Goal: Information Seeking & Learning: Learn about a topic

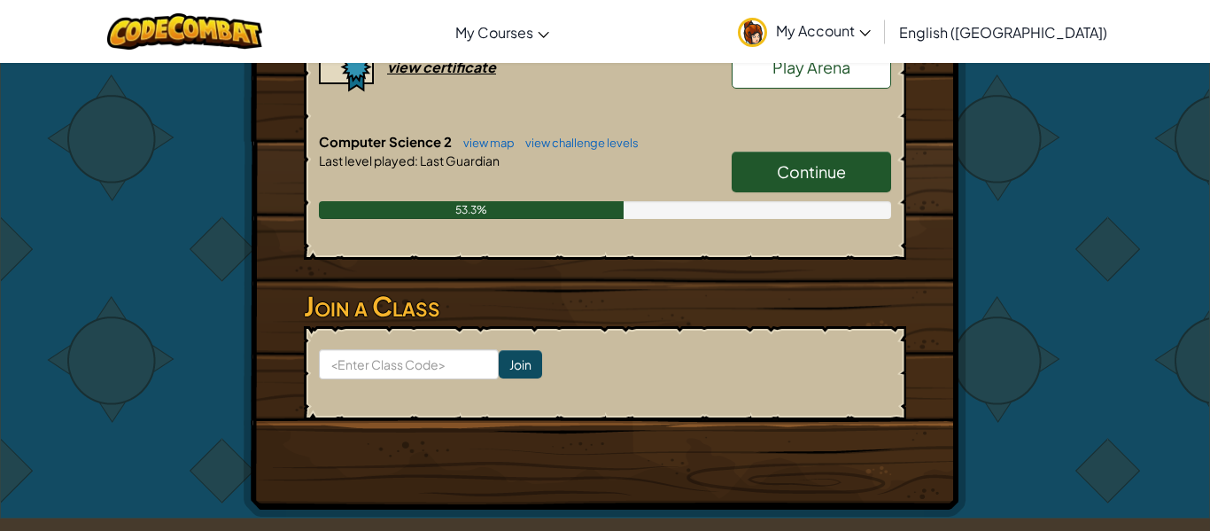
scroll to position [465, 0]
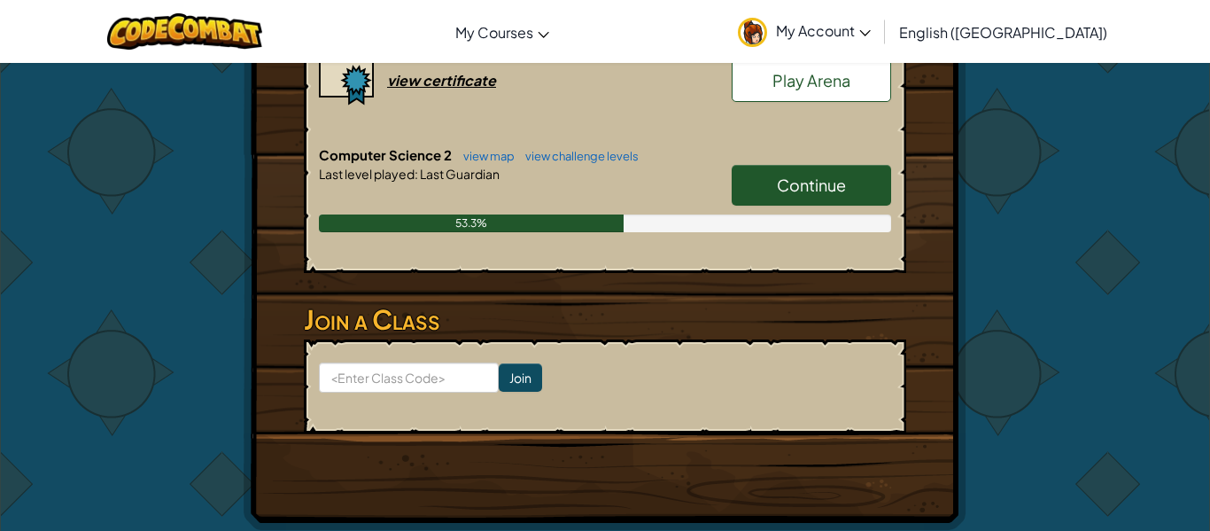
click at [817, 191] on span "Continue" at bounding box center [811, 185] width 69 height 20
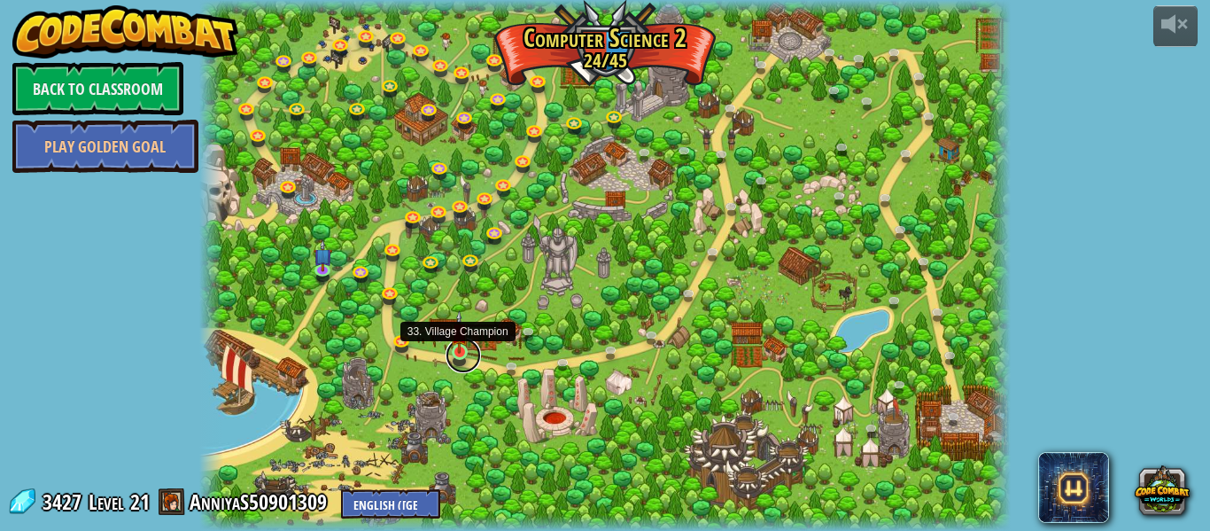
click at [467, 359] on link at bounding box center [463, 355] width 35 height 35
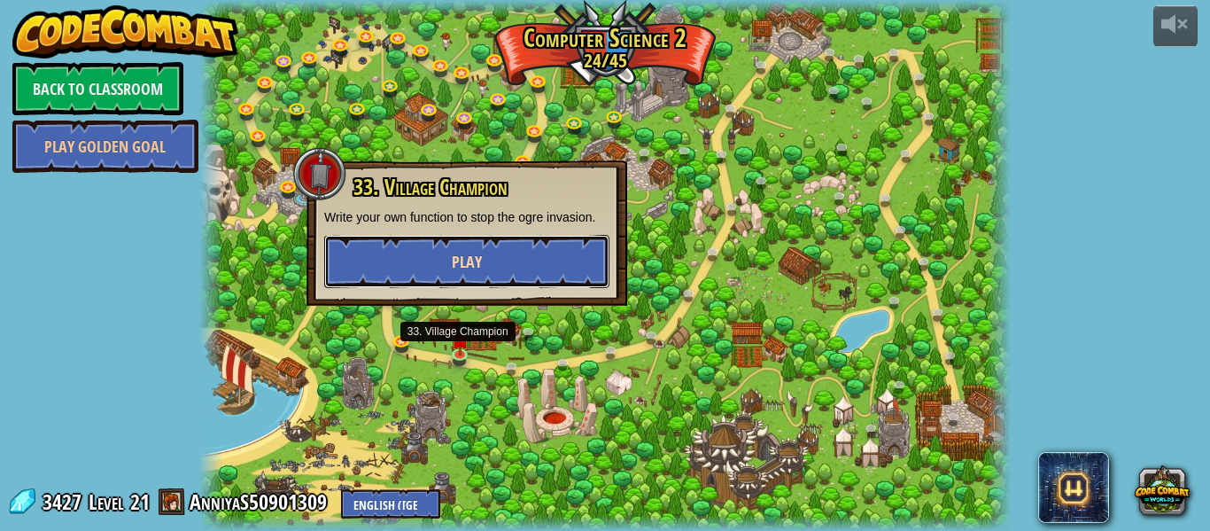
click at [473, 256] on span "Play" at bounding box center [467, 262] width 30 height 22
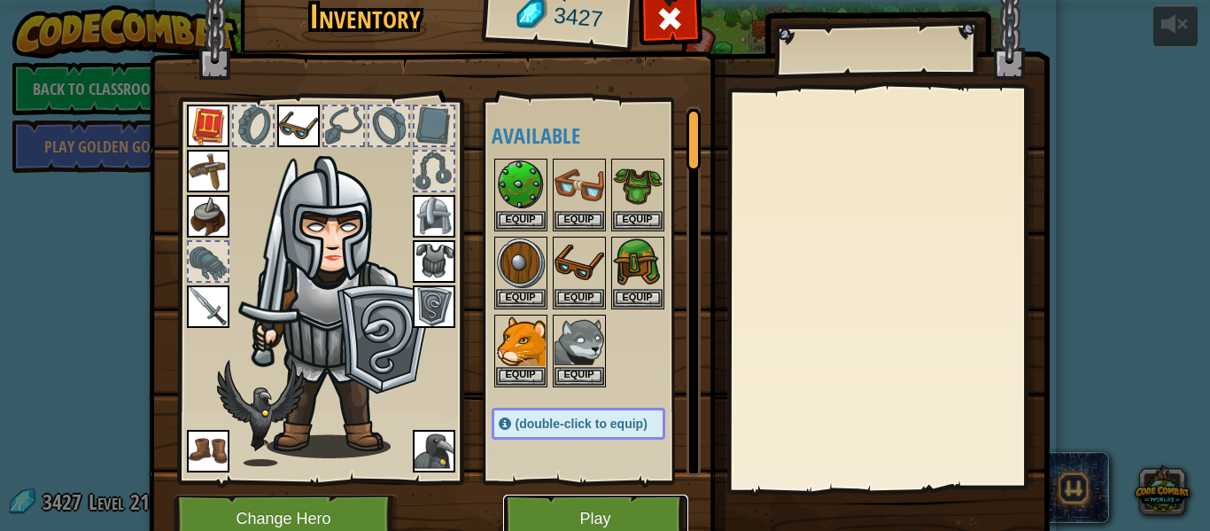
click at [573, 508] on button "Play" at bounding box center [595, 518] width 185 height 49
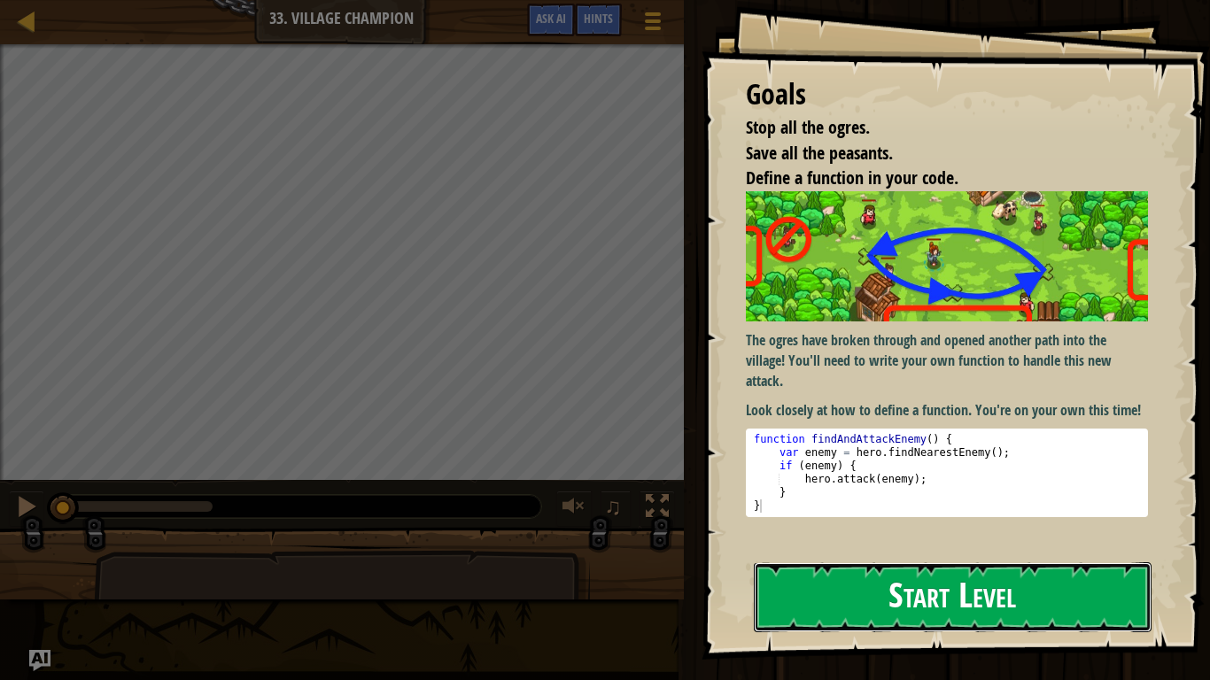
click at [1098, 530] on button "Start Level" at bounding box center [953, 598] width 398 height 70
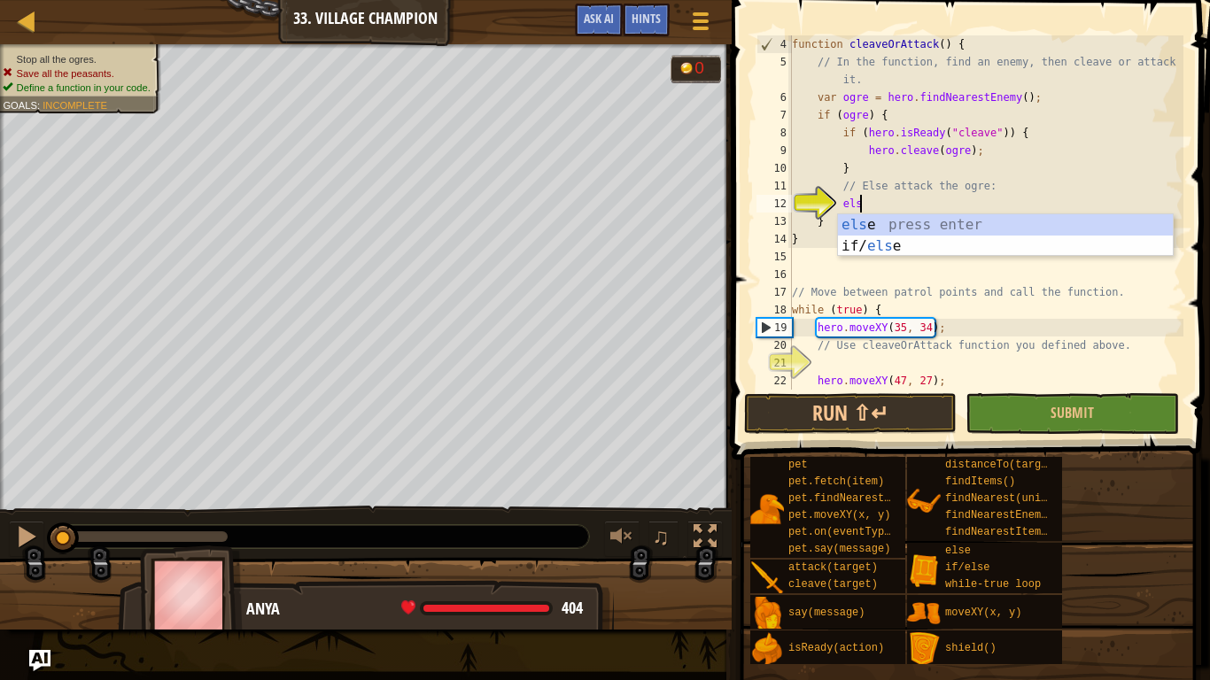
scroll to position [8, 10]
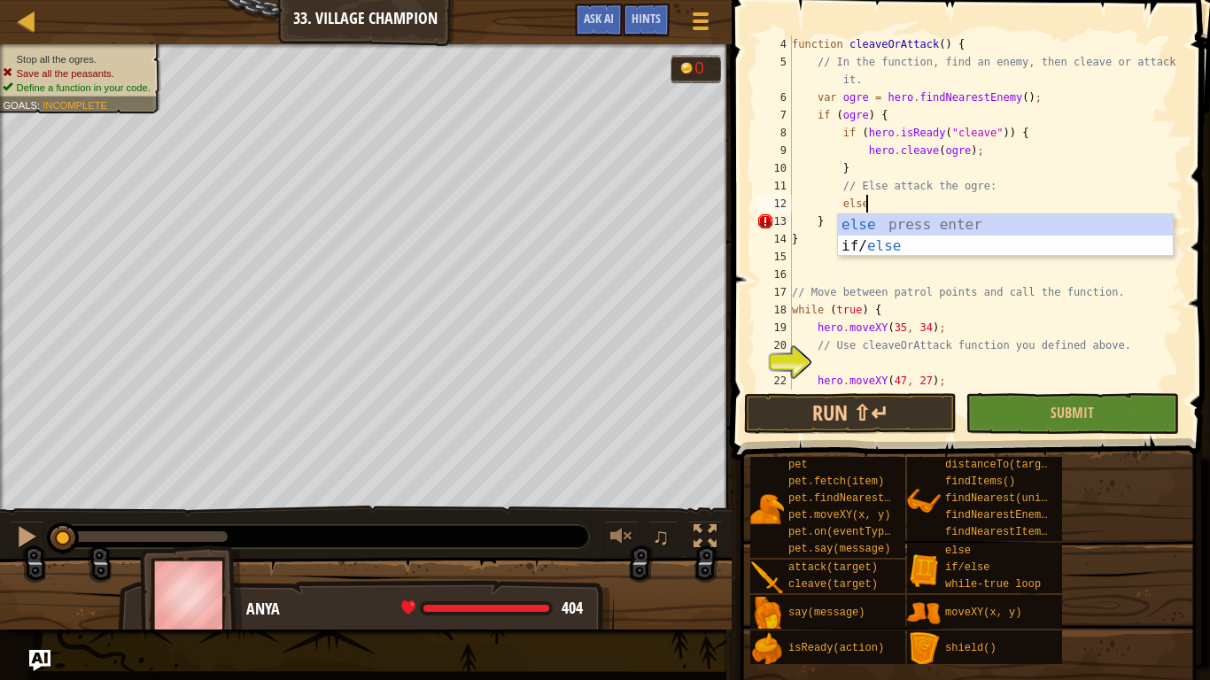
click at [1096, 237] on div "else press enter if/ else press enter" at bounding box center [1005, 256] width 335 height 85
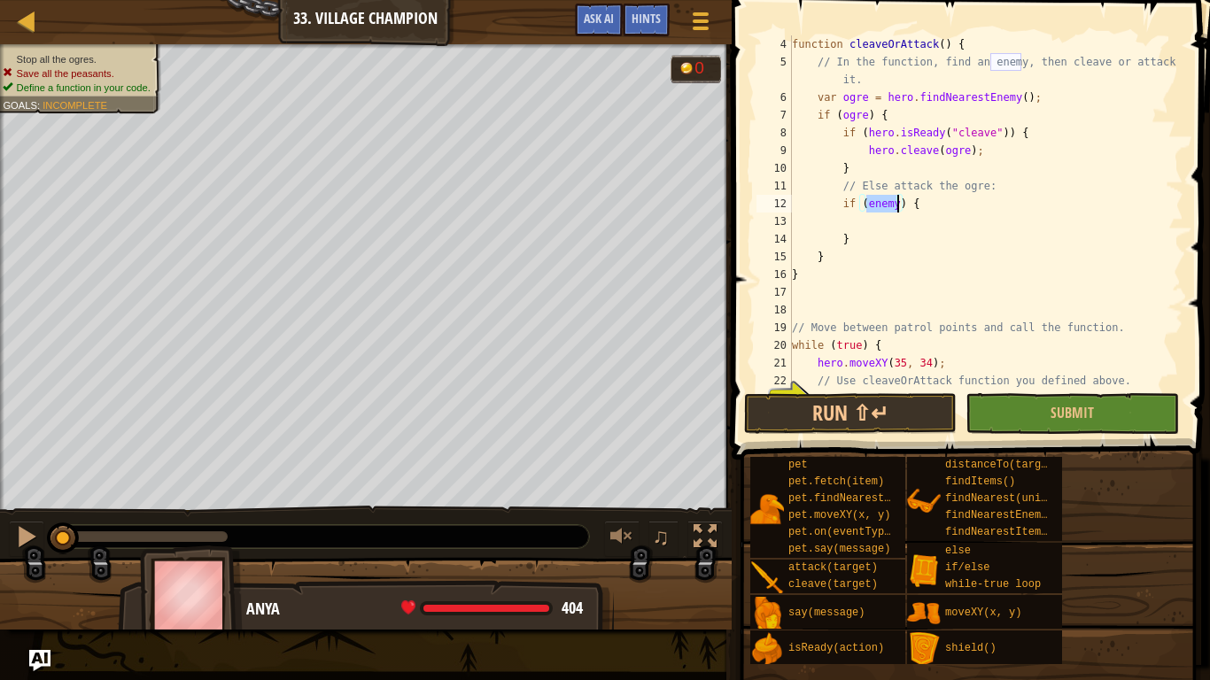
click at [937, 207] on div "function cleaveOrAttack ( ) { // In the function, find an enemy, then cleave or…" at bounding box center [986, 230] width 395 height 390
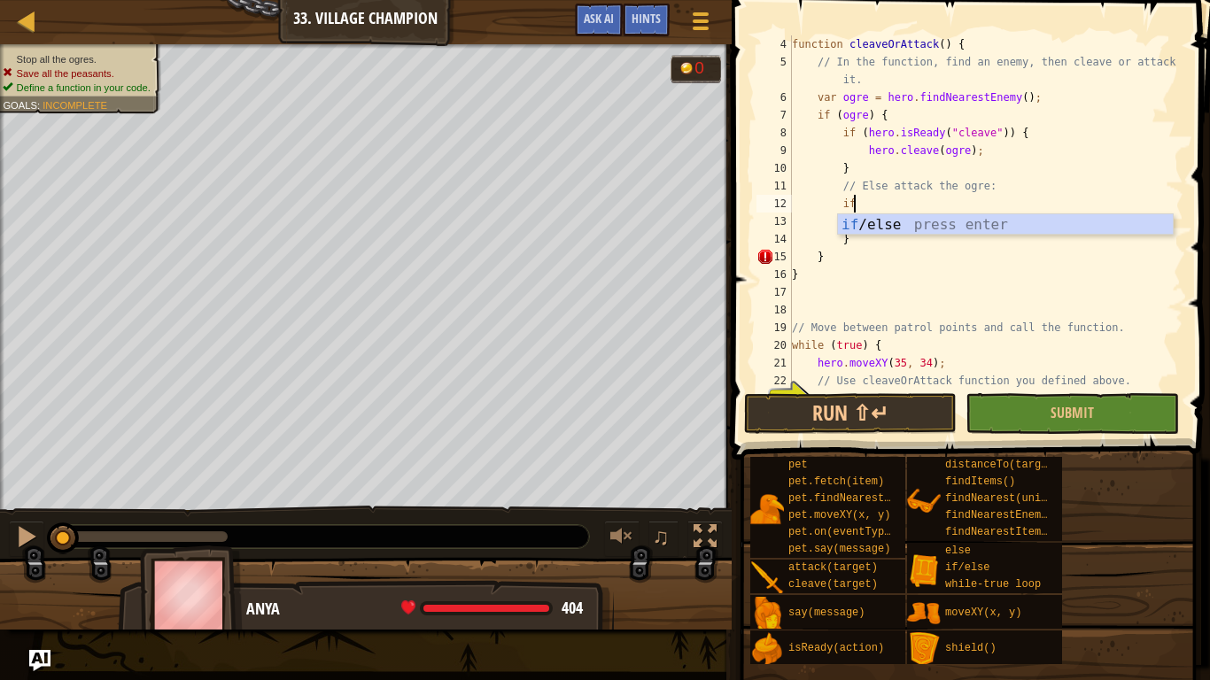
type textarea "i"
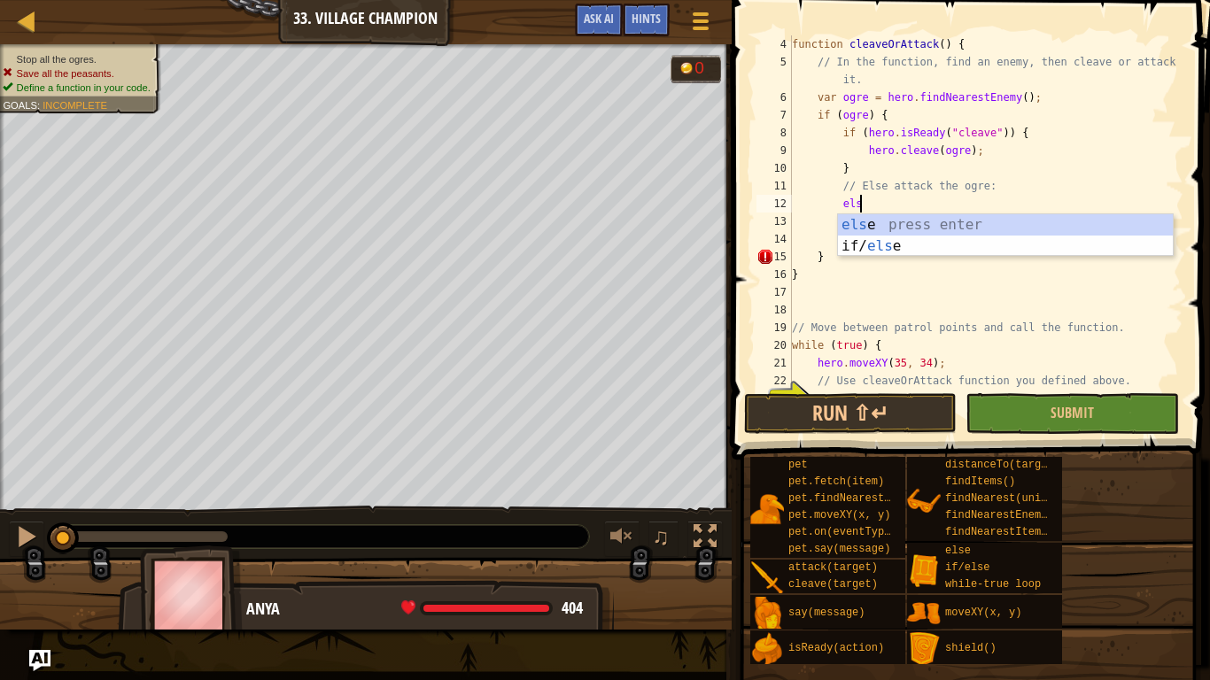
type textarea "else"
click at [1131, 226] on div "else press enter if/ else press enter" at bounding box center [1005, 256] width 335 height 85
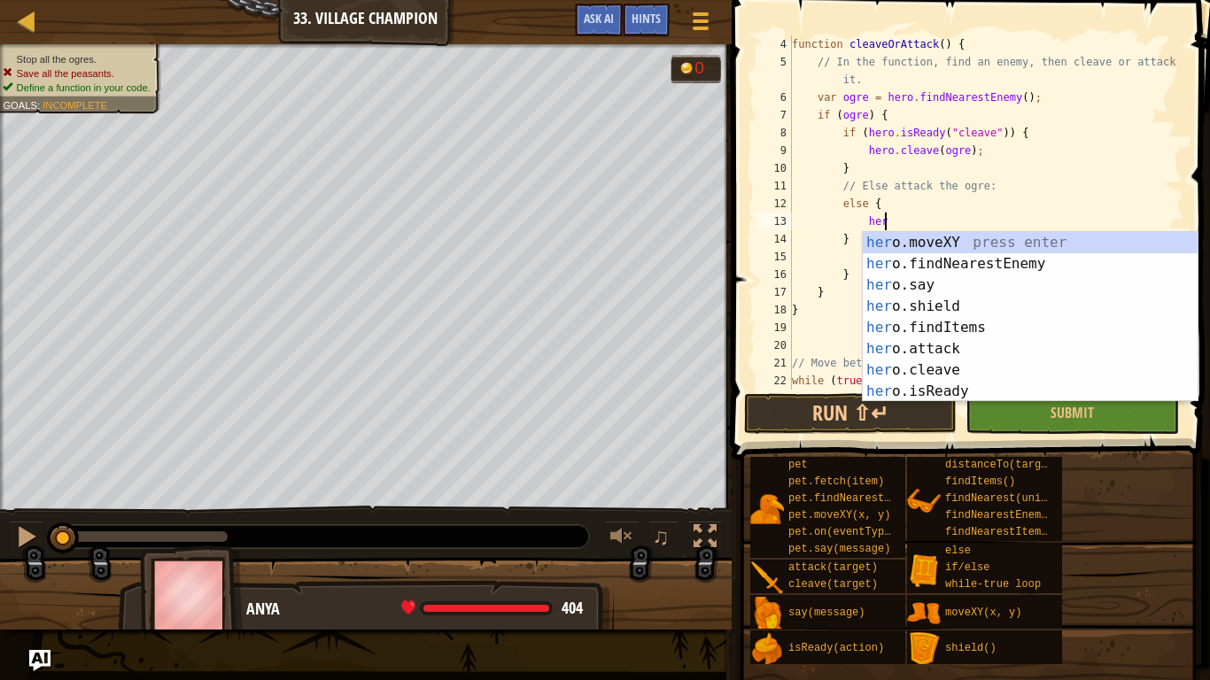
scroll to position [8, 13]
click at [965, 351] on div "hero .moveXY press enter hero .findNearestEnemy press enter hero .say press ent…" at bounding box center [1030, 338] width 335 height 213
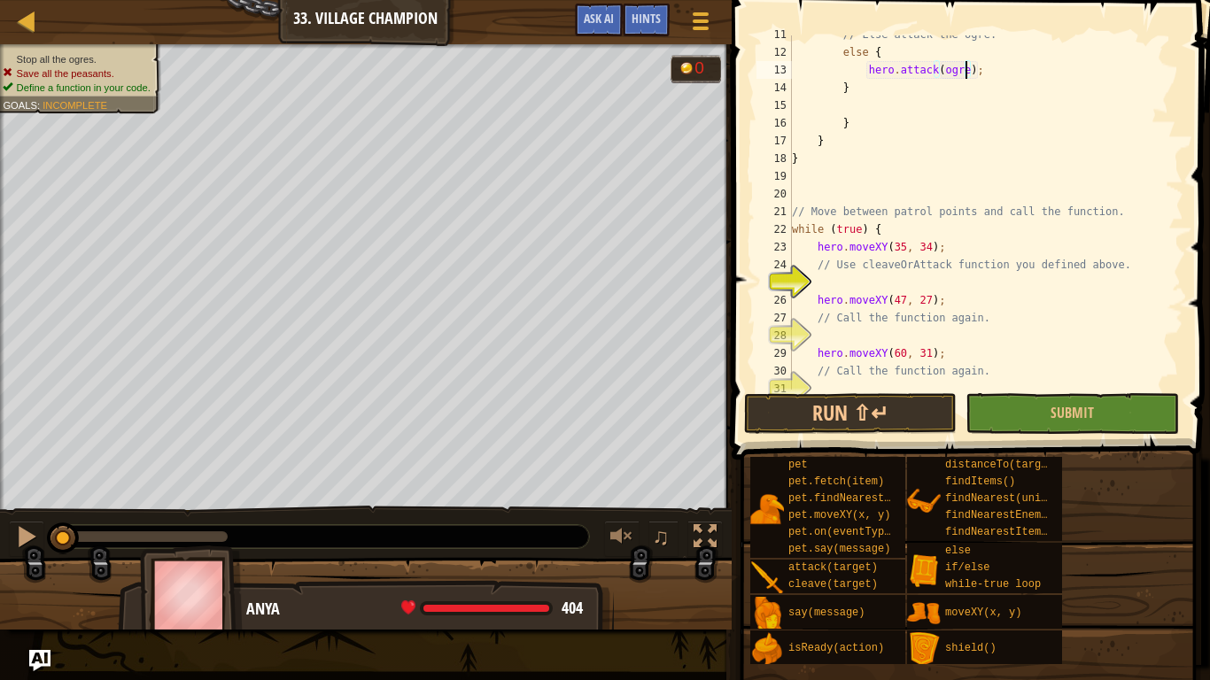
scroll to position [248, 0]
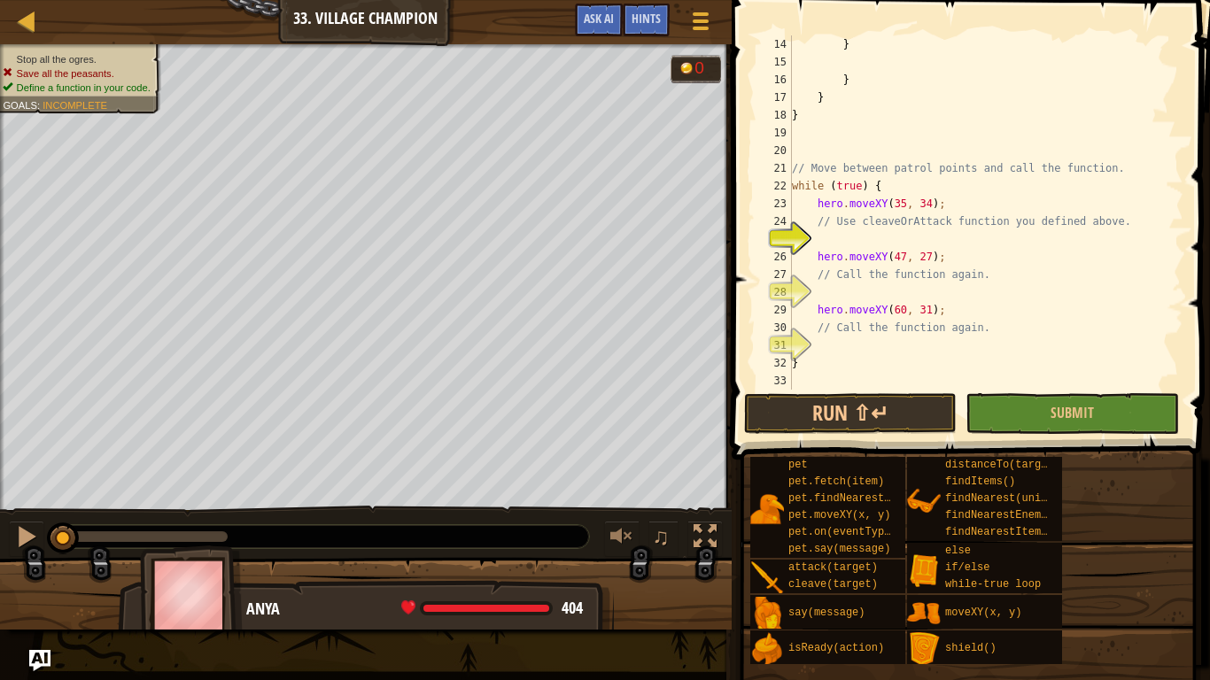
click at [990, 249] on div "} } } } // Move between patrol points and call the function. while ( true ) { h…" at bounding box center [986, 230] width 395 height 390
type textarea "hero.moveXY(47, 27);"
click at [1013, 237] on div "} } } } // Move between patrol points and call the function. while ( true ) { h…" at bounding box center [986, 230] width 395 height 390
type textarea "l"
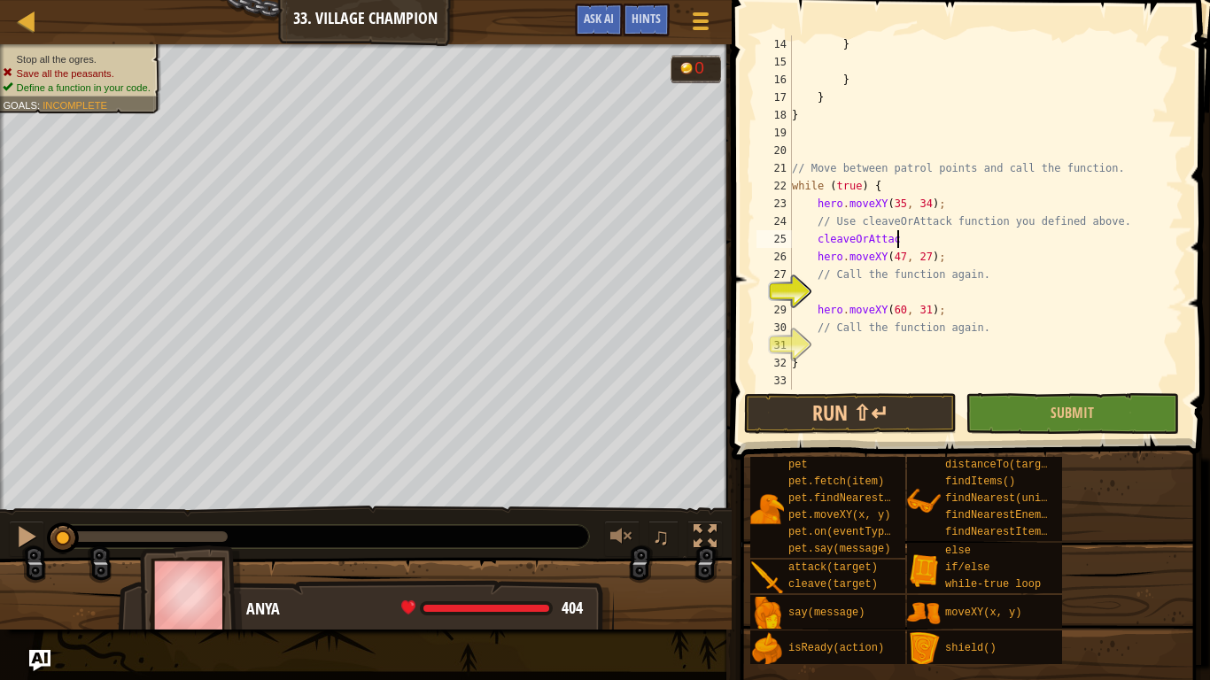
scroll to position [8, 15]
type textarea "cleaveOrAttack();"
click at [999, 299] on div "} } } } // Move between patrol points and call the function. while ( true ) { h…" at bounding box center [986, 230] width 395 height 390
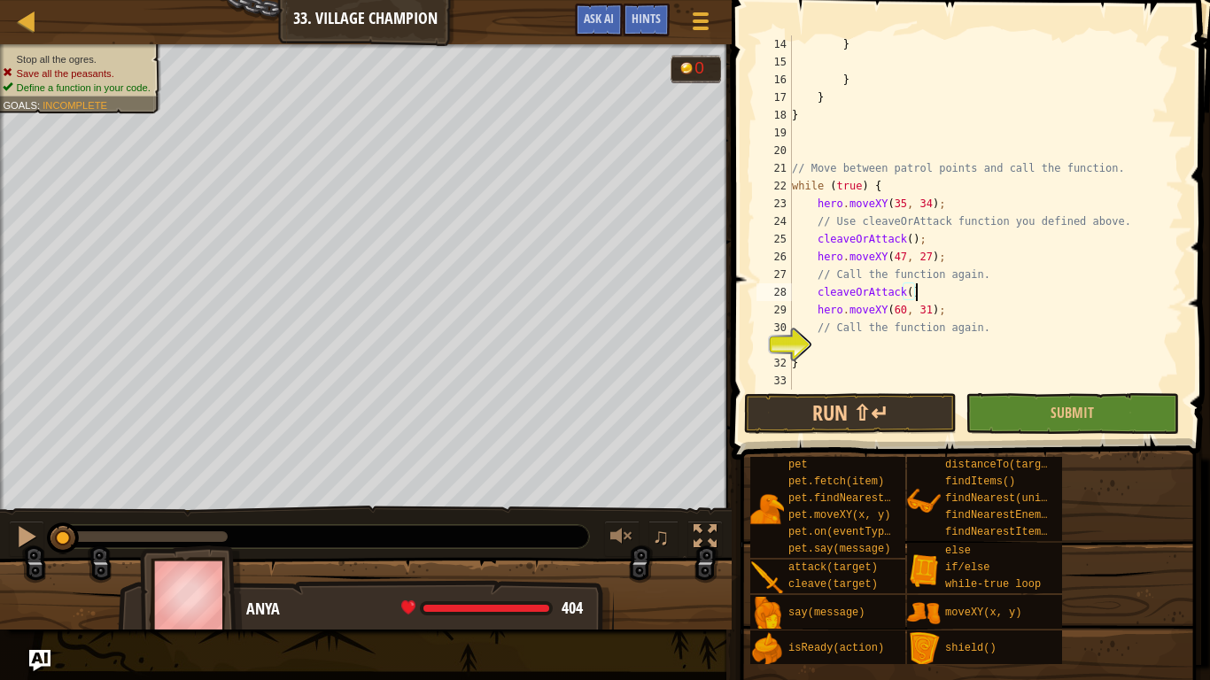
type textarea "cleaveOrAttack();"
click at [923, 353] on div "} } } } // Move between patrol points and call the function. while ( true ) { h…" at bounding box center [986, 230] width 395 height 390
click at [1125, 416] on button "Submit" at bounding box center [1072, 413] width 213 height 41
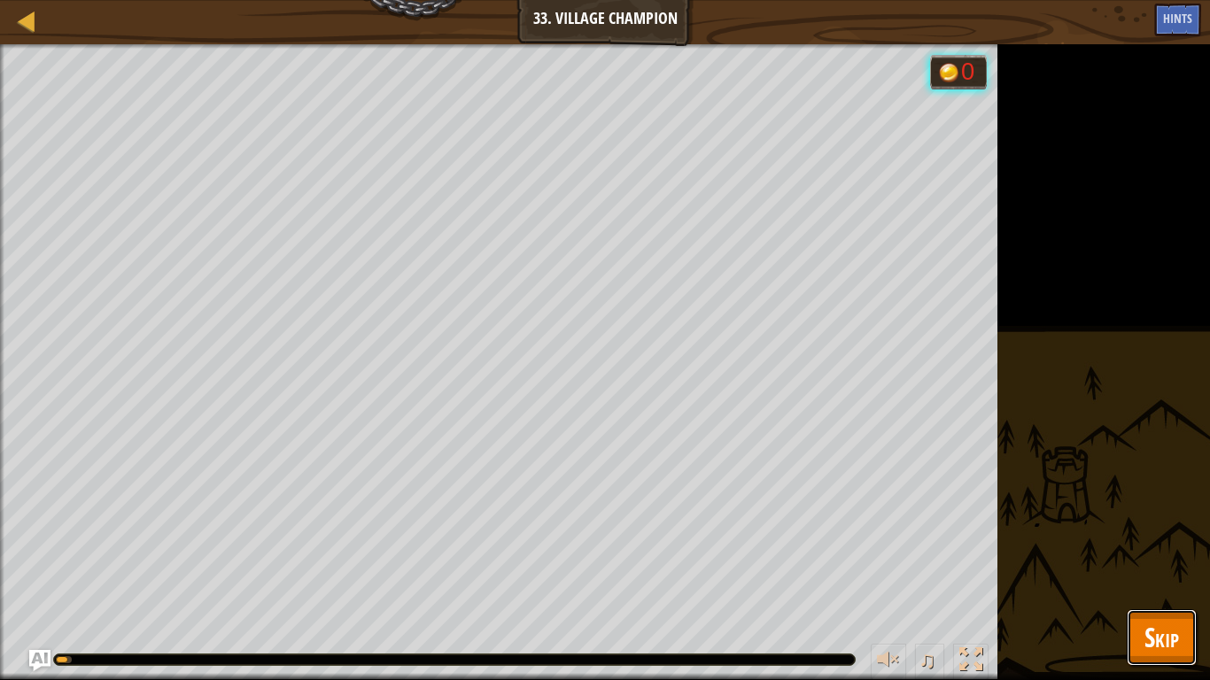
click at [1163, 530] on span "Skip" at bounding box center [1162, 637] width 35 height 36
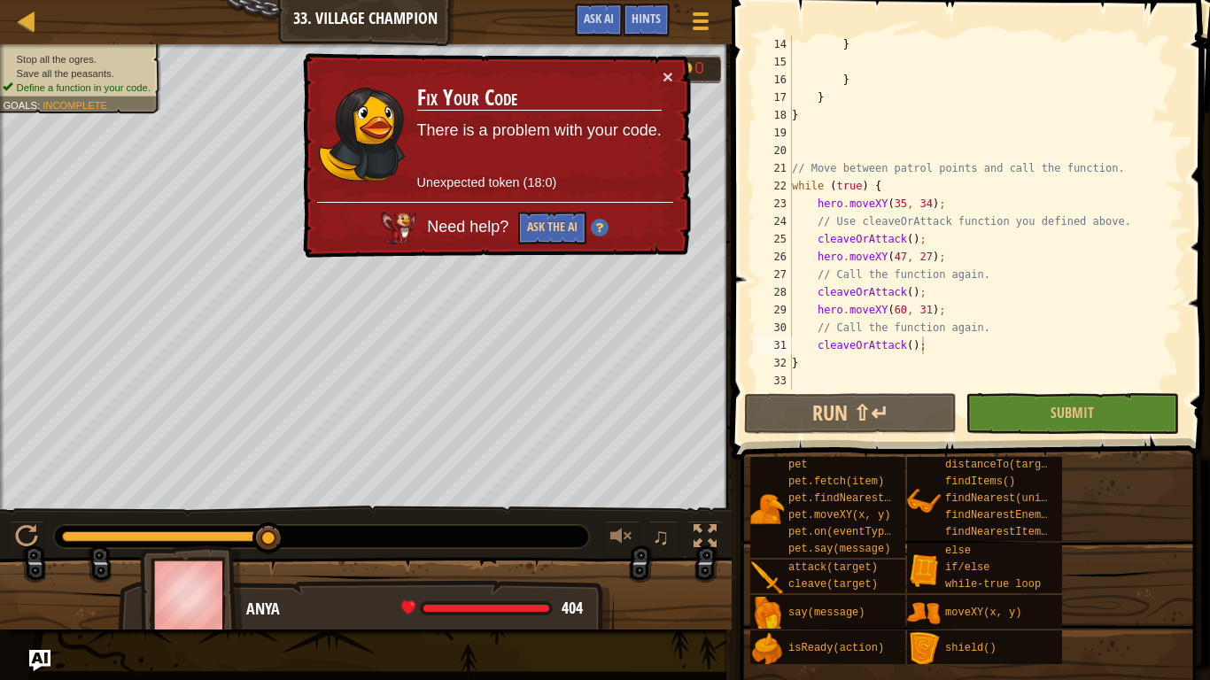
click at [885, 97] on div "} } } } // Move between patrol points and call the function. while ( true ) { h…" at bounding box center [986, 230] width 395 height 390
type textarea "}"
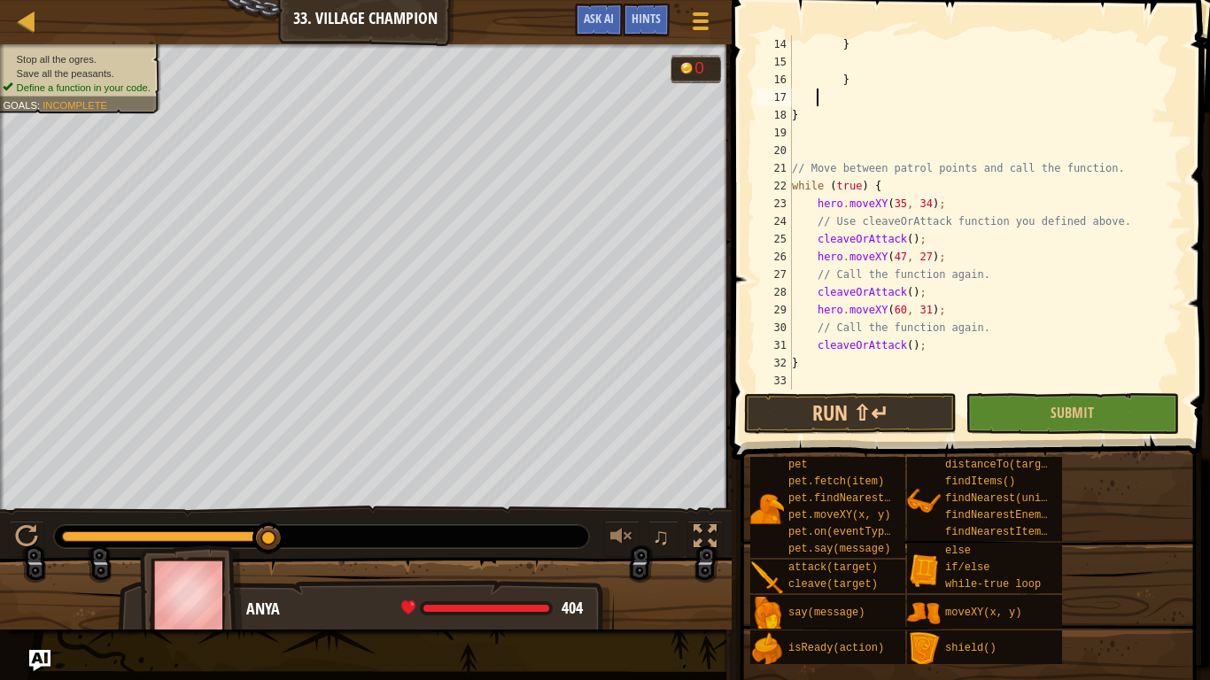
scroll to position [8, 0]
type textarea "}"
click at [1122, 417] on button "Submit" at bounding box center [1072, 413] width 213 height 41
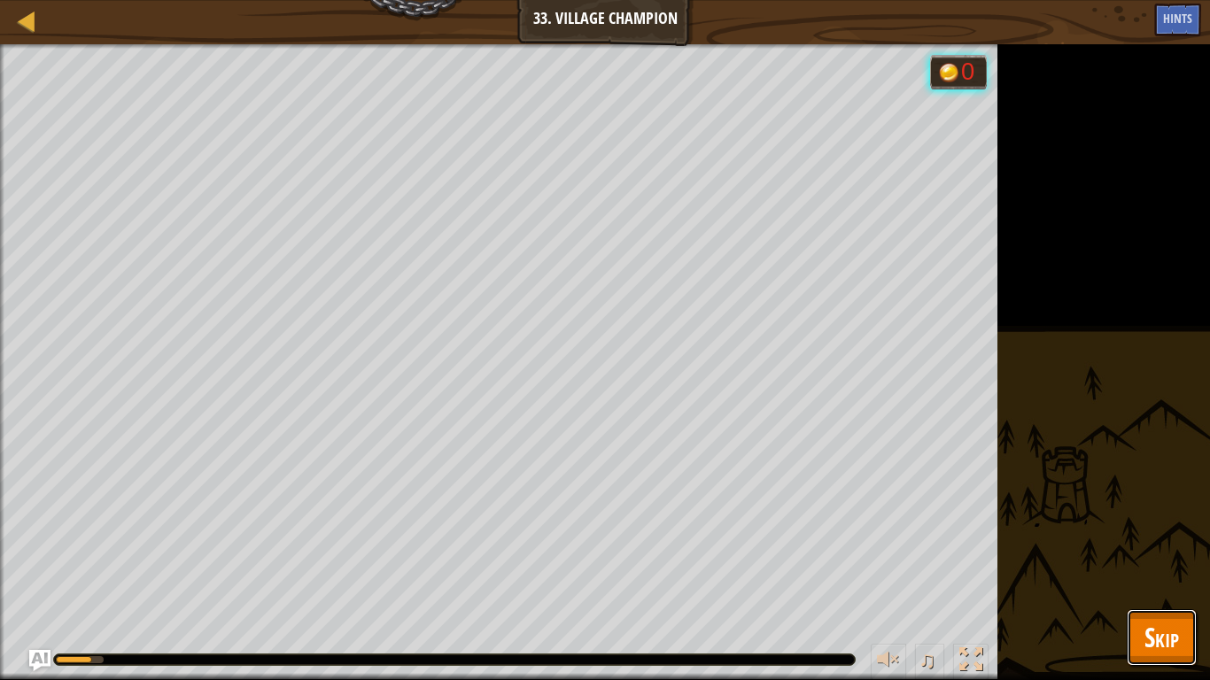
click at [1158, 530] on span "Skip" at bounding box center [1162, 637] width 35 height 36
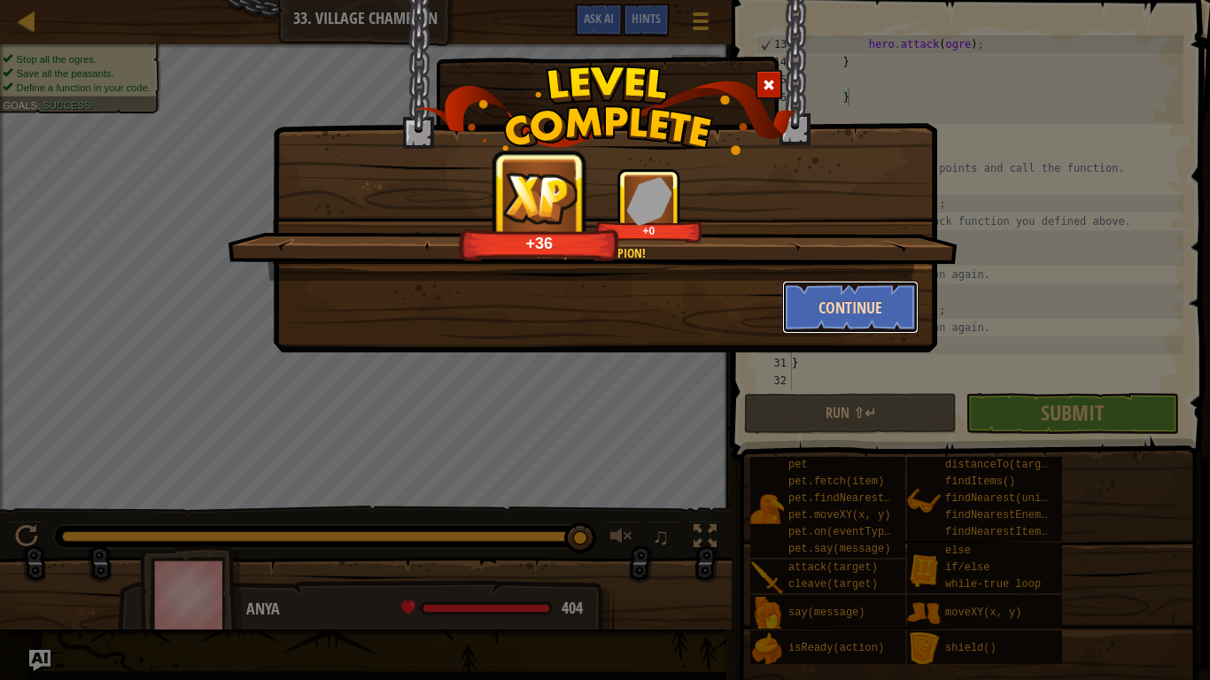
click at [850, 300] on button "Continue" at bounding box center [850, 307] width 137 height 53
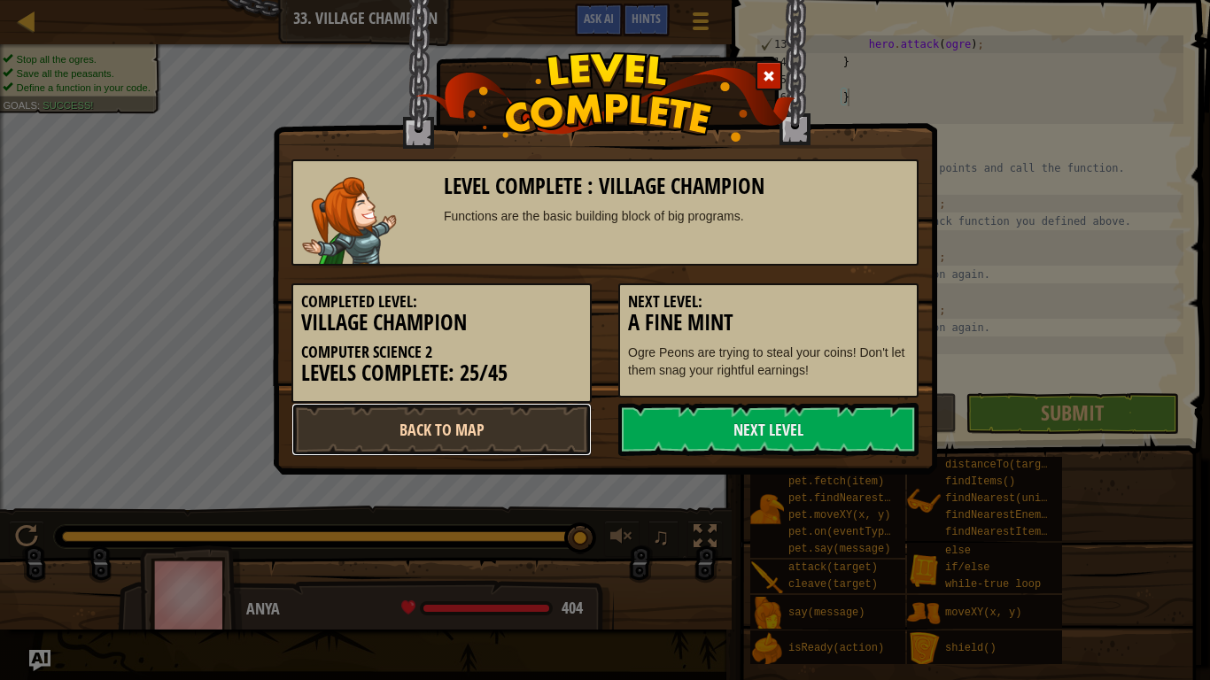
click at [532, 427] on link "Back to Map" at bounding box center [442, 429] width 300 height 53
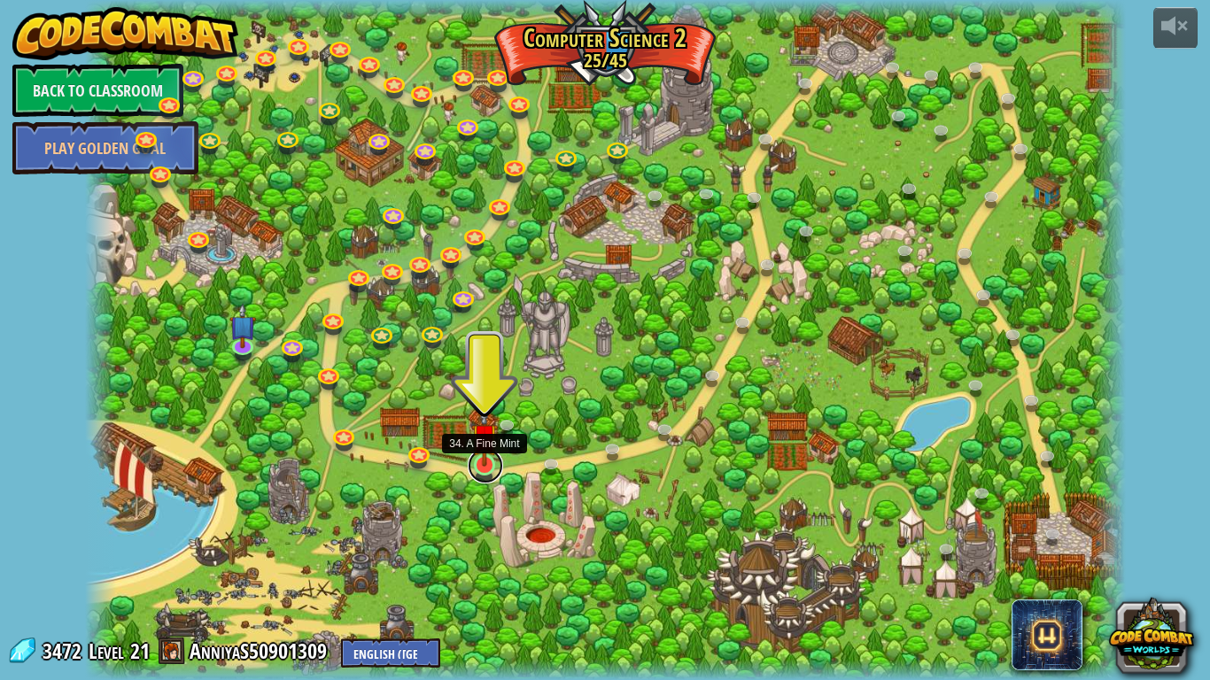
click at [484, 474] on link at bounding box center [485, 465] width 35 height 35
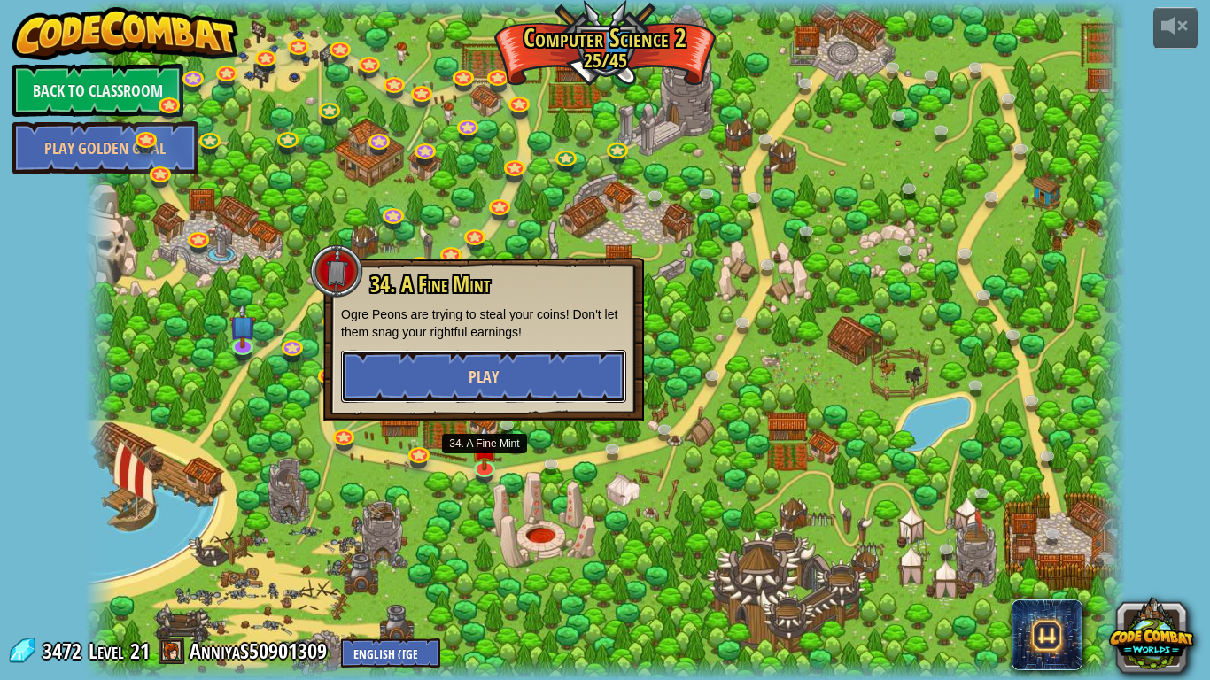
click at [554, 386] on button "Play" at bounding box center [483, 376] width 285 height 53
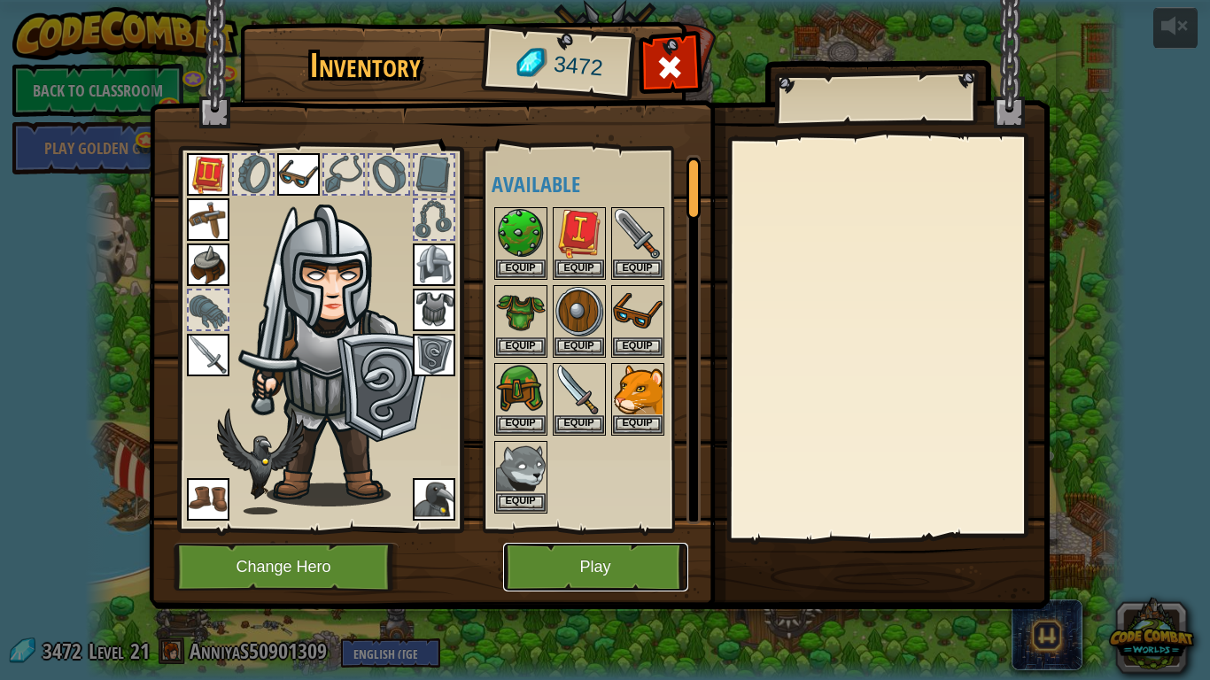
click at [613, 530] on button "Play" at bounding box center [595, 567] width 185 height 49
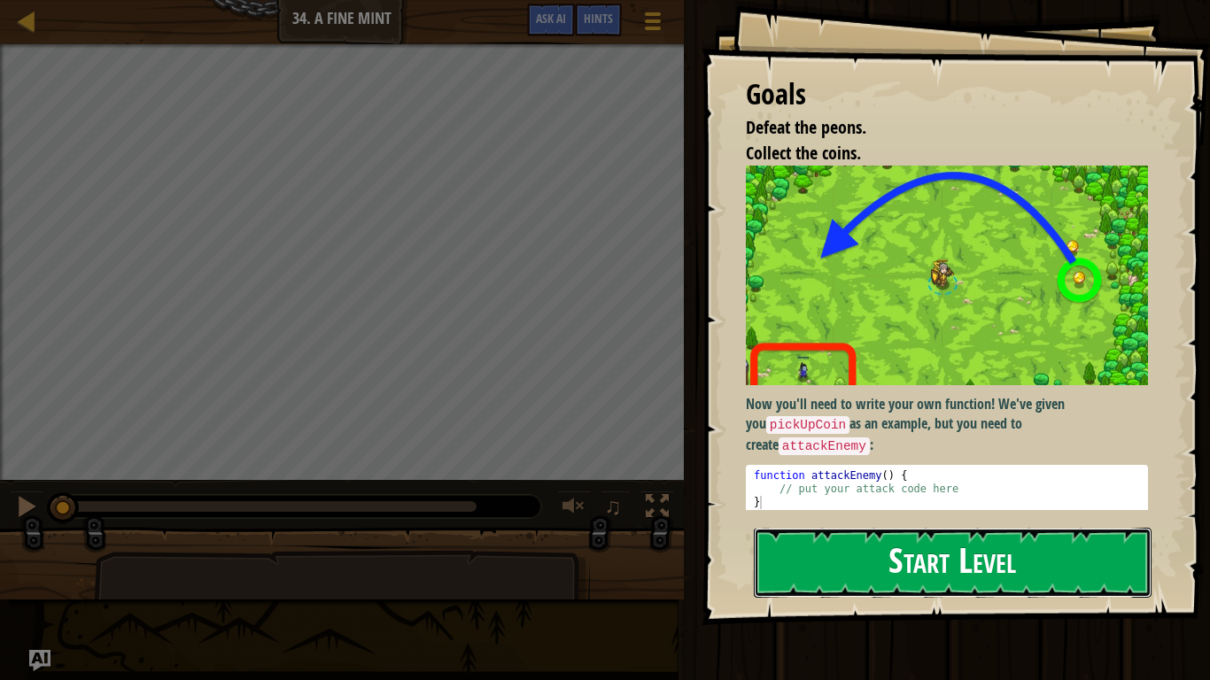
click at [853, 530] on button "Start Level" at bounding box center [953, 563] width 398 height 70
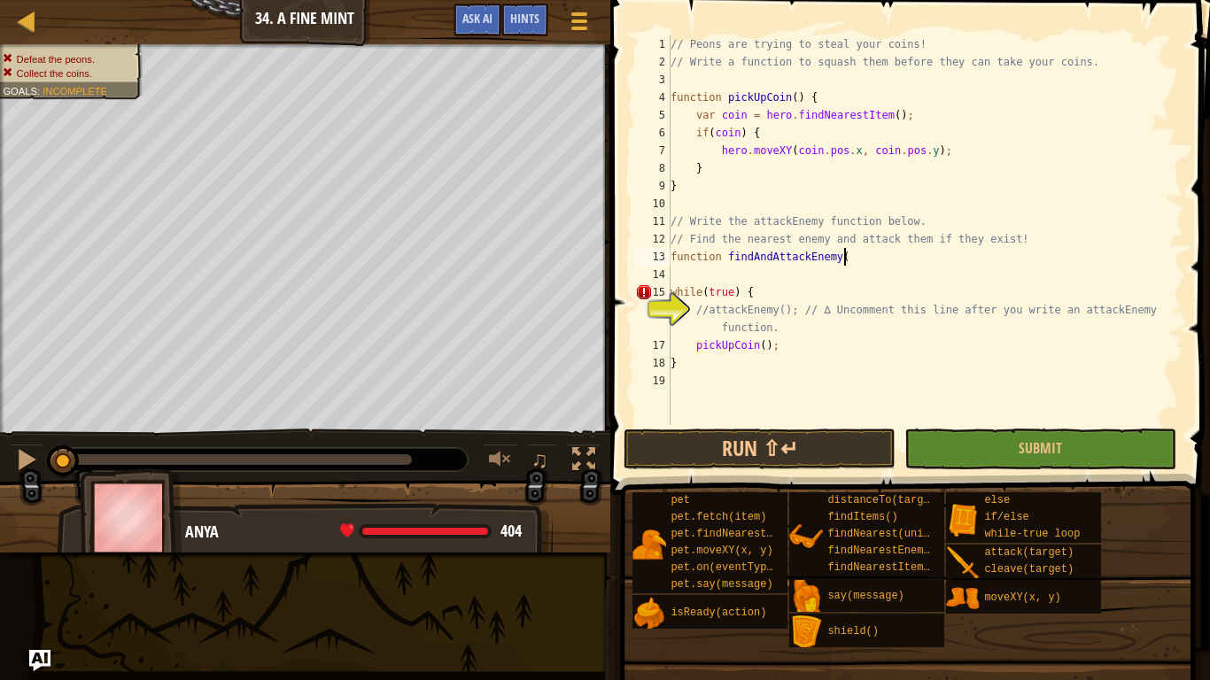
scroll to position [8, 25]
type textarea "function findAndAttackEnemy() {"
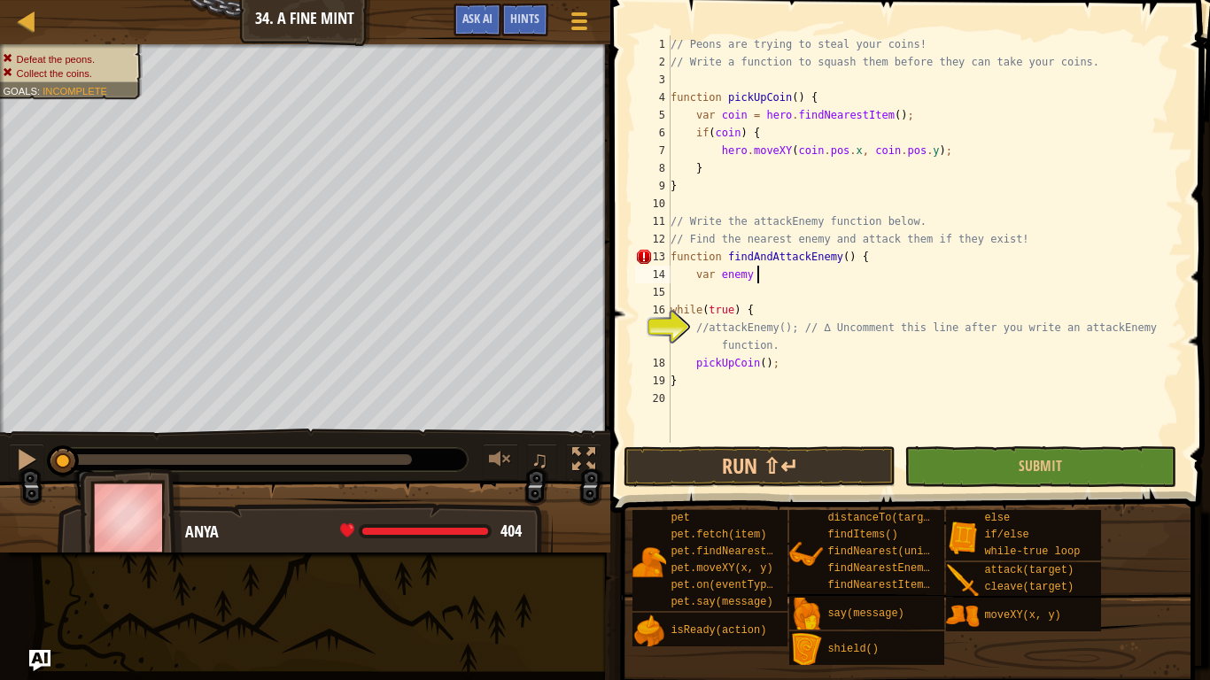
scroll to position [8, 12]
type textarea "var enemy = her"
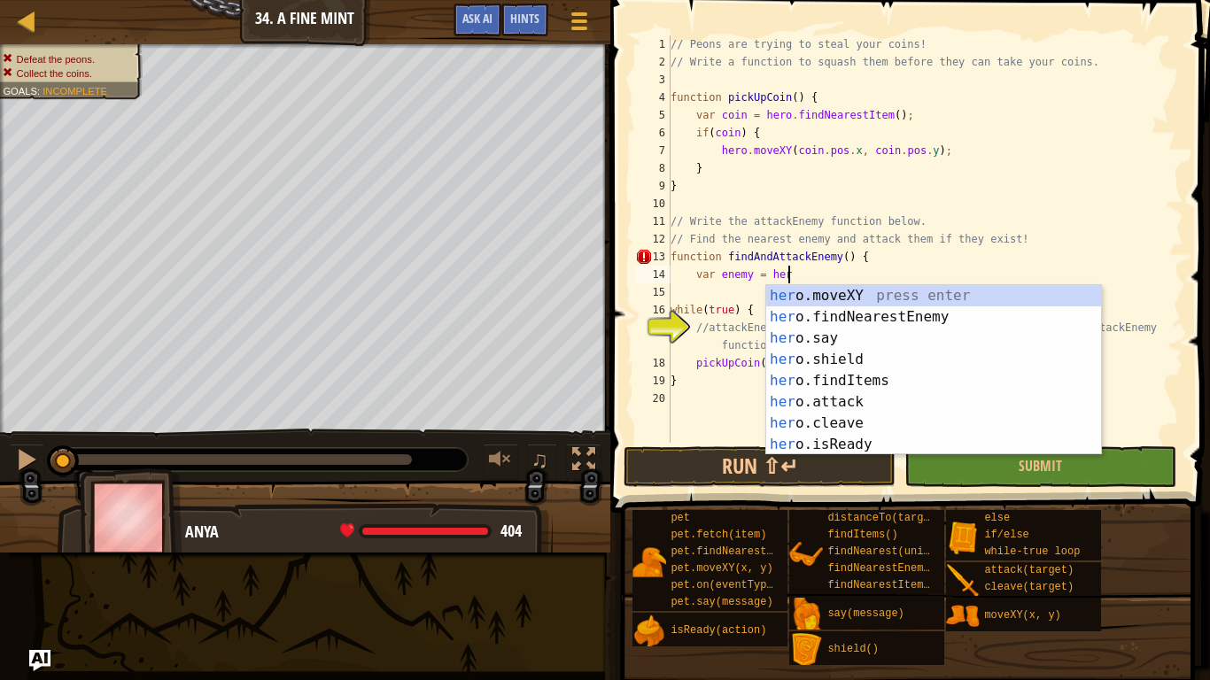
click at [970, 317] on div "her o.moveXY press enter her o.findNearestEnemy press enter her o.say press ent…" at bounding box center [933, 391] width 335 height 213
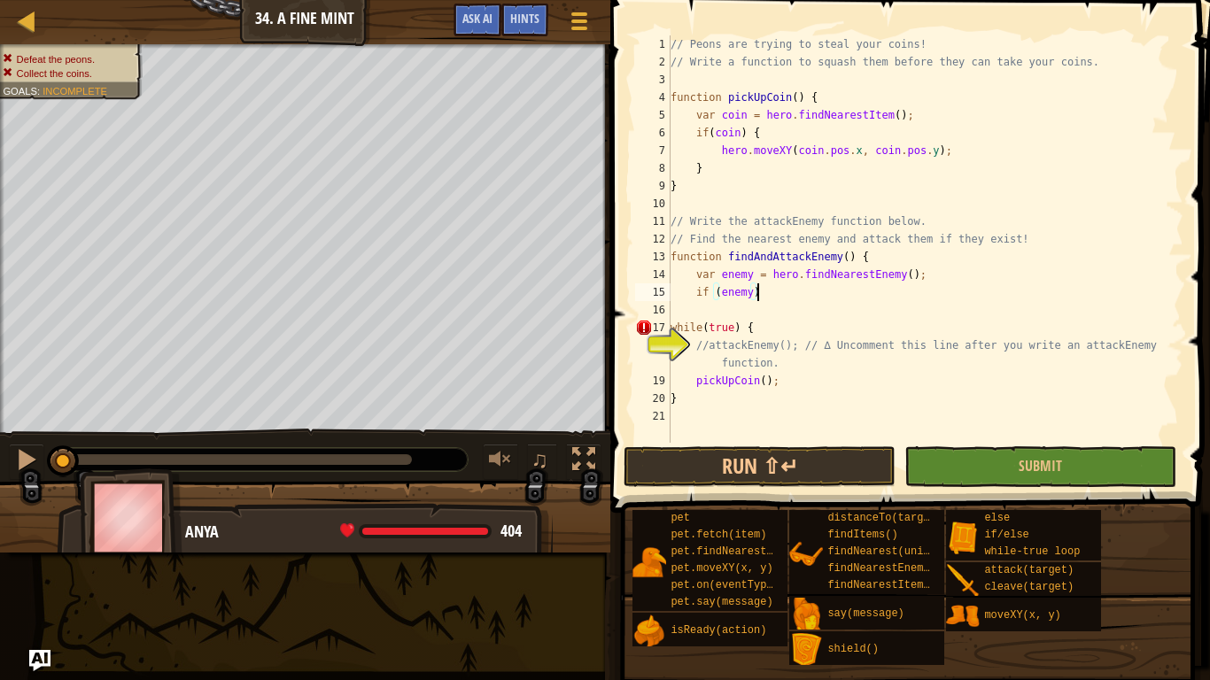
scroll to position [8, 12]
type textarea "if (enemy) {"
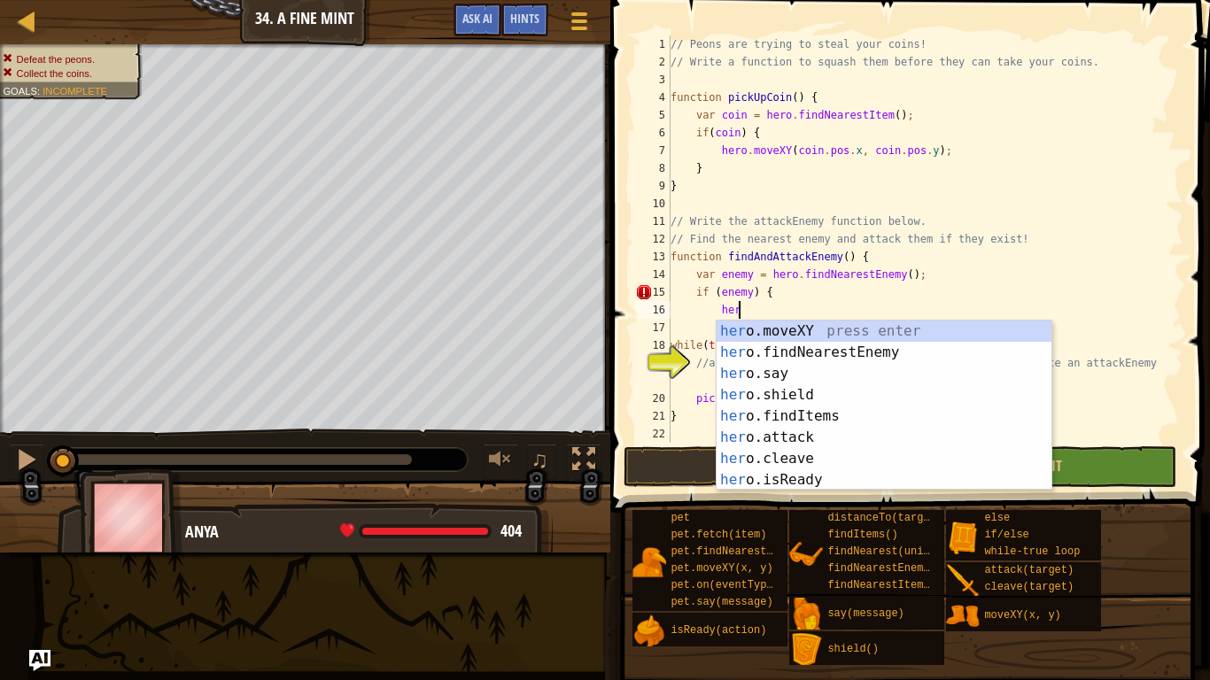
scroll to position [8, 9]
click at [839, 443] on div "her o.moveXY press enter her o.findNearestEnemy press enter her o.say press ent…" at bounding box center [884, 427] width 335 height 213
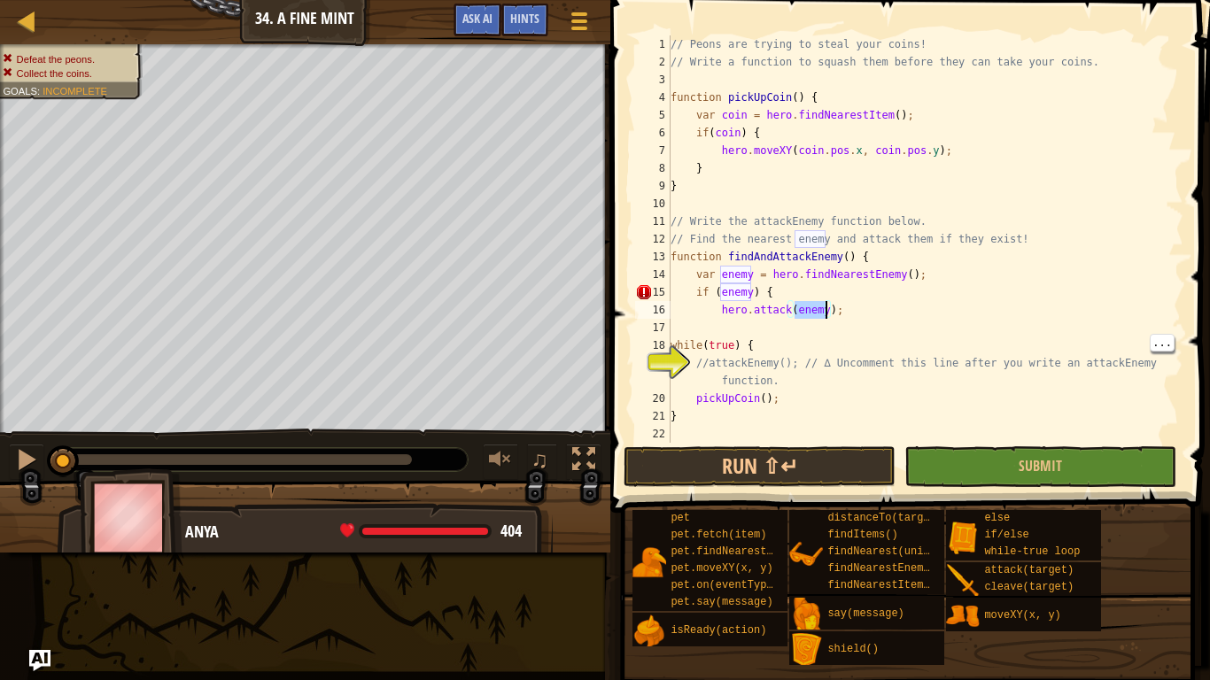
click at [822, 338] on div "// Peons are trying to steal your coins! // Write a function to squash them bef…" at bounding box center [925, 256] width 517 height 443
type textarea "while(true) {"
click at [799, 329] on div "// Peons are trying to steal your coins! // Write a function to squash them bef…" at bounding box center [925, 256] width 517 height 443
type textarea "}"
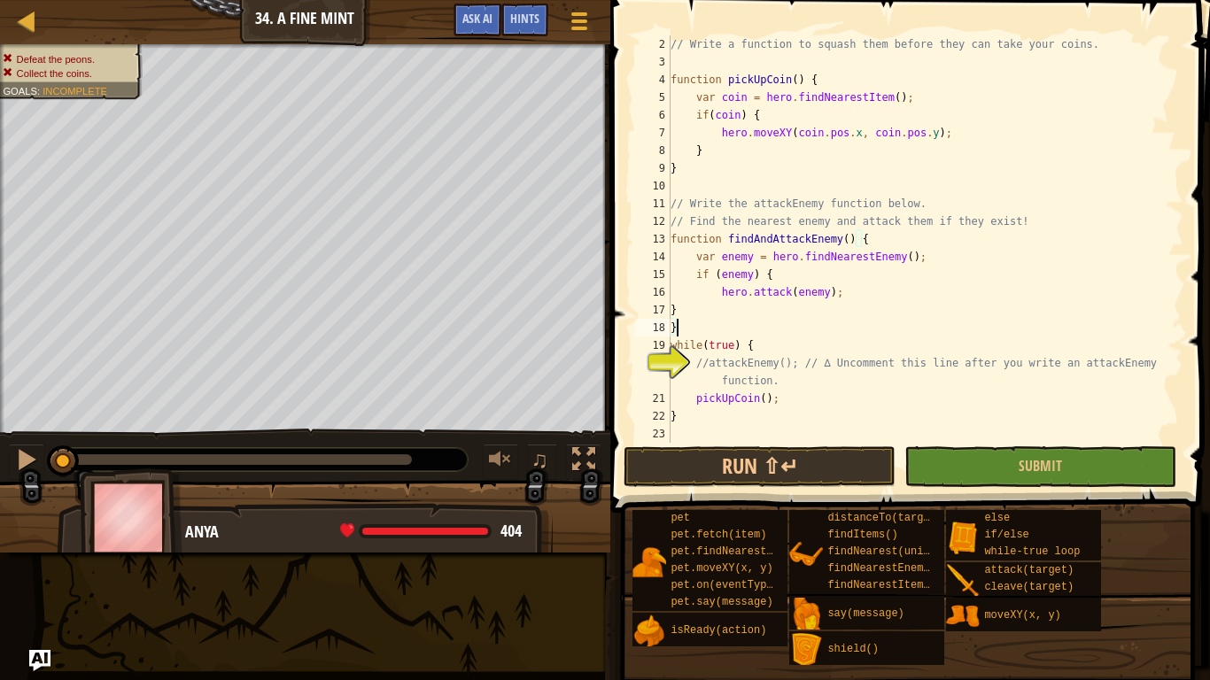
scroll to position [18, 0]
click at [836, 385] on div "// Write a function to squash them before they can take your coins. function pi…" at bounding box center [925, 256] width 517 height 443
type textarea "//attackEnemy(); // ∆ Uncomment this line after you write an attackEnemy functi…"
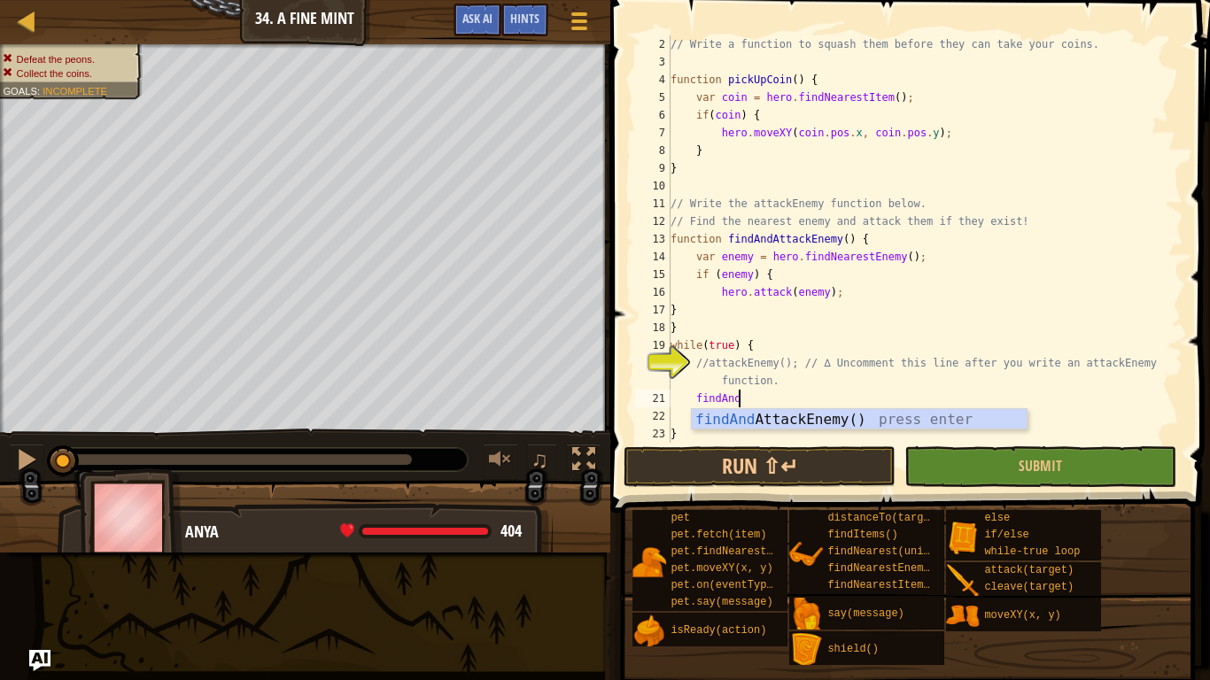
type textarea "findAndA"
click at [971, 417] on div "findAndA ttackEnemy() press enter" at bounding box center [859, 441] width 335 height 64
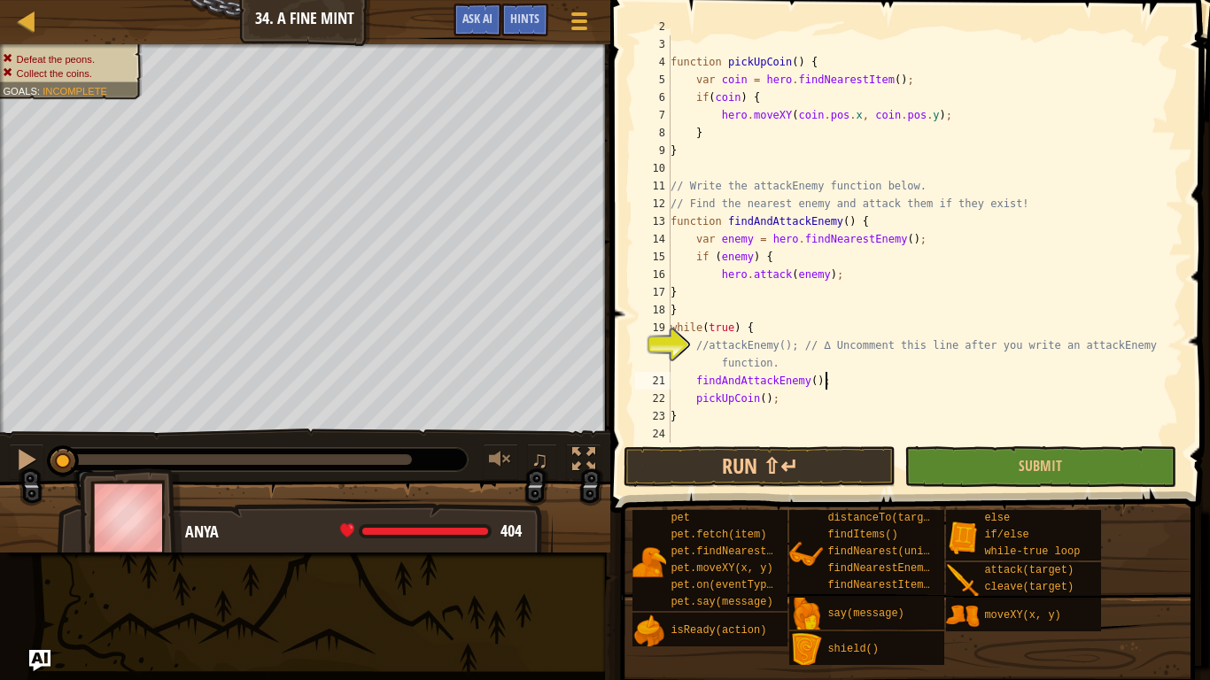
scroll to position [31, 0]
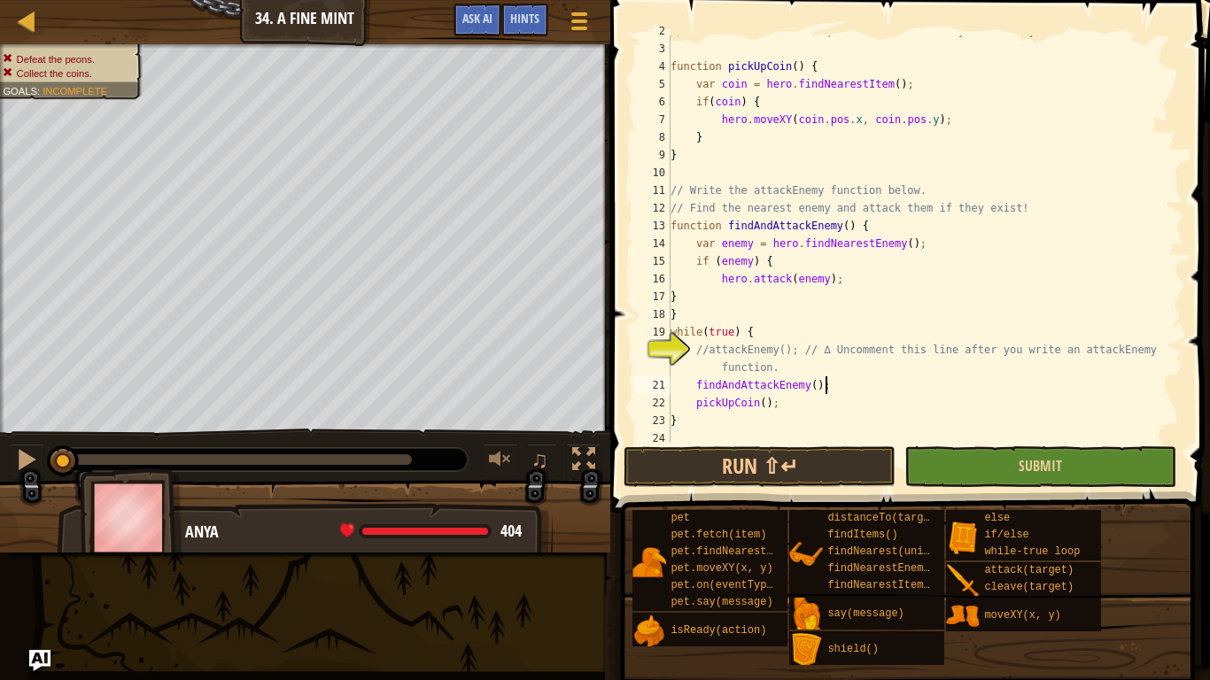
type textarea "findAndAttackEnemy();"
click at [978, 475] on button "Submit" at bounding box center [1041, 467] width 272 height 41
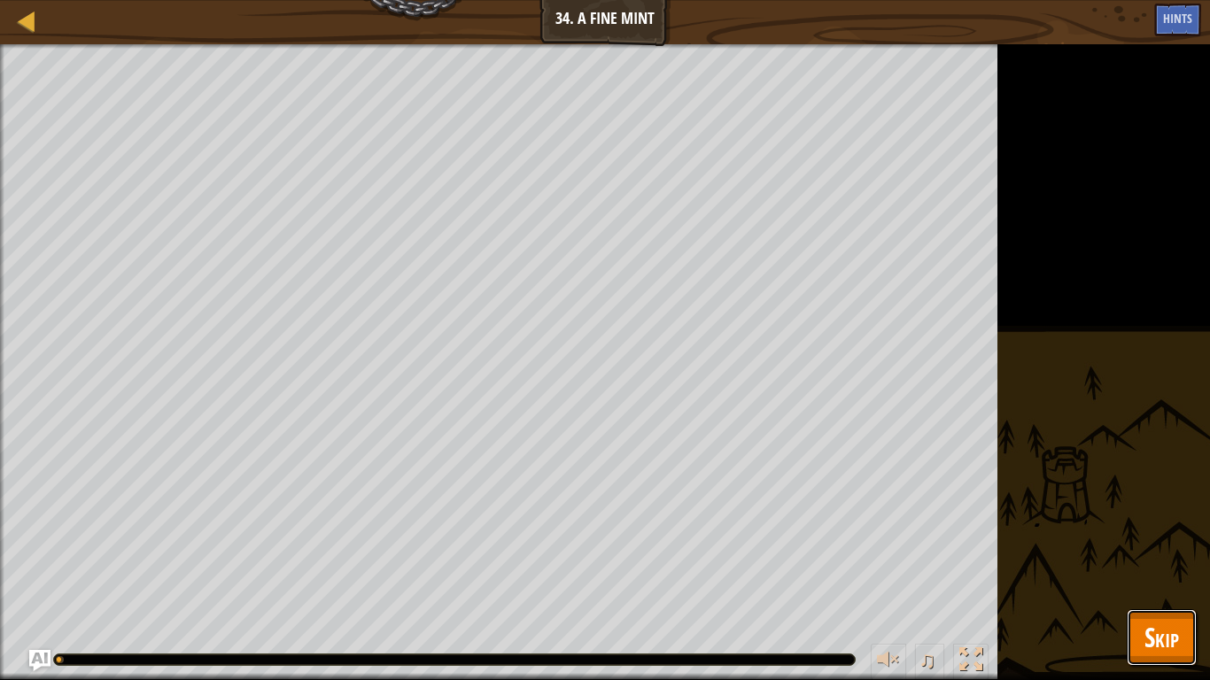
click at [1155, 530] on span "Skip" at bounding box center [1162, 637] width 35 height 36
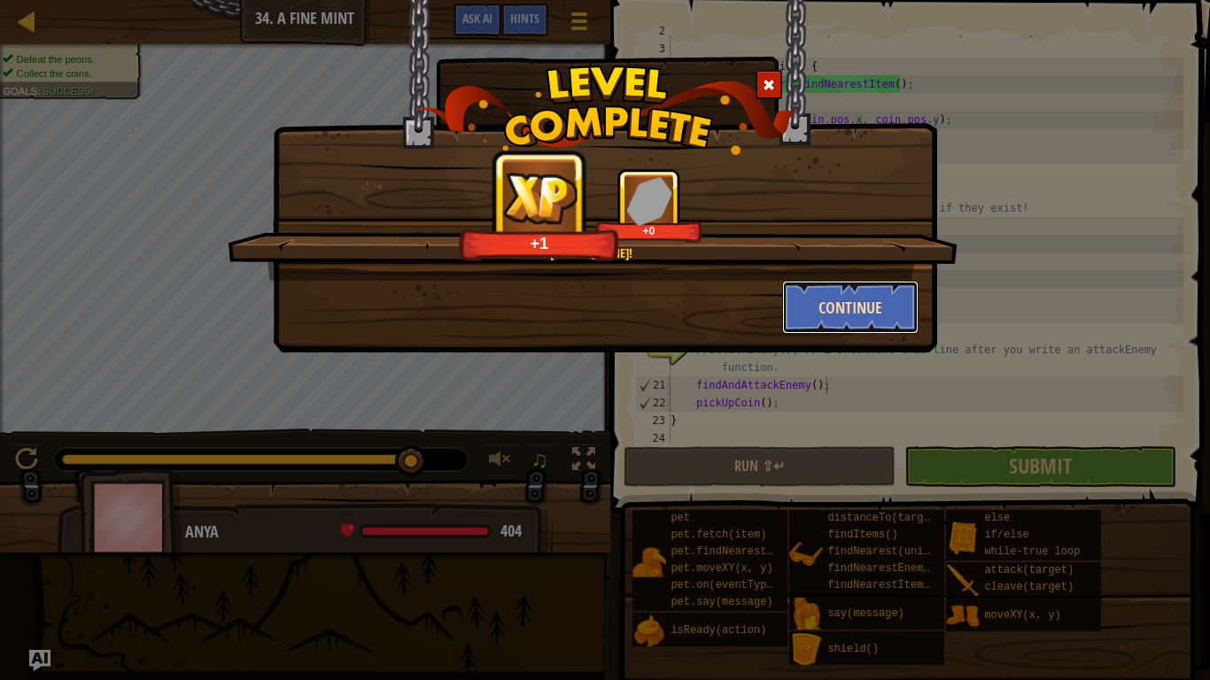
click at [859, 304] on button "Continue" at bounding box center [850, 307] width 137 height 53
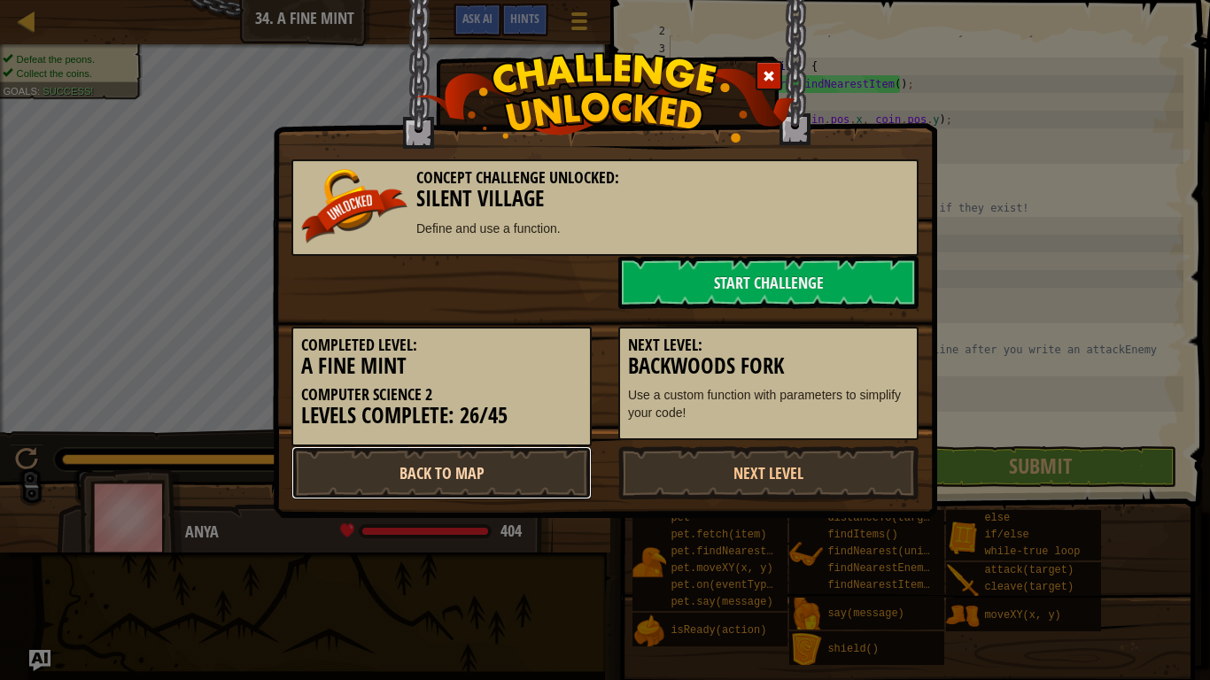
click at [502, 468] on link "Back to Map" at bounding box center [442, 473] width 300 height 53
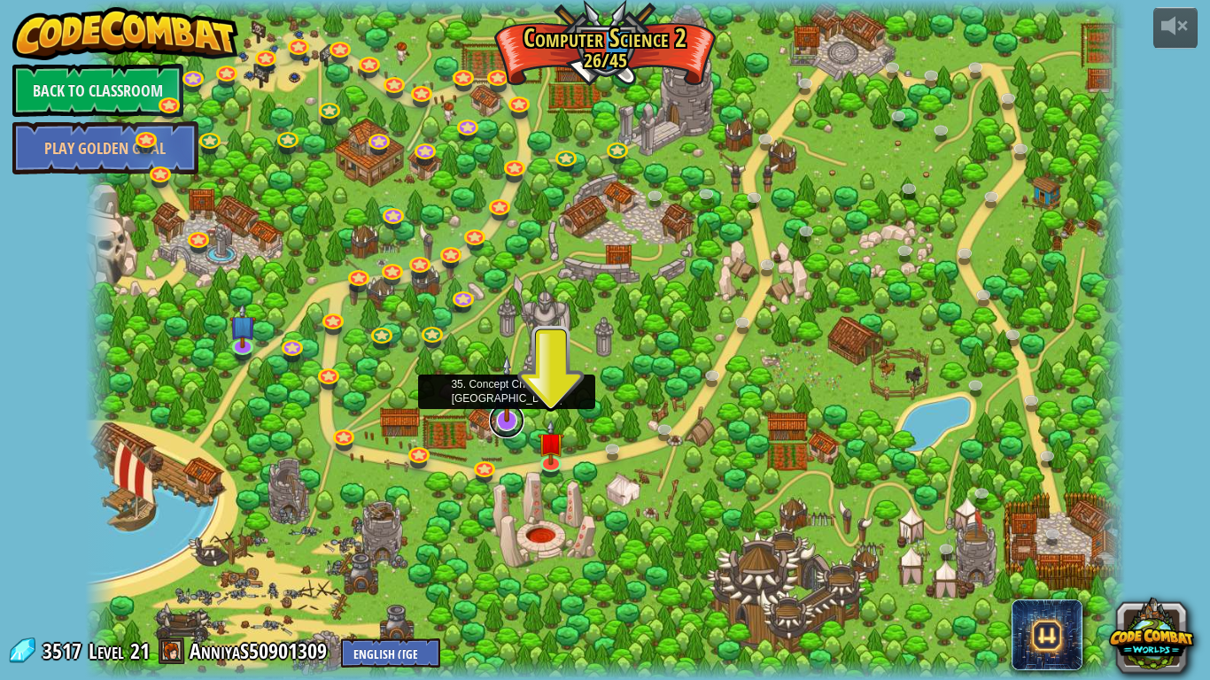
click at [498, 424] on link at bounding box center [506, 420] width 35 height 35
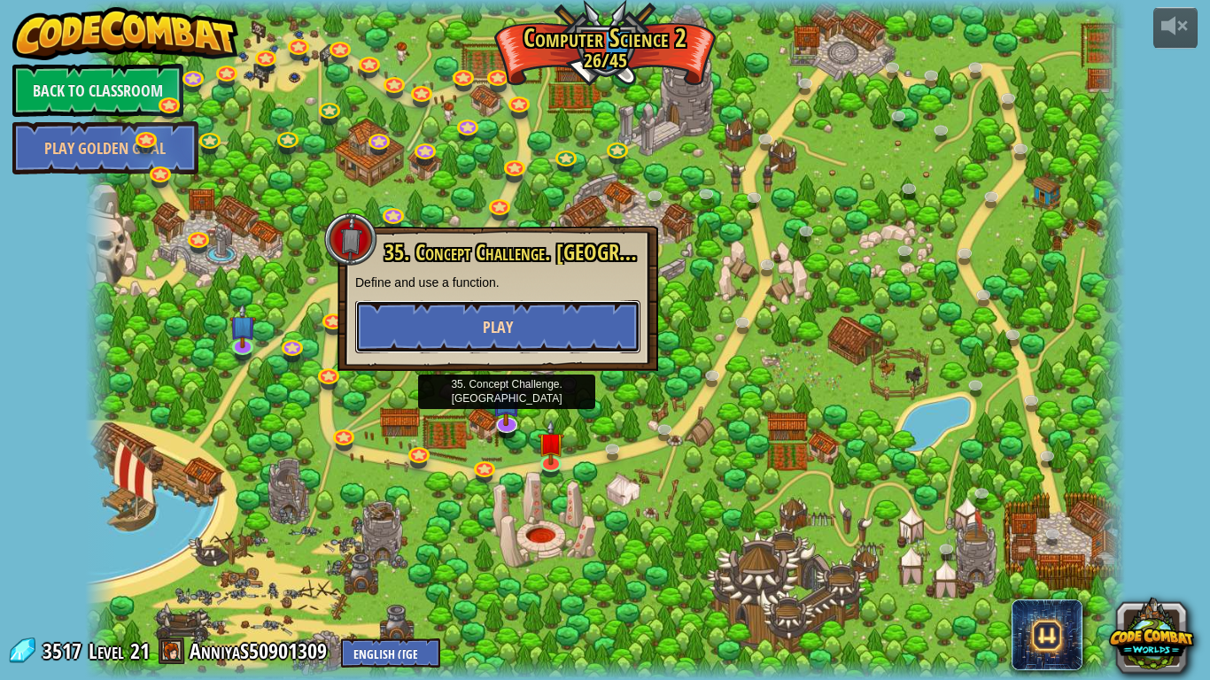
click at [606, 319] on button "Play" at bounding box center [497, 326] width 285 height 53
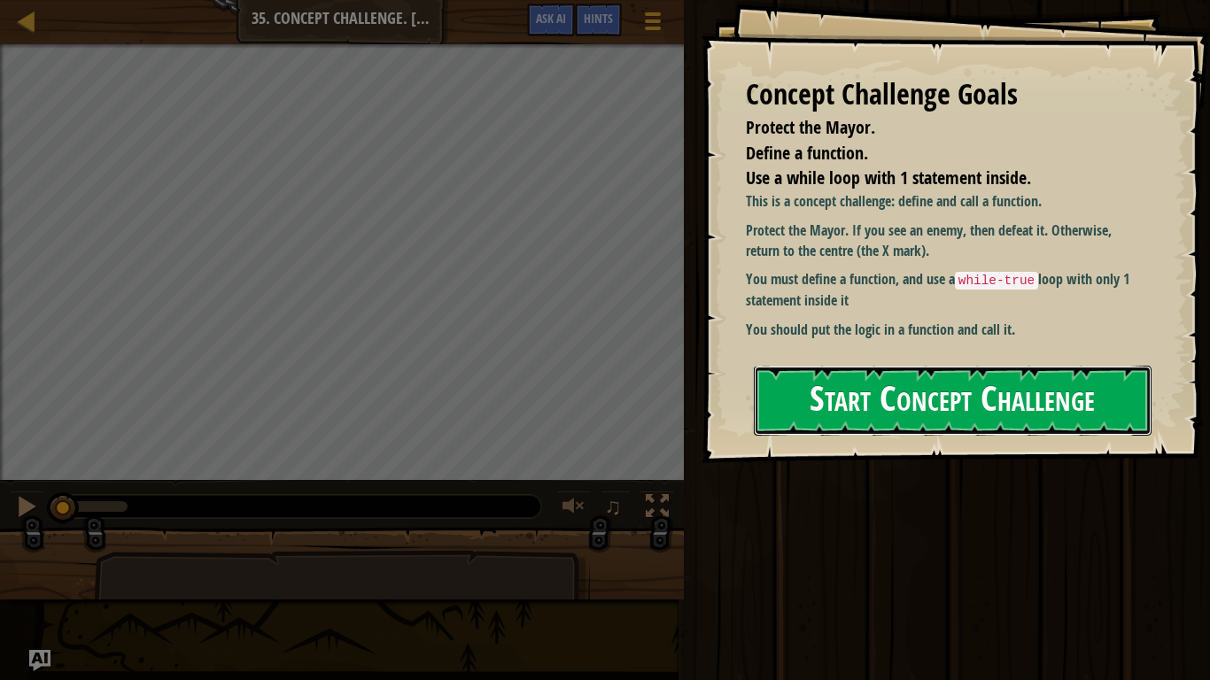
click at [1116, 412] on button "Start Concept Challenge" at bounding box center [953, 401] width 398 height 70
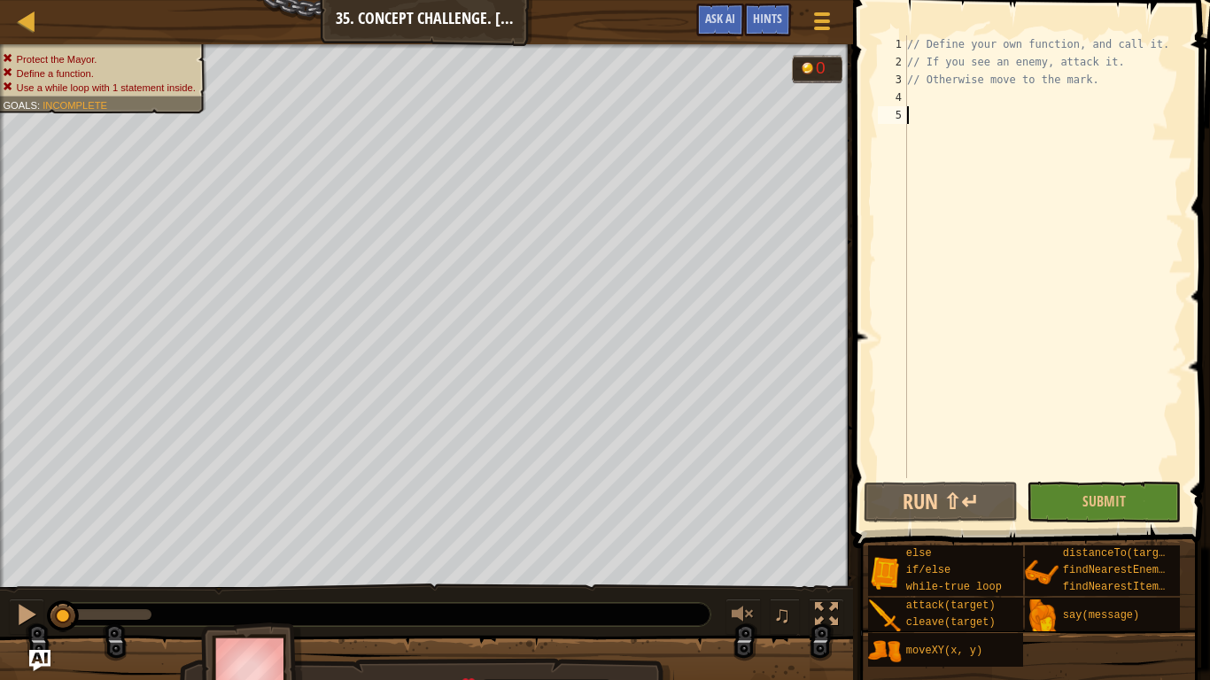
click at [969, 110] on div "// Define your own function, and call it. // If you see an enemy, attack it. //…" at bounding box center [1044, 274] width 280 height 478
click at [974, 102] on div "// Define your own function, and call it. // If you see an enemy, attack it. //…" at bounding box center [1044, 274] width 280 height 478
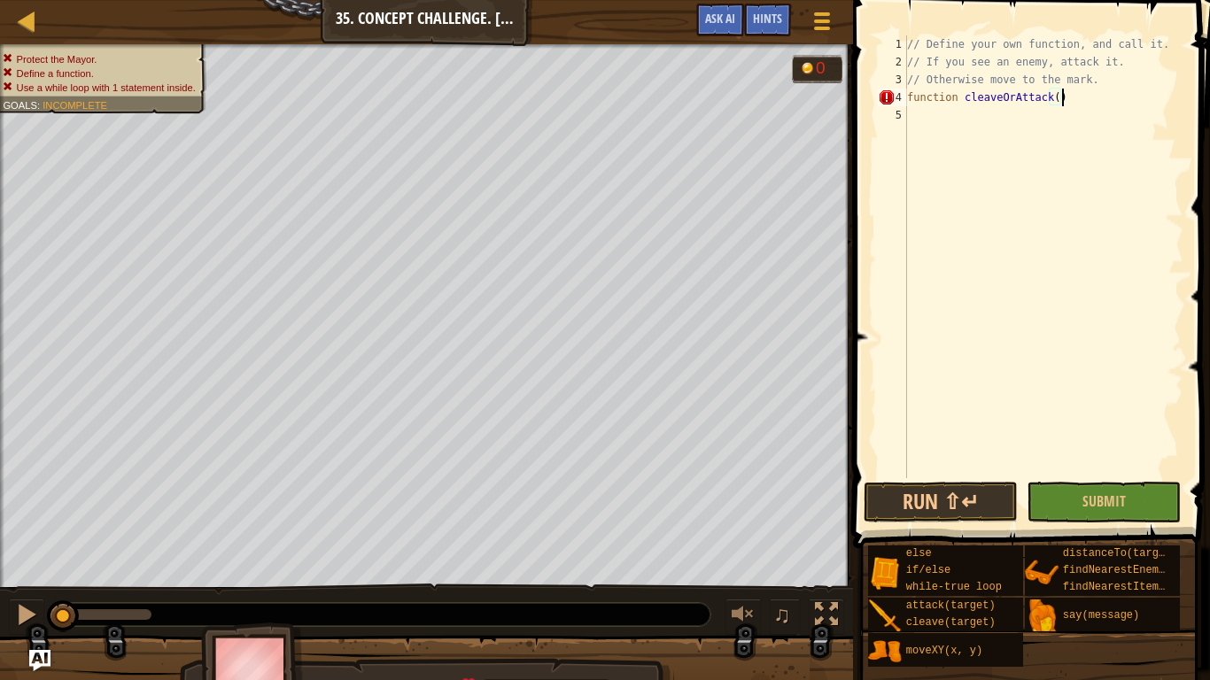
type textarea "function cleaveOrAttack();"
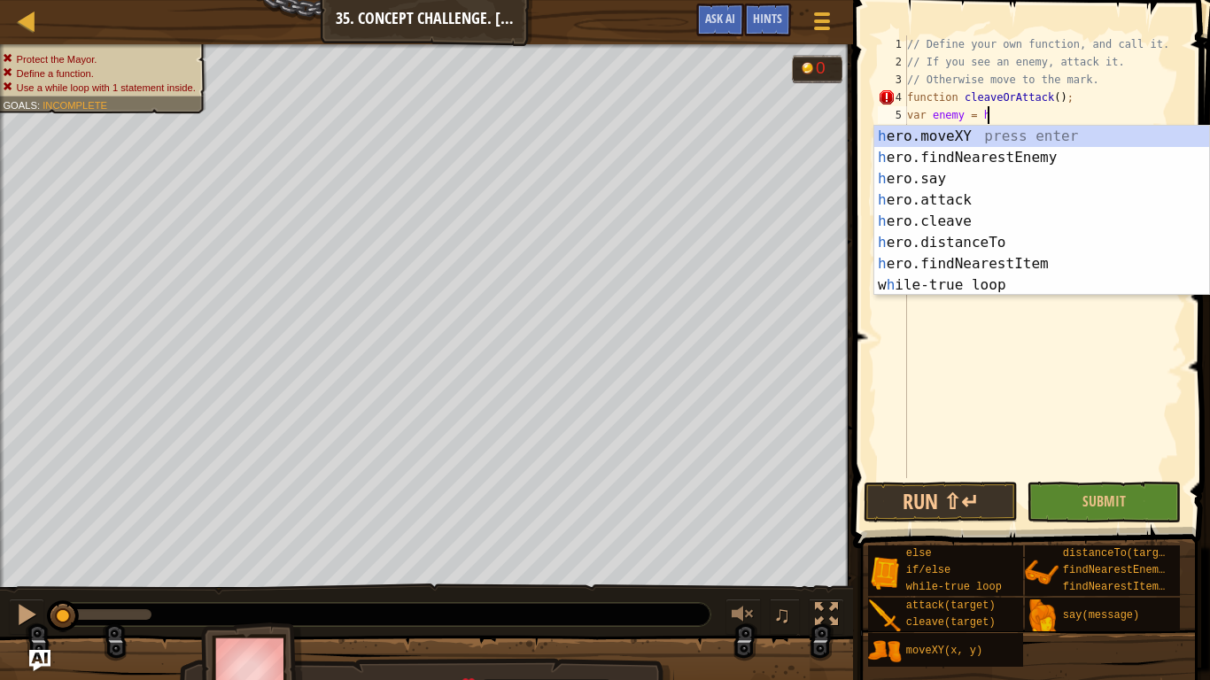
type textarea "var enemy = her"
click at [1085, 160] on div "her o.moveXY press enter her o.findNearestEnemy press enter her o.say press ent…" at bounding box center [1042, 232] width 335 height 213
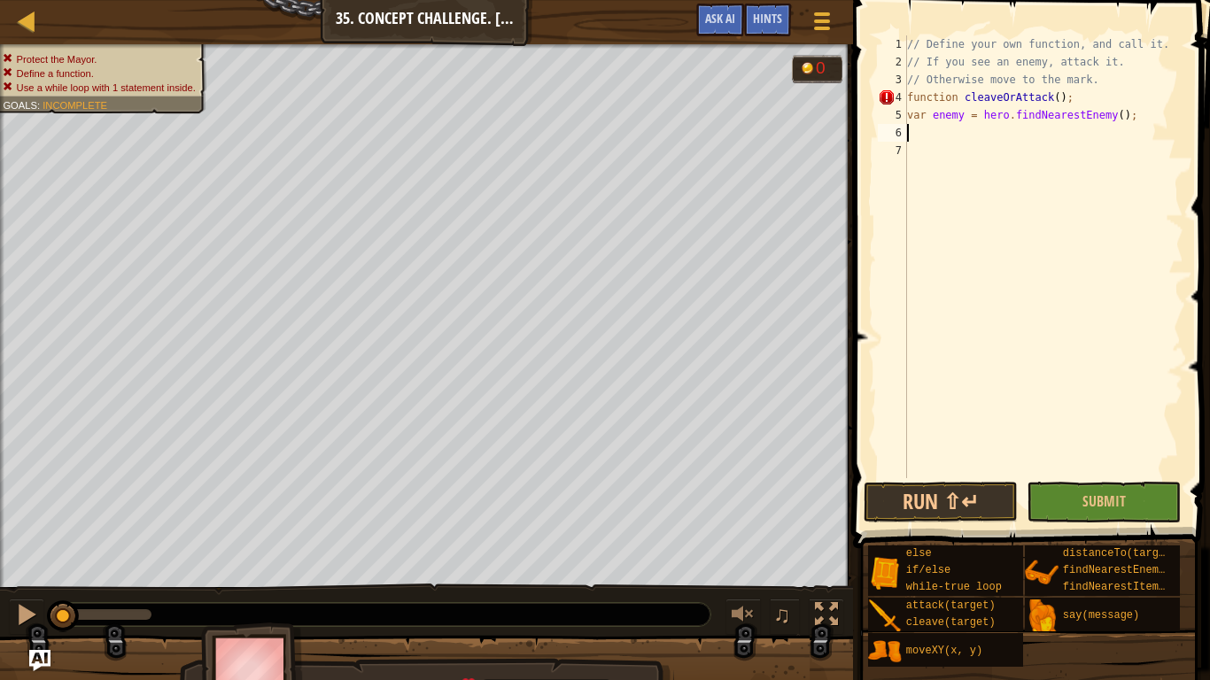
scroll to position [8, 0]
type textarea "if (enemy) {"
type textarea "u"
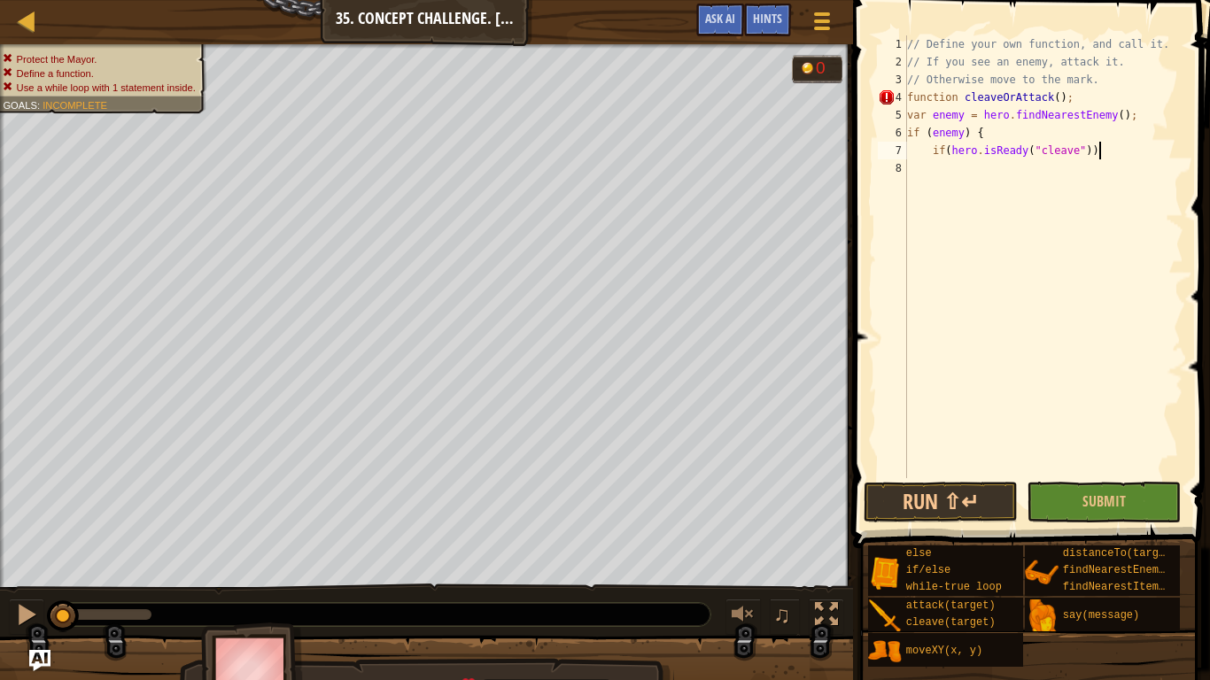
type textarea "if(hero.isReady("cleave")) {"
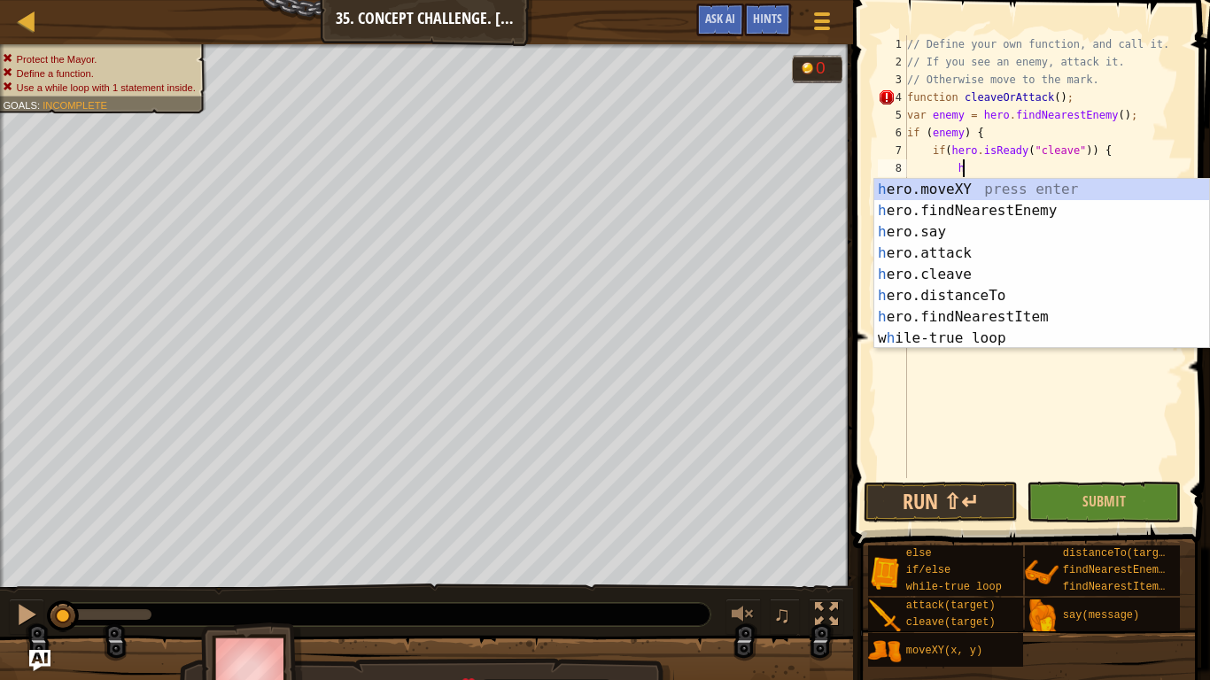
scroll to position [8, 10]
click at [981, 278] on div "hero .moveXY press enter hero .findNearestEnemy press enter hero .say press ent…" at bounding box center [1042, 285] width 335 height 213
type textarea "hero.cleave(enemy);"
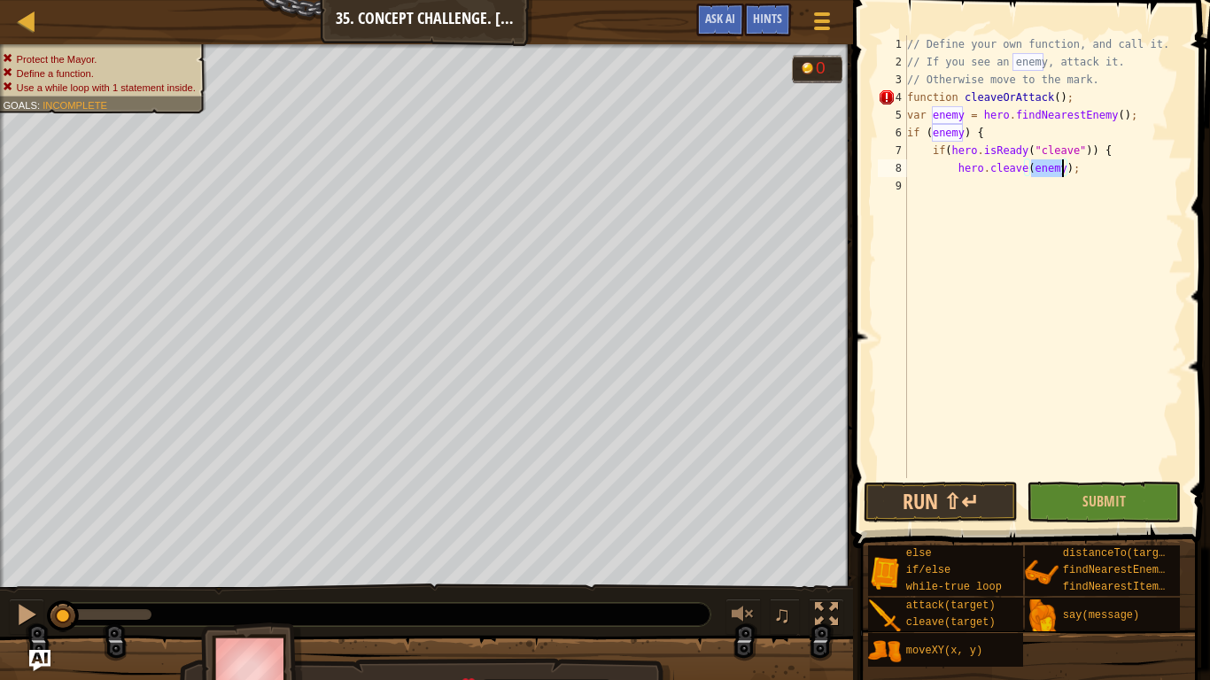
click at [1045, 199] on div "// Define your own function, and call it. // If you see an enemy, attack it. //…" at bounding box center [1044, 274] width 280 height 478
type textarea "}"
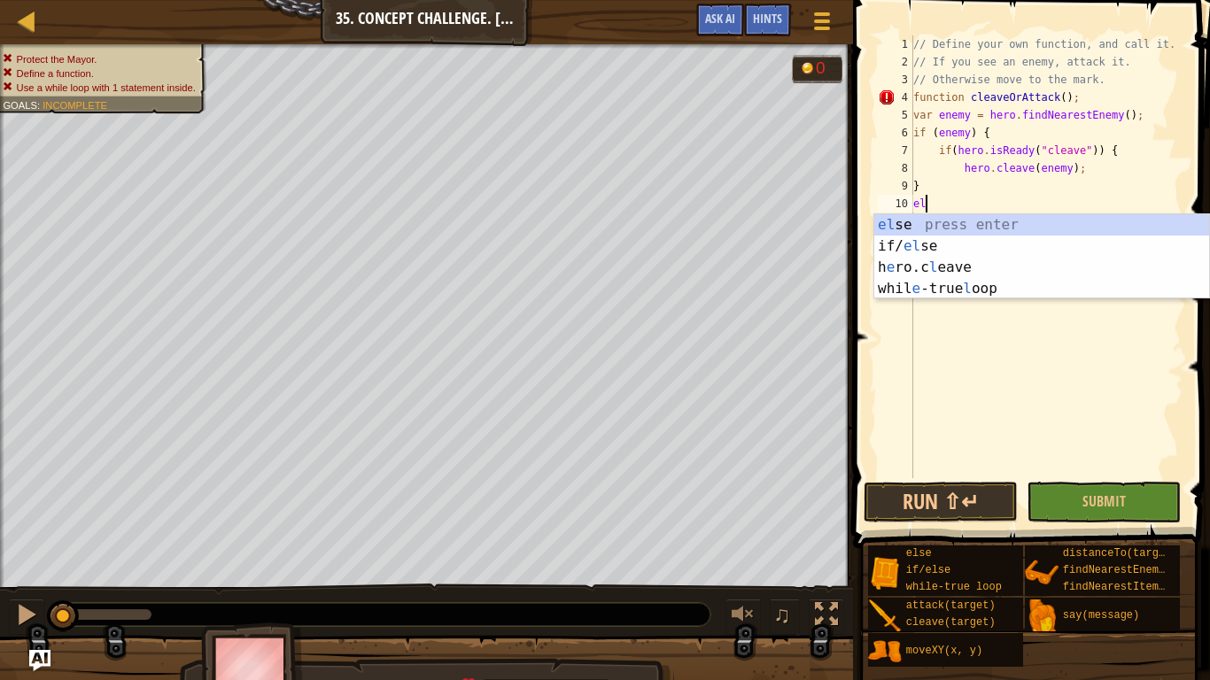
scroll to position [8, 1]
type textarea "e"
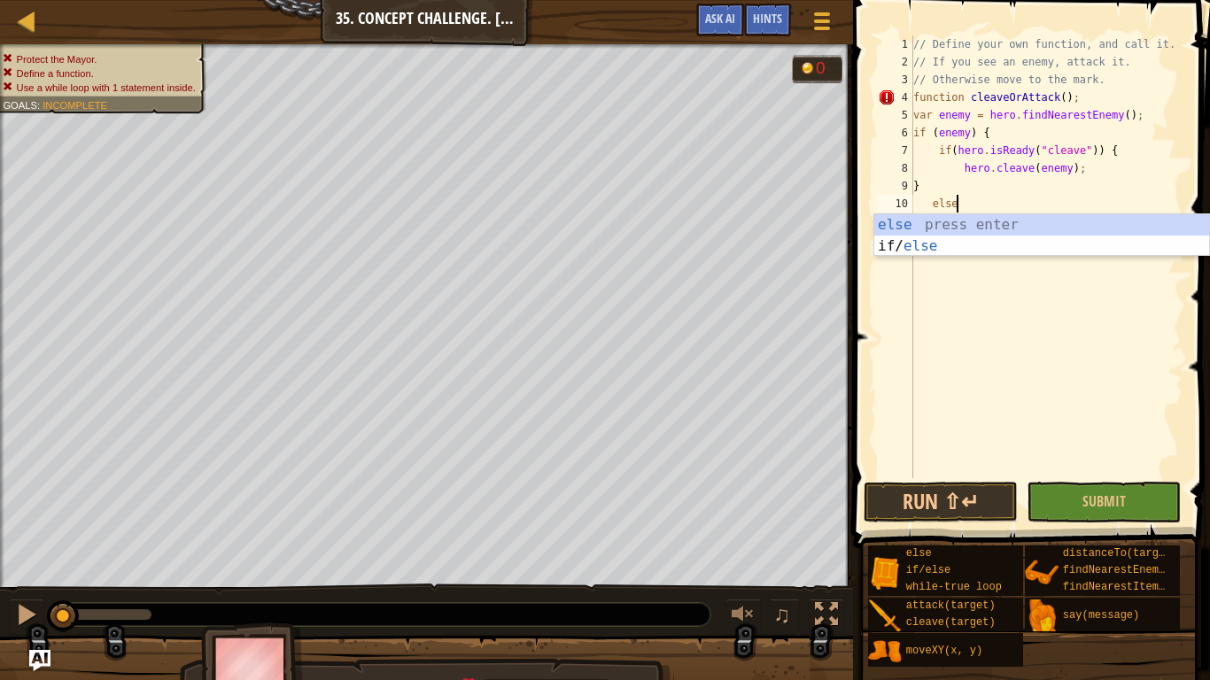
scroll to position [8, 5]
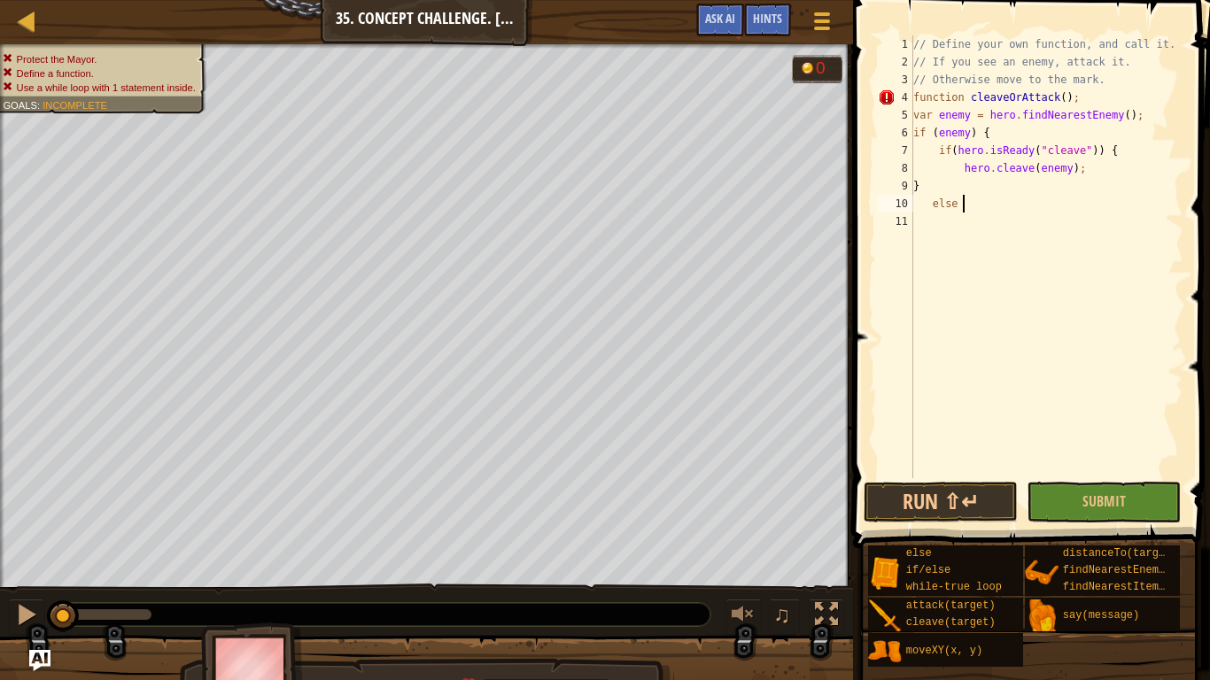
type textarea "else {"
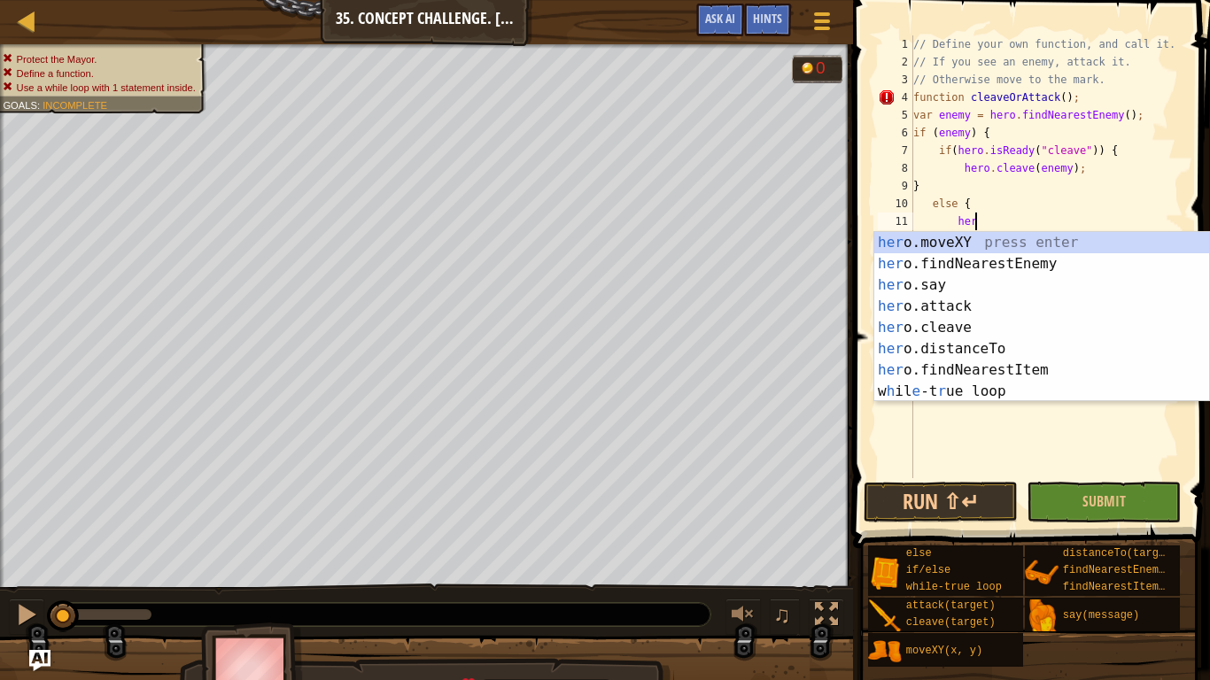
scroll to position [8, 9]
click at [1011, 308] on div "hero .moveXY press enter hero .findNearestEnemy press enter hero .say press ent…" at bounding box center [1042, 338] width 335 height 213
type textarea "hero.attack(enemy);"
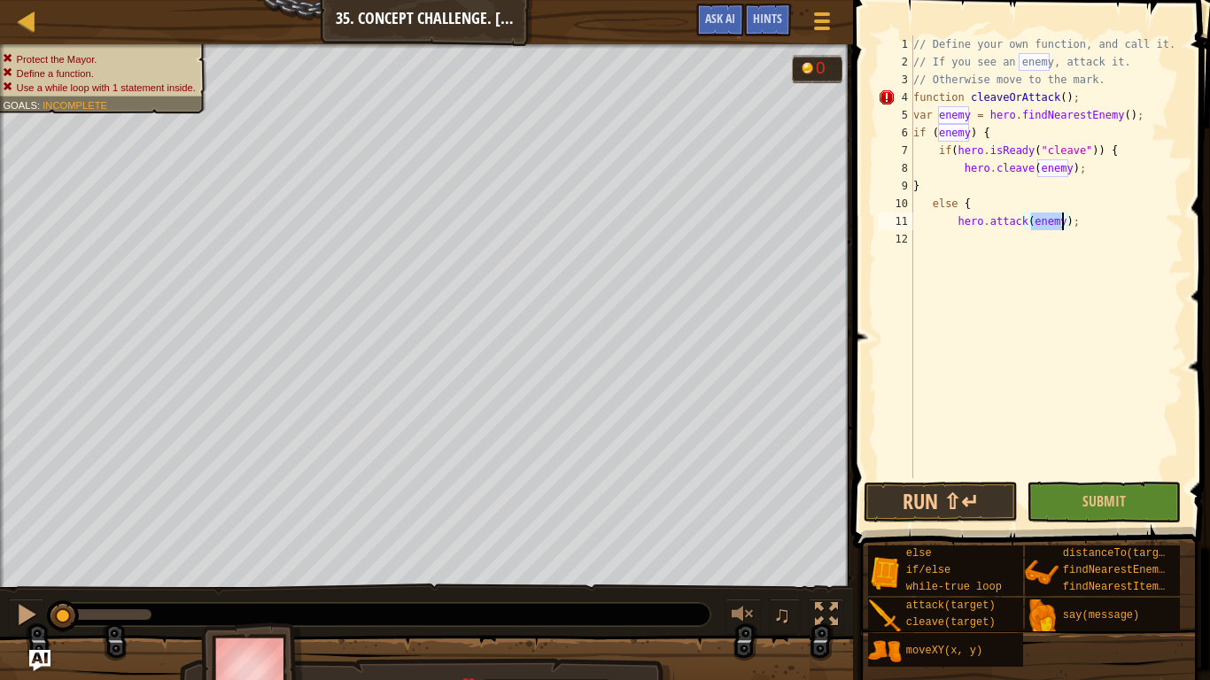
click at [1028, 249] on div "// Define your own function, and call it. // If you see an enemy, attack it. //…" at bounding box center [1047, 274] width 274 height 478
click at [1093, 224] on div "// Define your own function, and call it. // If you see an enemy, attack it. //…" at bounding box center [1047, 274] width 274 height 478
click at [1032, 239] on div "// Define your own function, and call it. // If you see an enemy, attack it. //…" at bounding box center [1047, 274] width 274 height 478
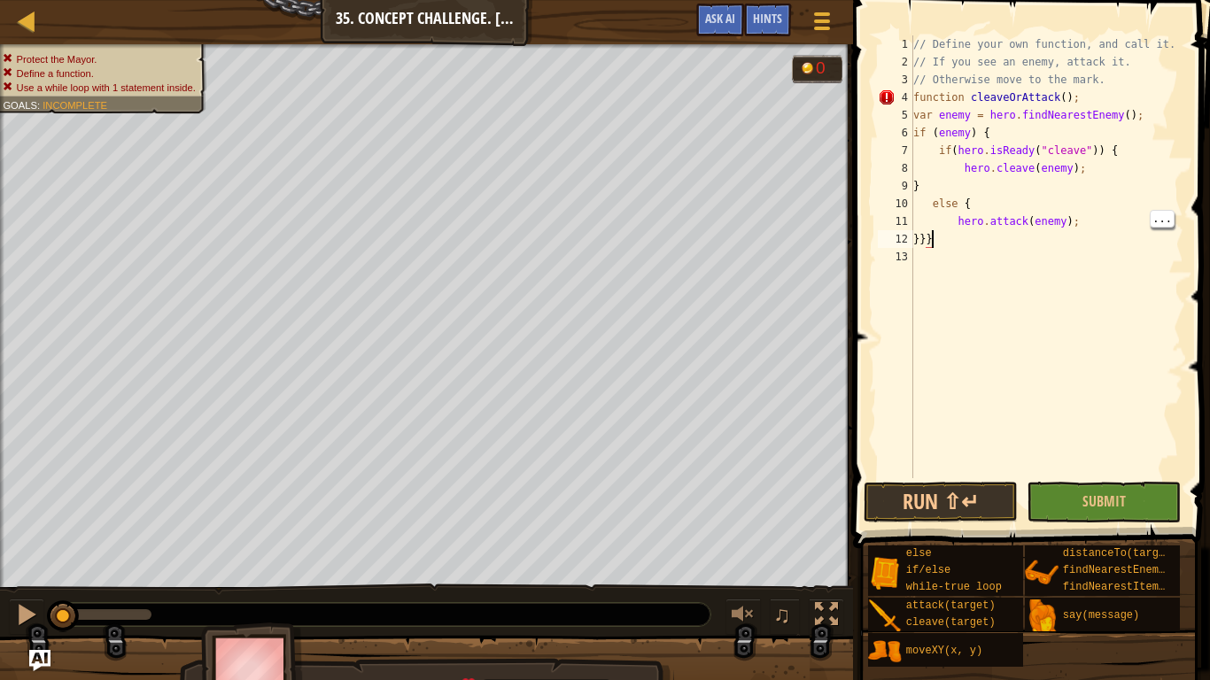
type textarea "}"
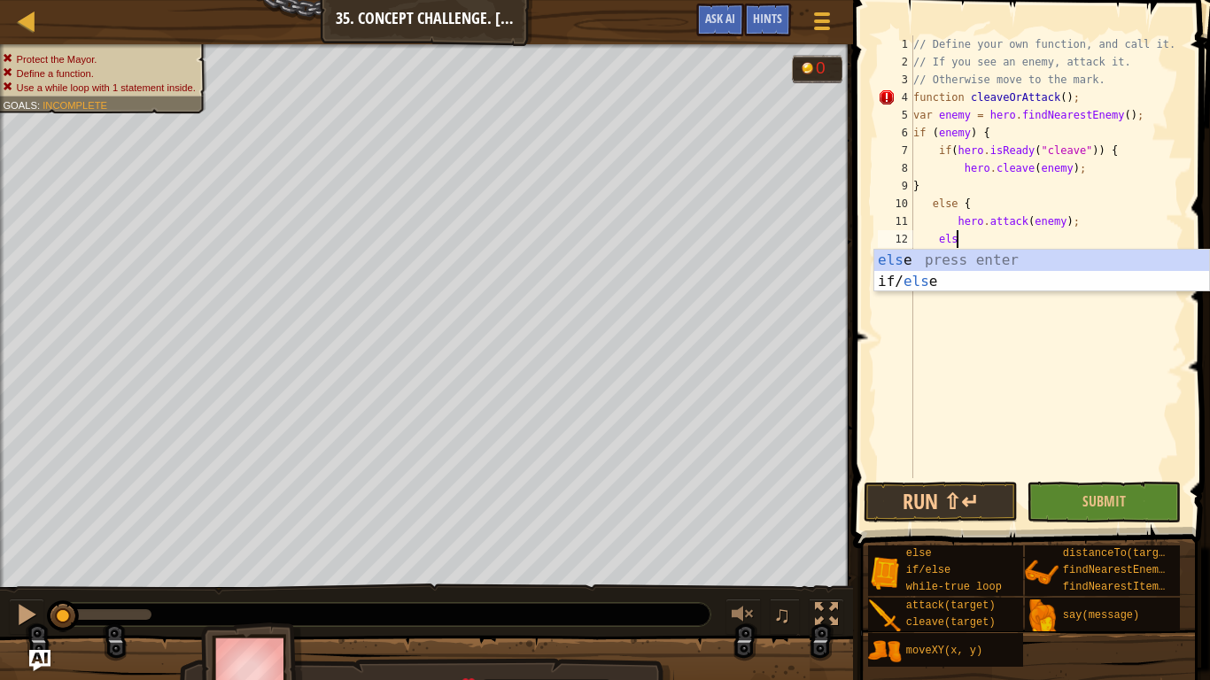
type textarea "else"
click at [1045, 259] on div "else press enter if/ else press enter" at bounding box center [1042, 292] width 335 height 85
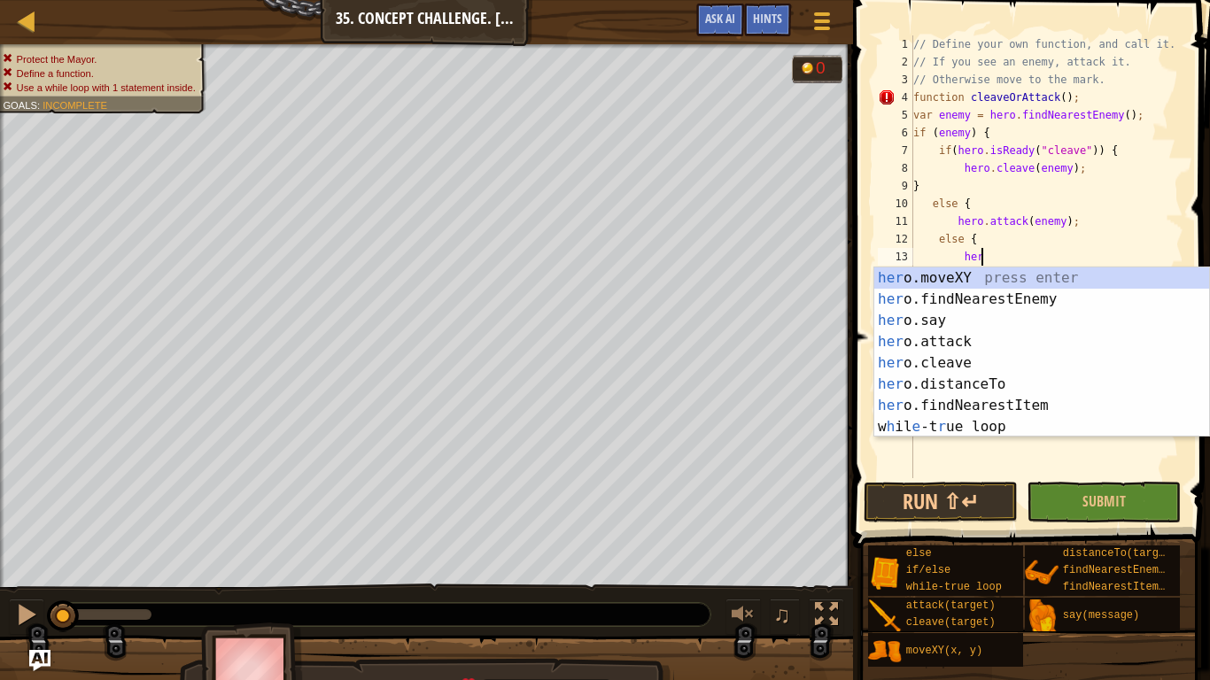
scroll to position [8, 10]
click at [979, 284] on div "hero .moveXY press enter hero .findNearestEnemy press enter hero .say press ent…" at bounding box center [1042, 374] width 335 height 213
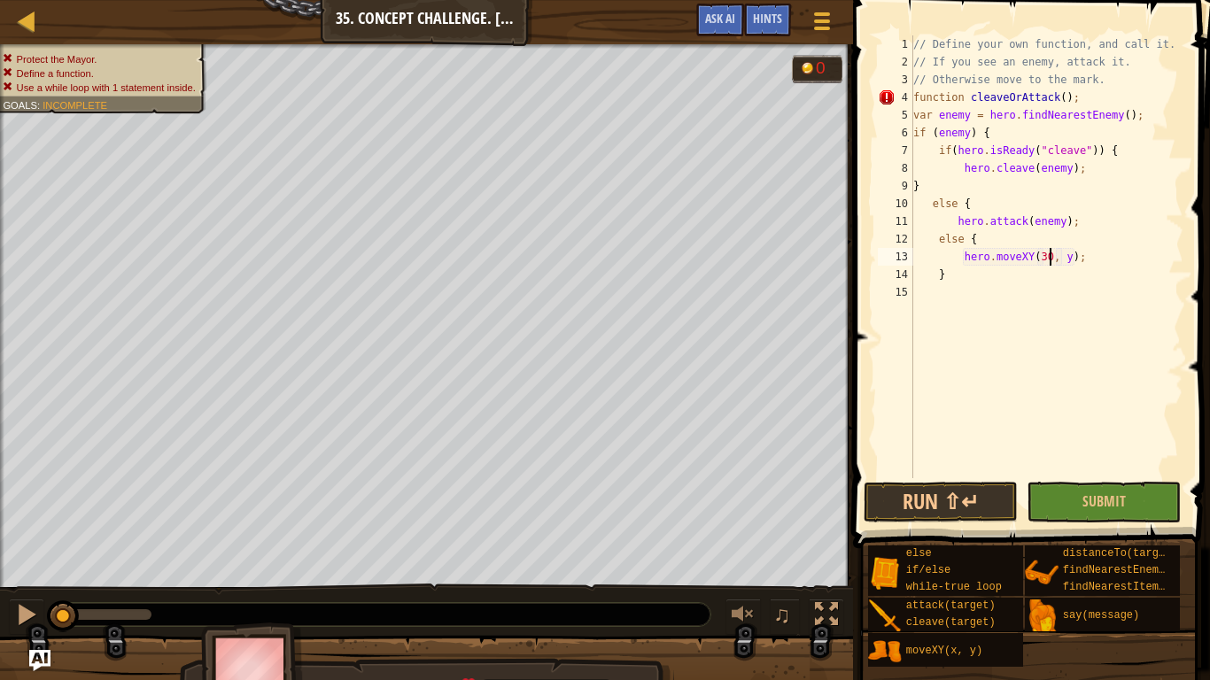
scroll to position [8, 19]
type textarea "hero.moveXY(30, 26);"
click at [1020, 293] on div "// Define your own function, and call it. // If you see an enemy, attack it. //…" at bounding box center [1047, 274] width 274 height 478
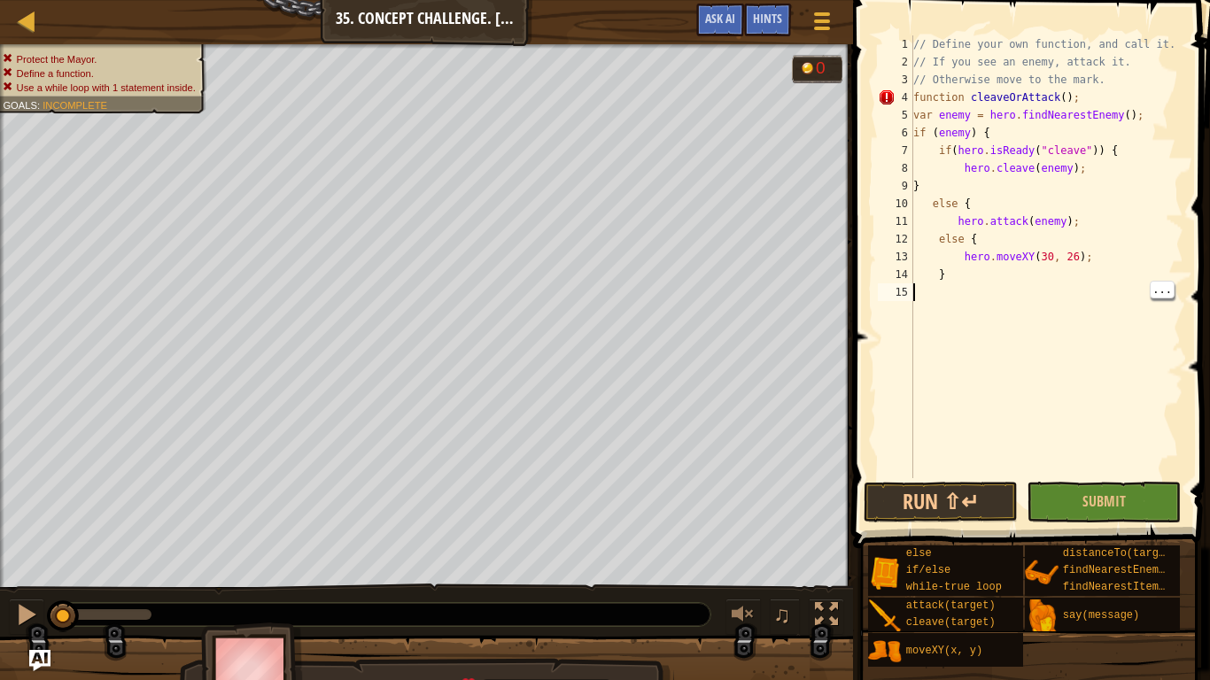
click at [937, 236] on div "// Define your own function, and call it. // If you see an enemy, attack it. //…" at bounding box center [1047, 274] width 274 height 478
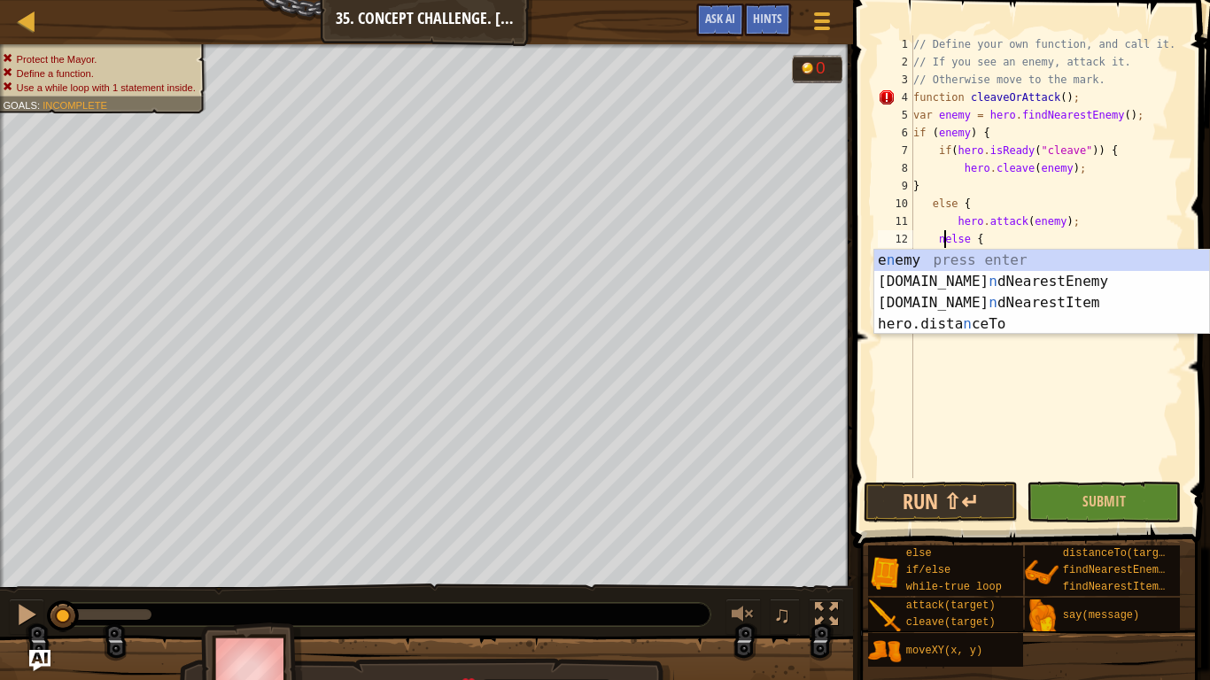
scroll to position [8, 5]
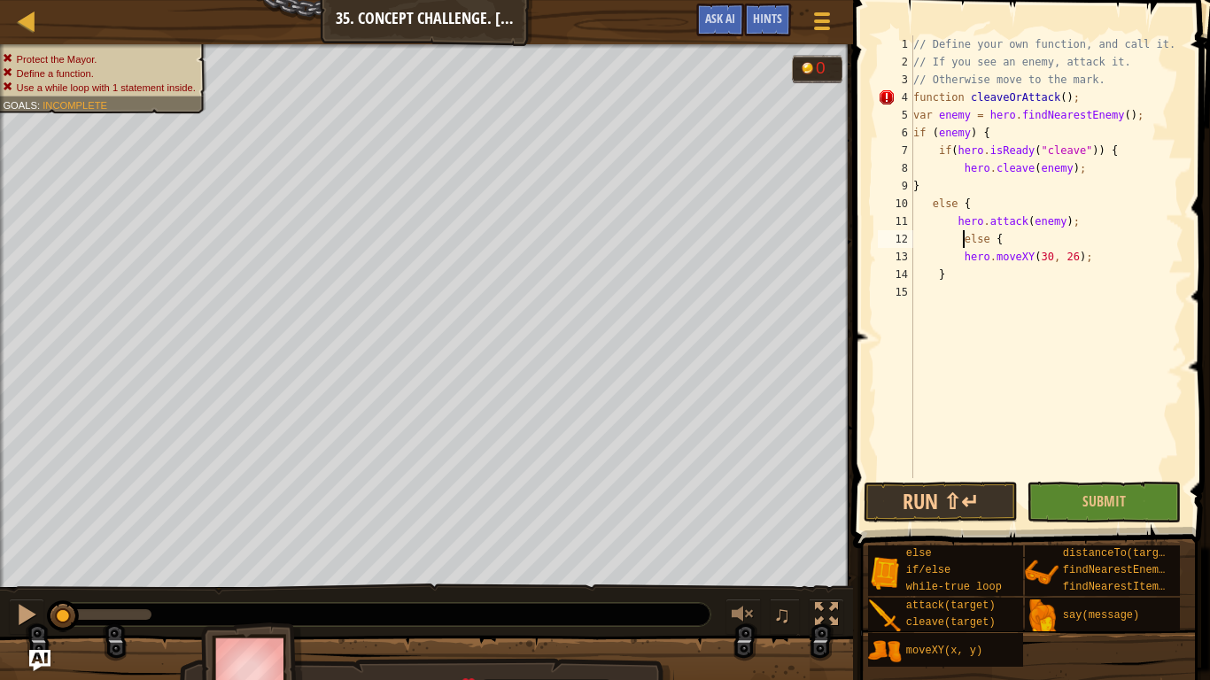
click at [962, 255] on div "// Define your own function, and call it. // If you see an enemy, attack it. //…" at bounding box center [1047, 274] width 274 height 478
type textarea "hero.moveXY(30, 26);"
click at [976, 299] on div "// Define your own function, and call it. // If you see an enemy, attack it. //…" at bounding box center [1047, 274] width 274 height 478
type textarea "cleaveOrAttack();"
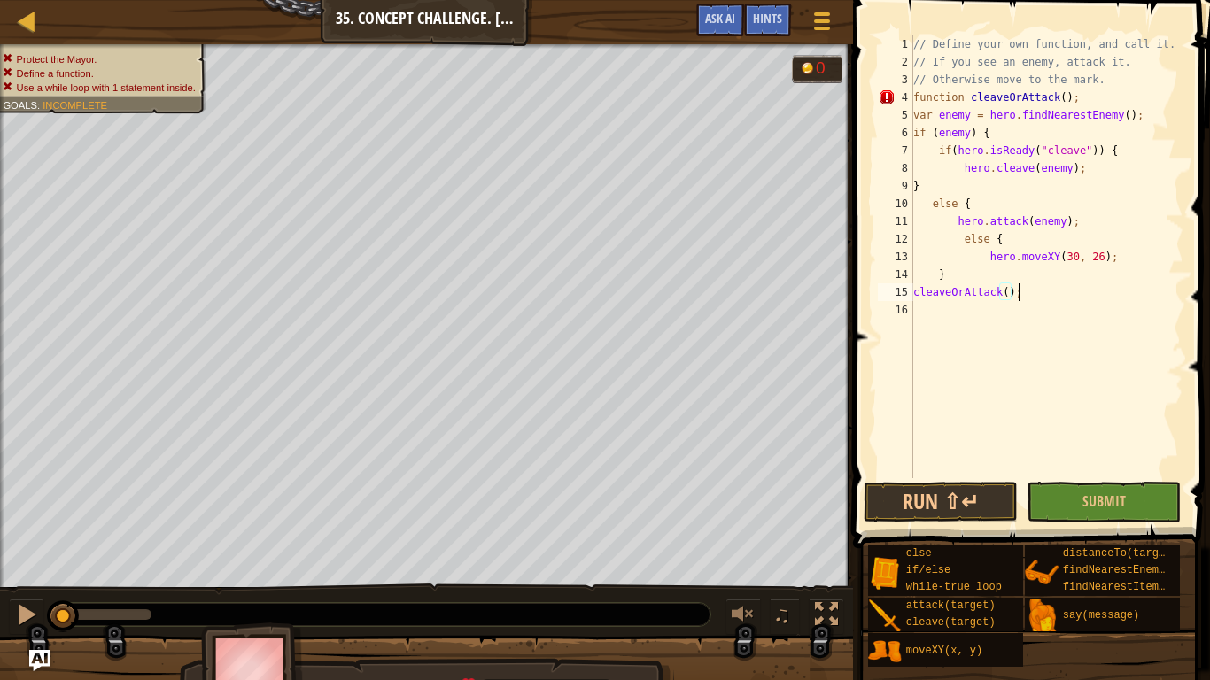
scroll to position [8, 14]
click at [1002, 320] on div "// Define your own function, and call it. // If you see an enemy, attack it. //…" at bounding box center [1047, 274] width 274 height 478
click at [1109, 92] on div "// Define your own function, and call it. // If you see an enemy, attack it. //…" at bounding box center [1047, 274] width 274 height 478
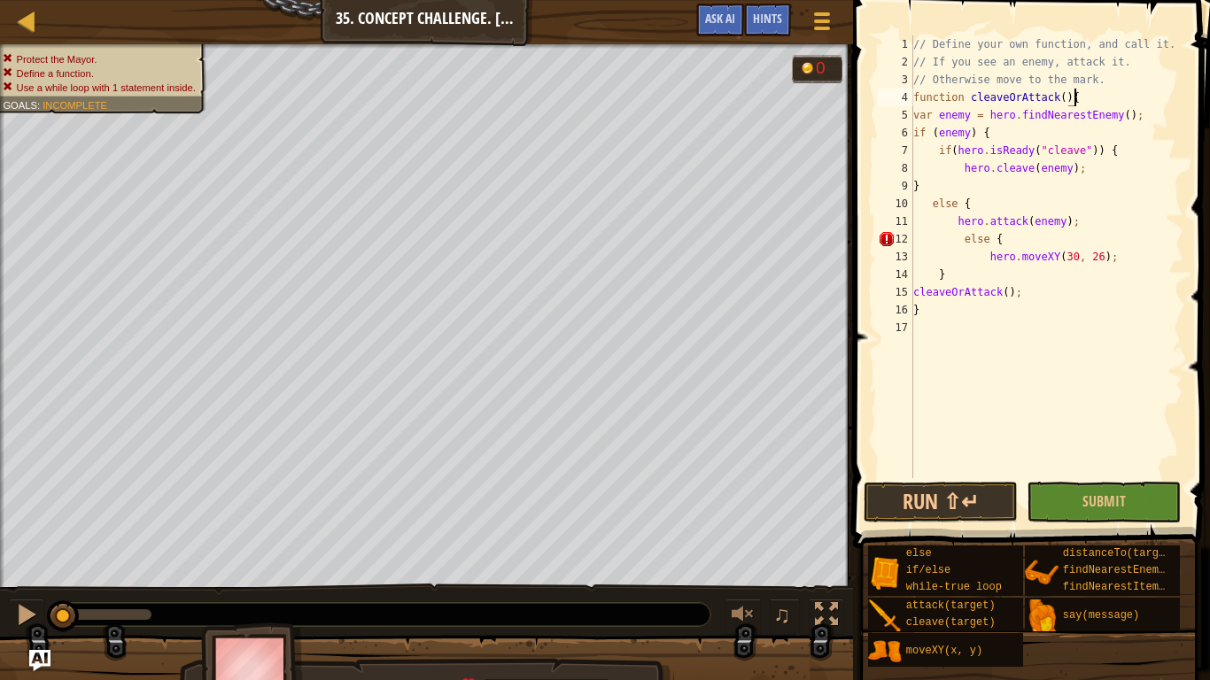
click at [1078, 222] on div "// Define your own function, and call it. // If you see an enemy, attack it. //…" at bounding box center [1047, 274] width 274 height 478
type textarea "hero.attack(enemy);"
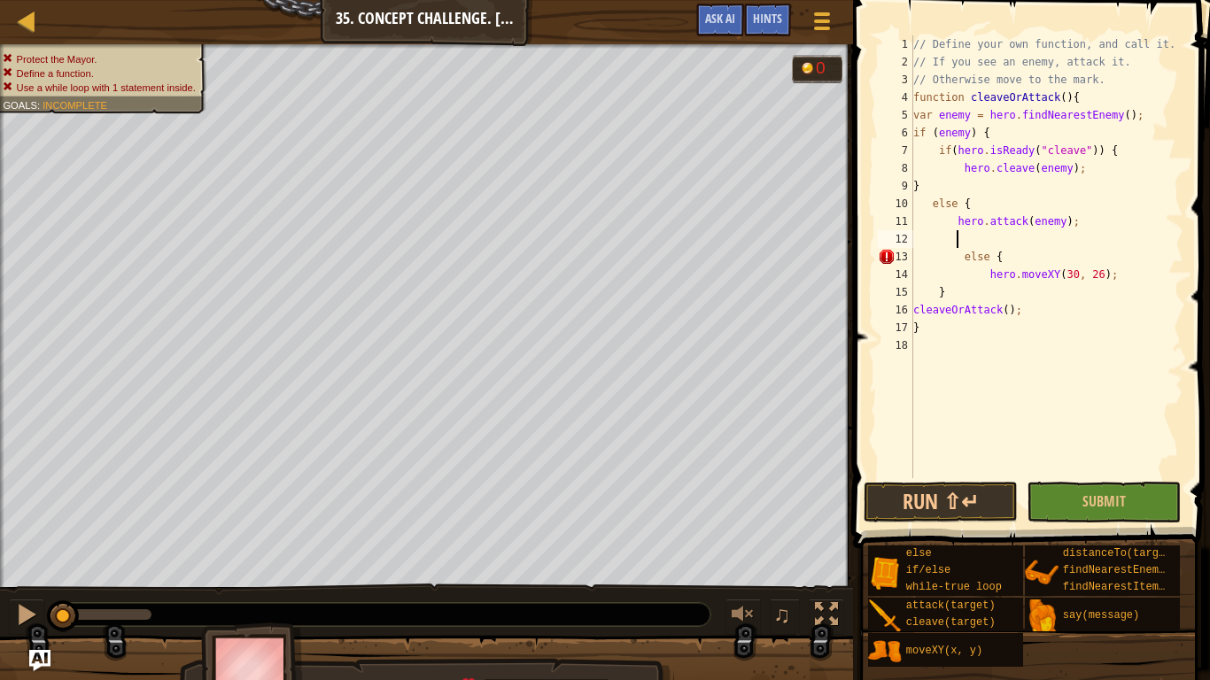
scroll to position [8, 6]
click at [996, 254] on div "// Define your own function, and call it. // If you see an enemy, attack it. //…" at bounding box center [1047, 274] width 274 height 478
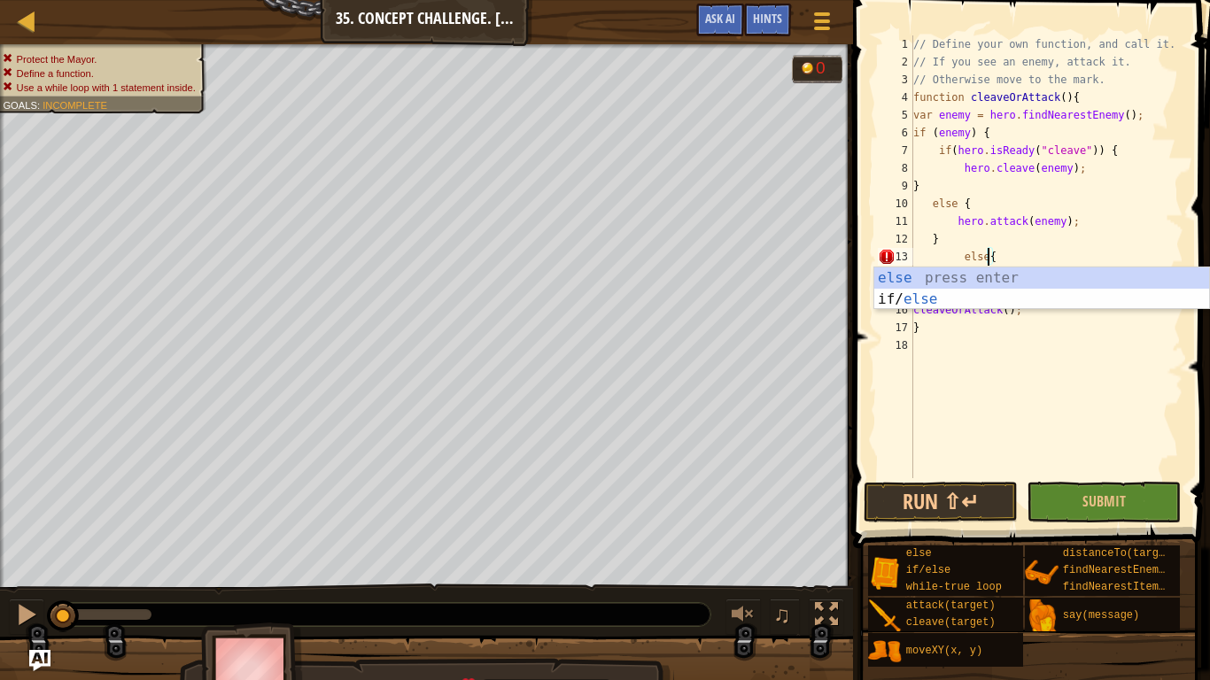
click at [949, 254] on div "// Define your own function, and call it. // If you see an enemy, attack it. //…" at bounding box center [1047, 274] width 274 height 478
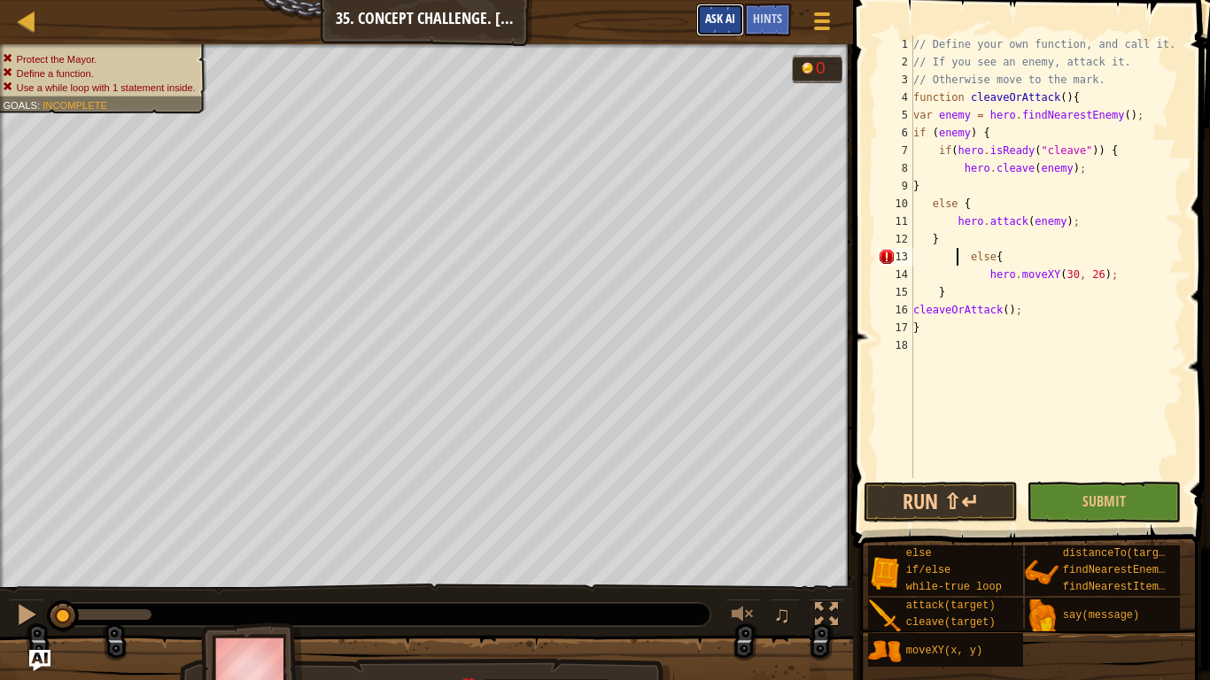
click at [726, 25] on span "Ask AI" at bounding box center [720, 18] width 30 height 17
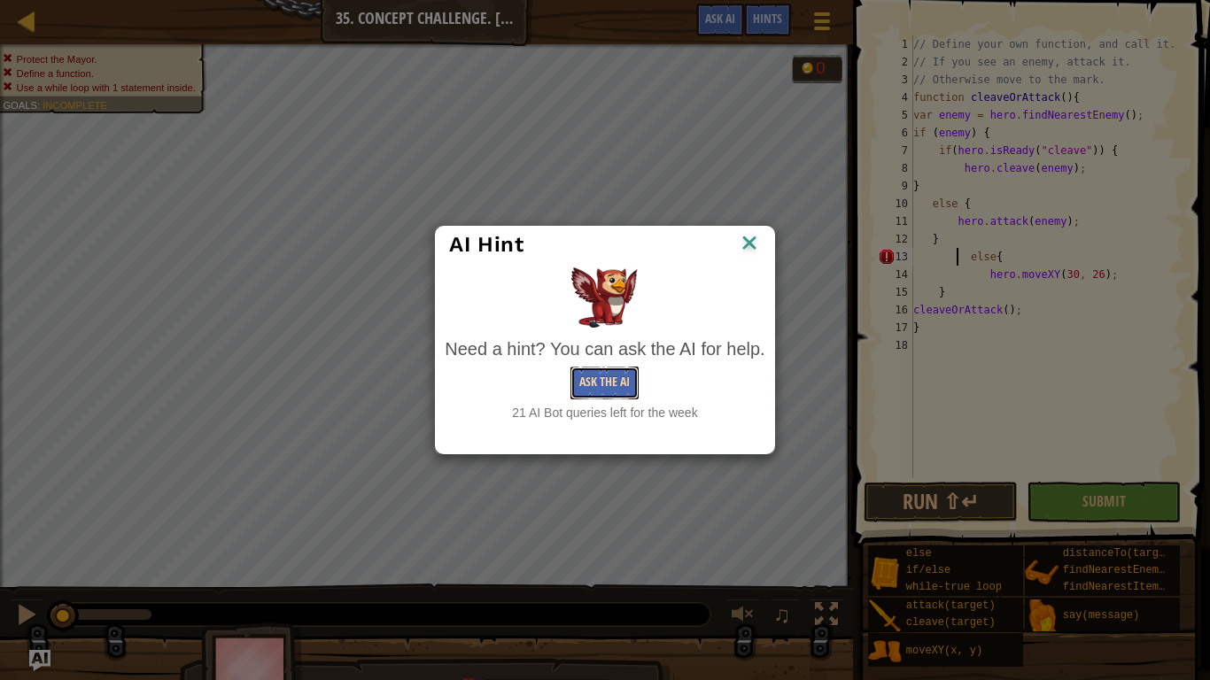
click at [590, 384] on button "Ask the AI" at bounding box center [605, 383] width 68 height 33
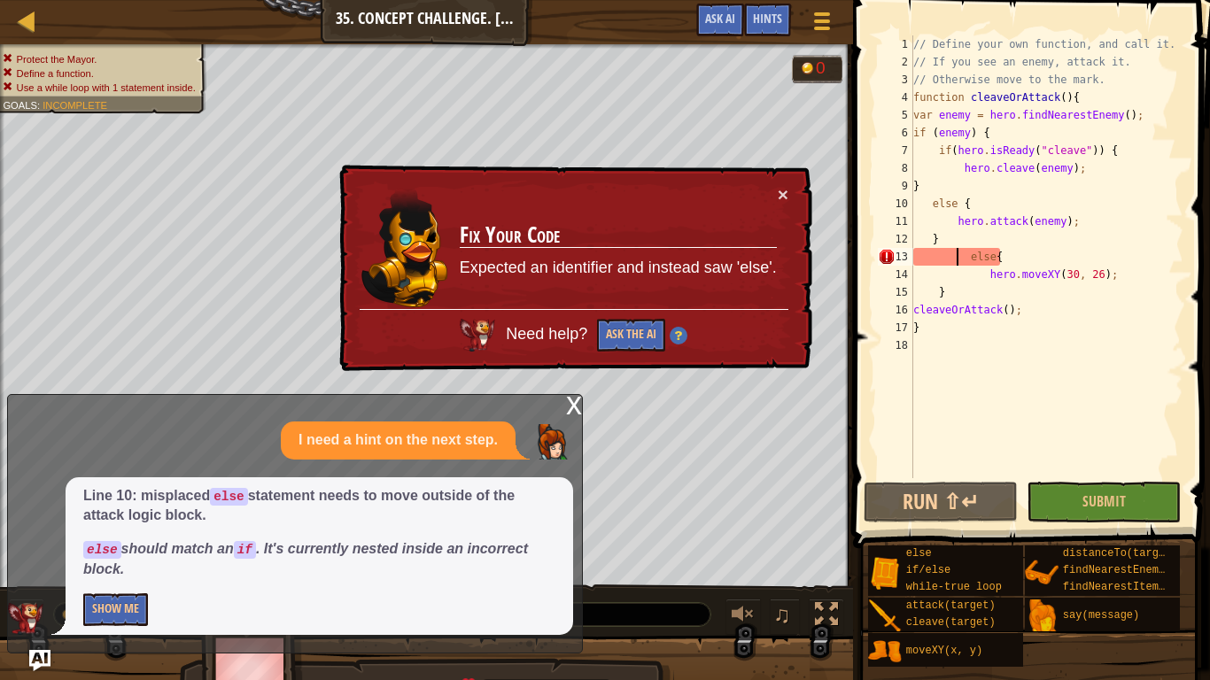
click at [992, 259] on div "// Define your own function, and call it. // If you see an enemy, attack it. //…" at bounding box center [1047, 274] width 274 height 478
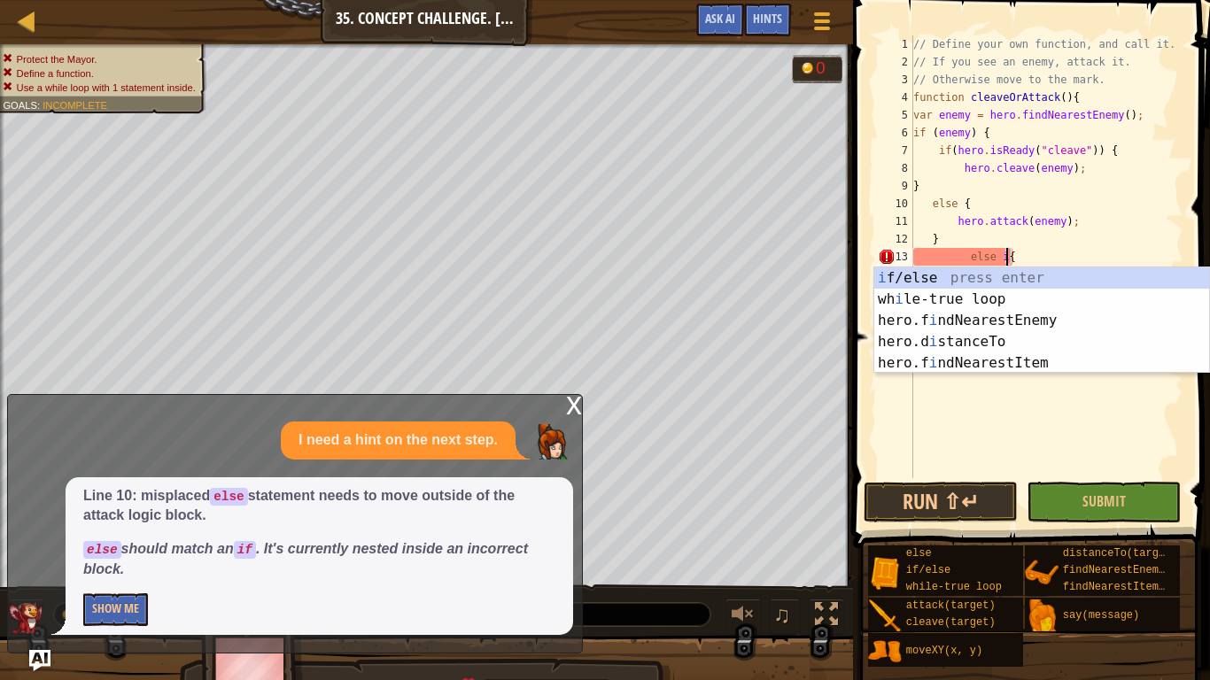
scroll to position [8, 14]
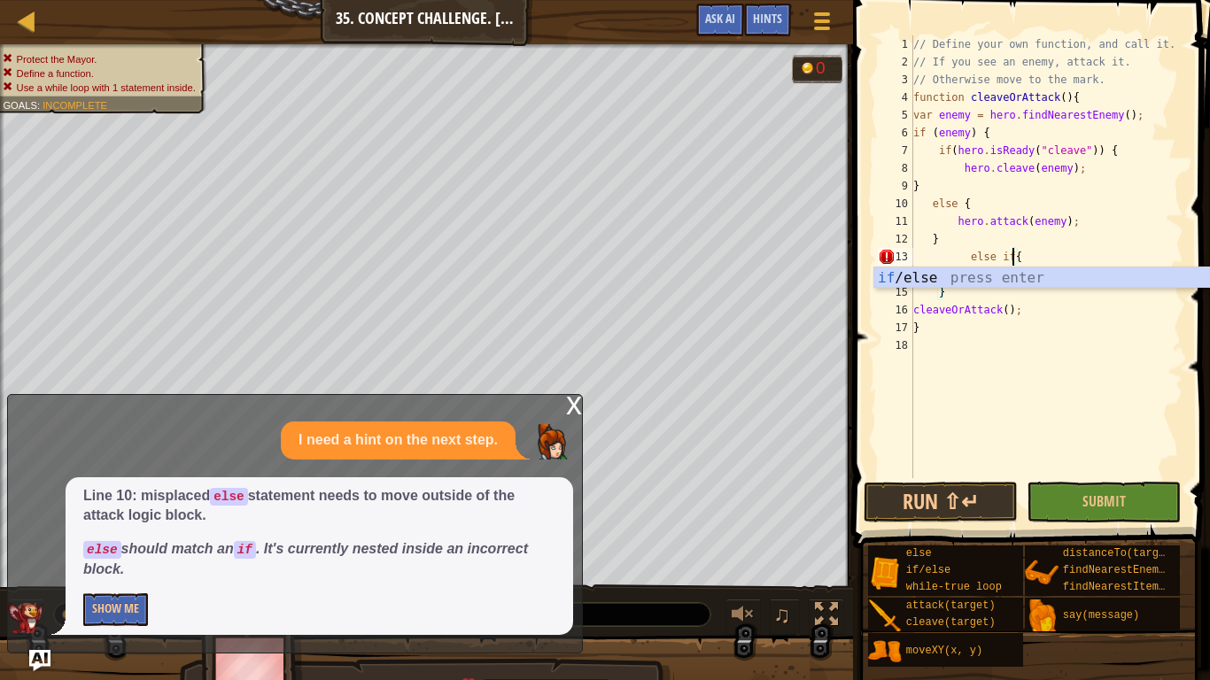
click at [1120, 0] on body "Map Computer Science 2 35. Concept Challenge. Silent Village Game Menu Done Hin…" at bounding box center [605, 0] width 1210 height 0
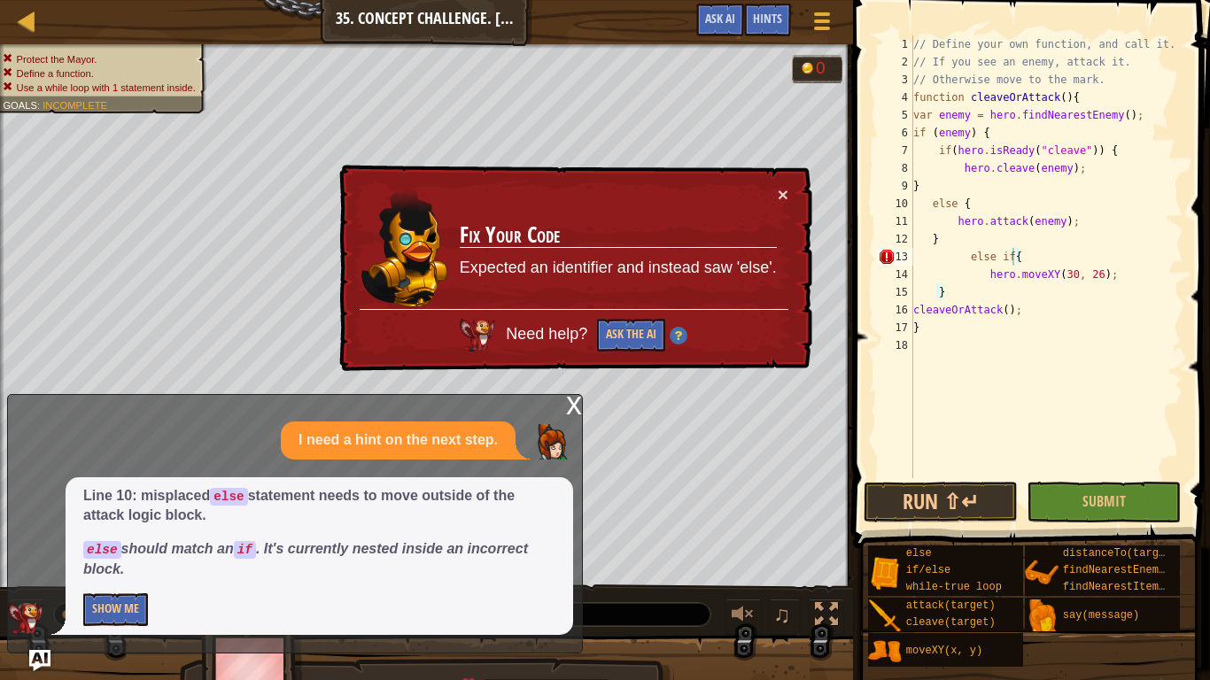
click at [1013, 271] on div "// Define your own function, and call it. // If you see an enemy, attack it. //…" at bounding box center [1047, 274] width 274 height 478
click at [1017, 256] on div "// Define your own function, and call it. // If you see an enemy, attack it. //…" at bounding box center [1047, 274] width 274 height 478
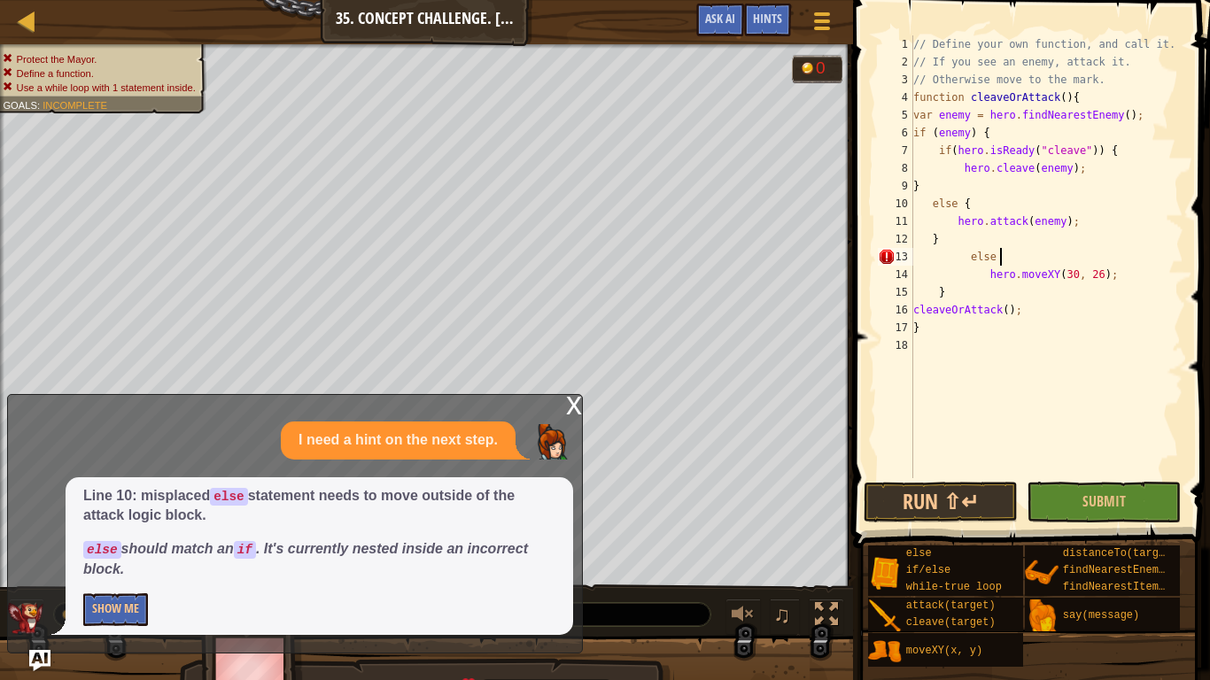
type textarea "e"
click at [1100, 86] on div "// Define your own function, and call it. // If you see an enemy, attack it. //…" at bounding box center [1047, 274] width 274 height 478
type textarea "// Otherwise move to the mark."
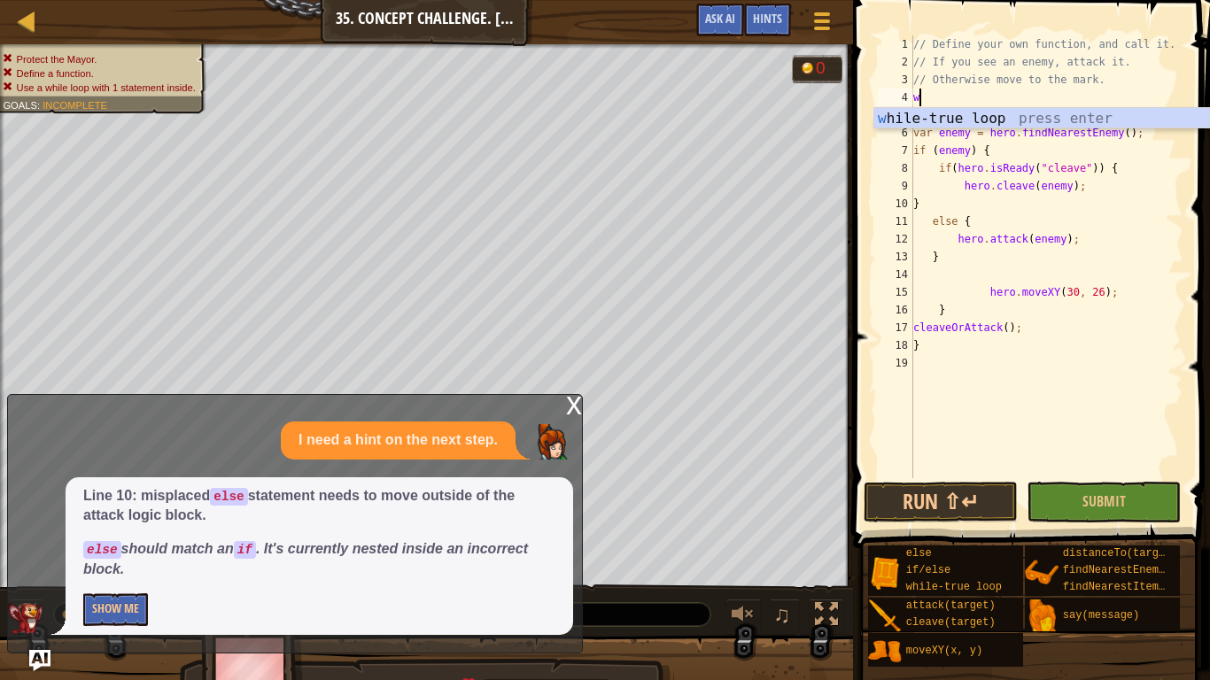
type textarea "wi"
click at [1067, 122] on div "w h i le-true loop press enter" at bounding box center [1042, 140] width 335 height 64
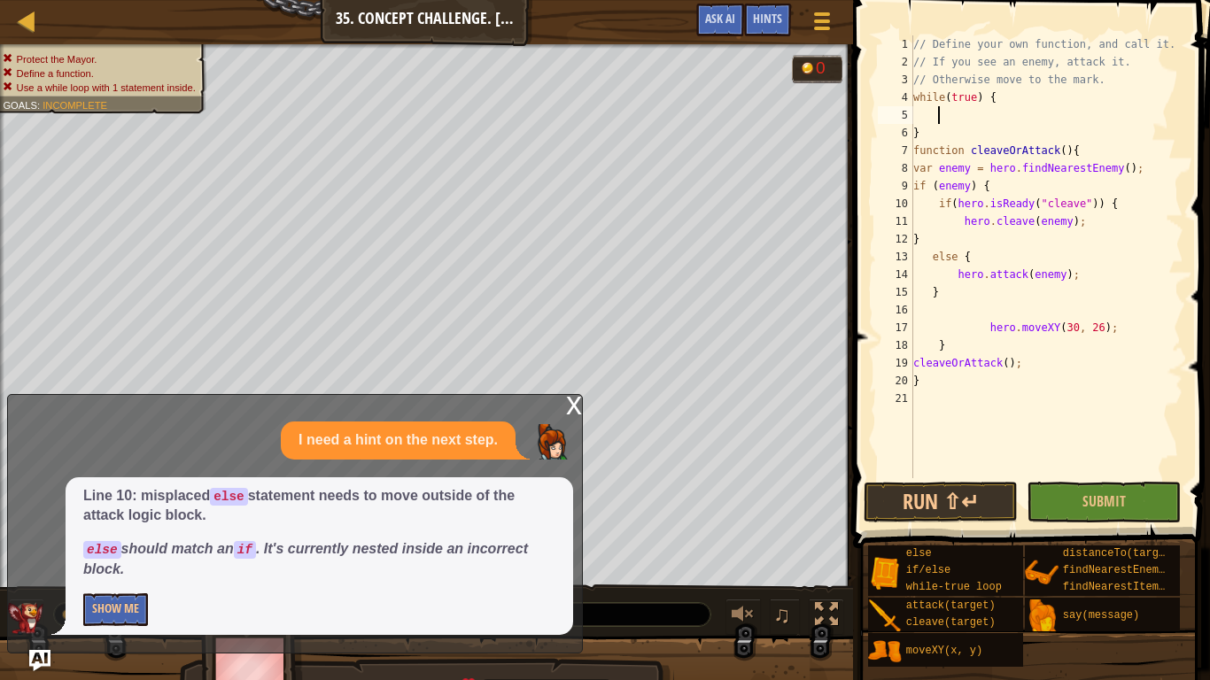
type textarea "\"
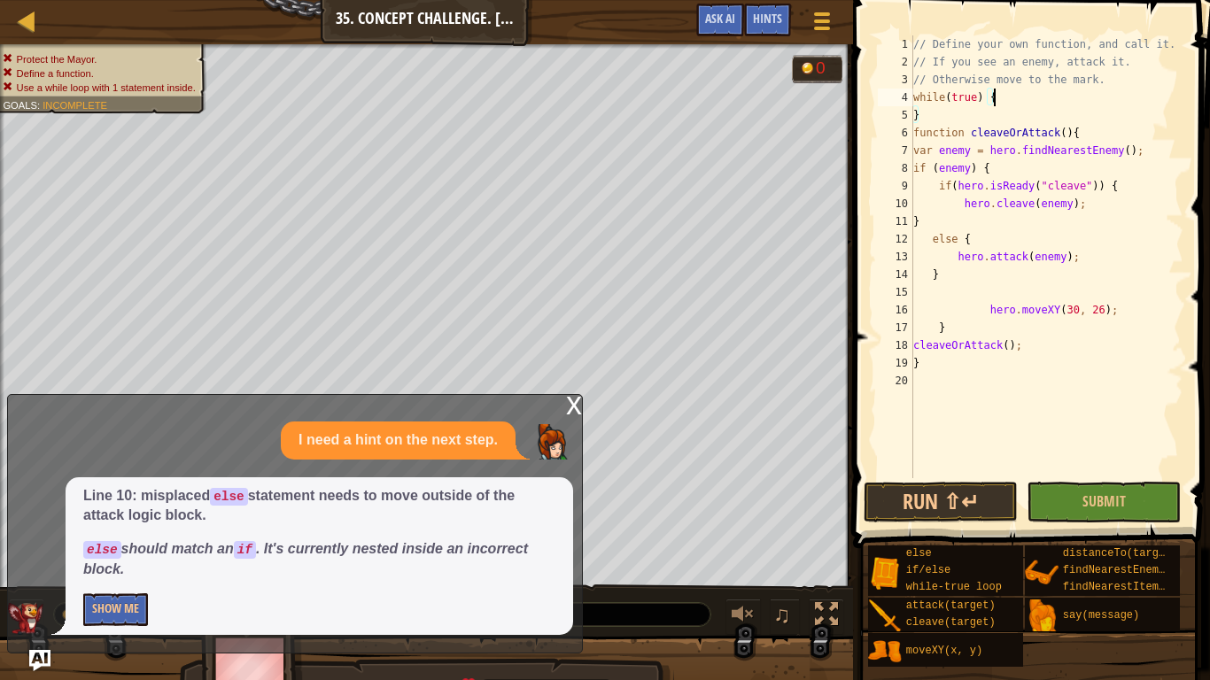
click at [957, 112] on div "// Define your own function, and call it. // If you see an enemy, attack it. //…" at bounding box center [1047, 274] width 274 height 478
type textarea "}"
type textarea "while(true) {"
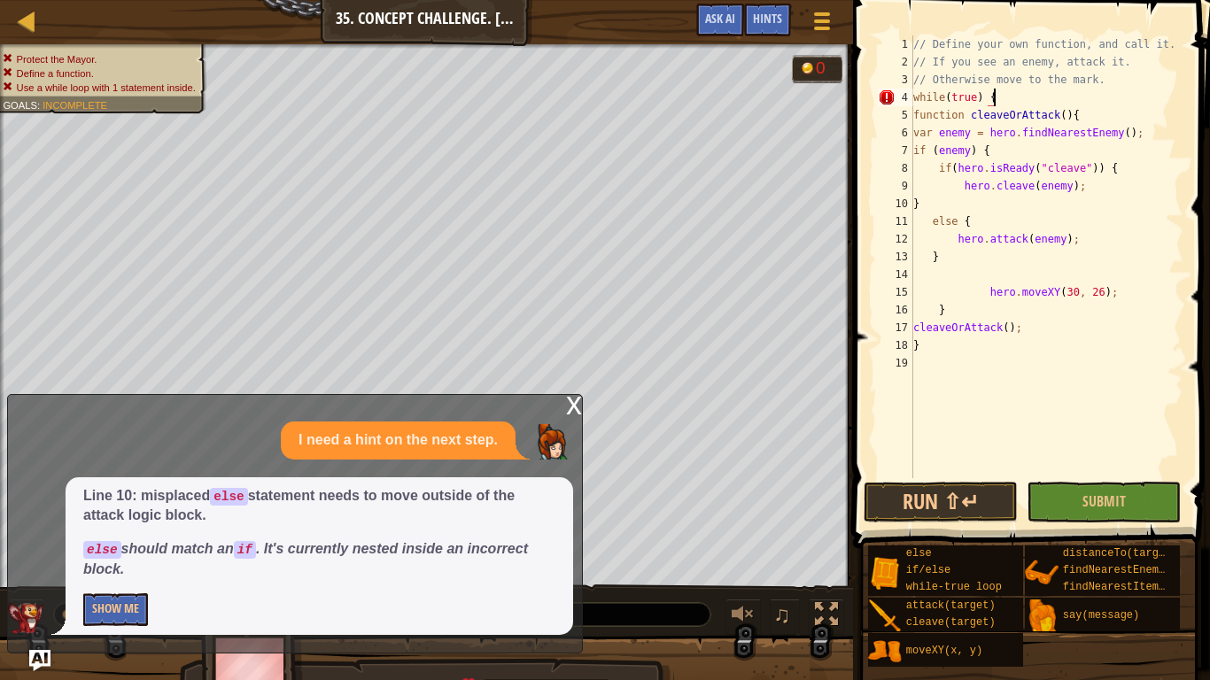
click at [919, 362] on div "// Define your own function, and call it. // If you see an enemy, attack it. //…" at bounding box center [1047, 274] width 274 height 478
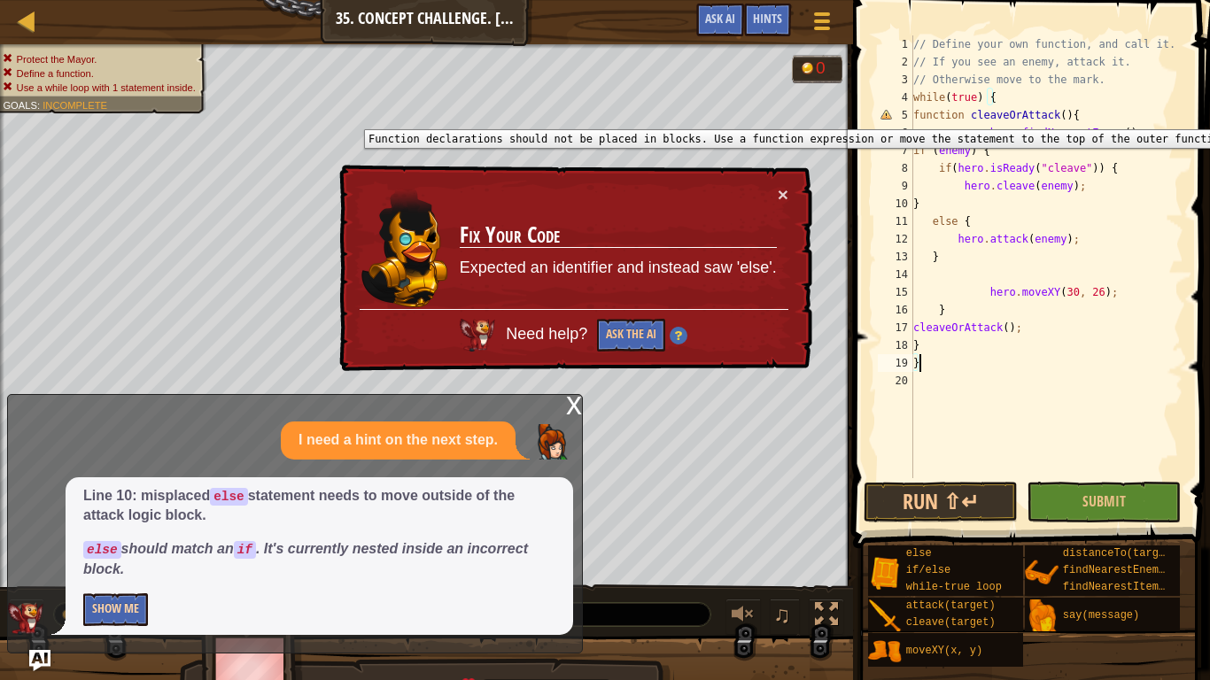
type textarea "}"
click at [129, 530] on button "Show Me" at bounding box center [115, 610] width 65 height 33
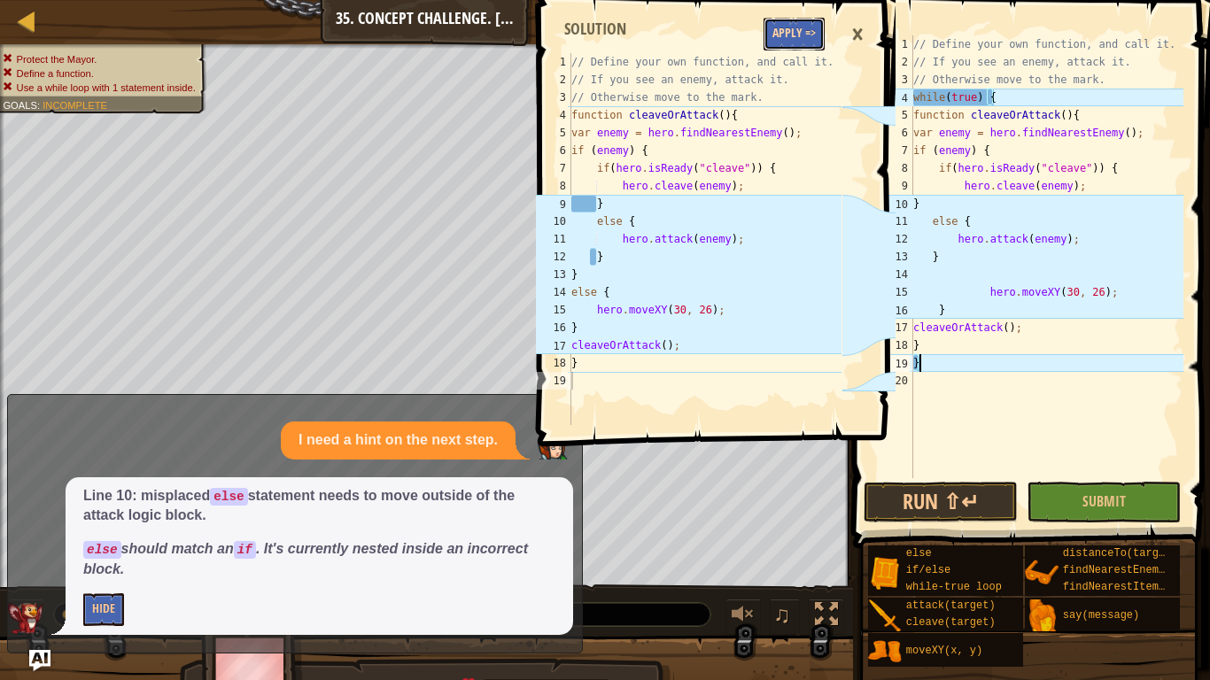
click at [804, 39] on button "Apply =>" at bounding box center [794, 34] width 61 height 33
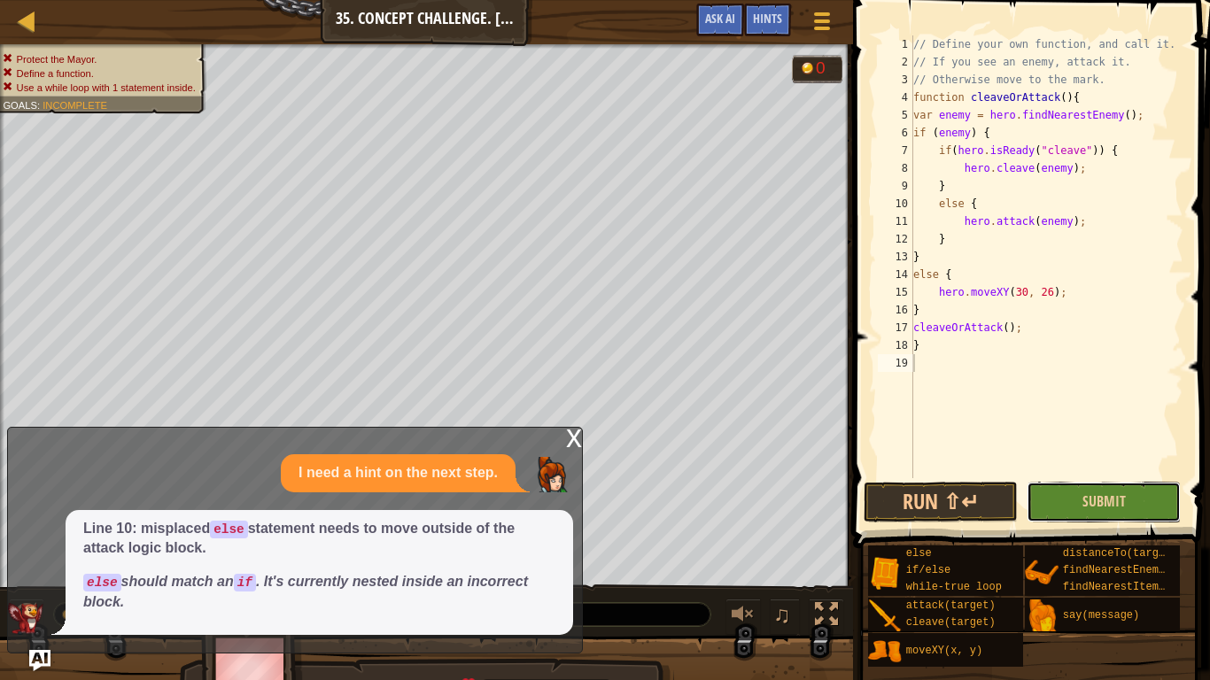
click at [1048, 502] on button "Submit" at bounding box center [1104, 502] width 154 height 41
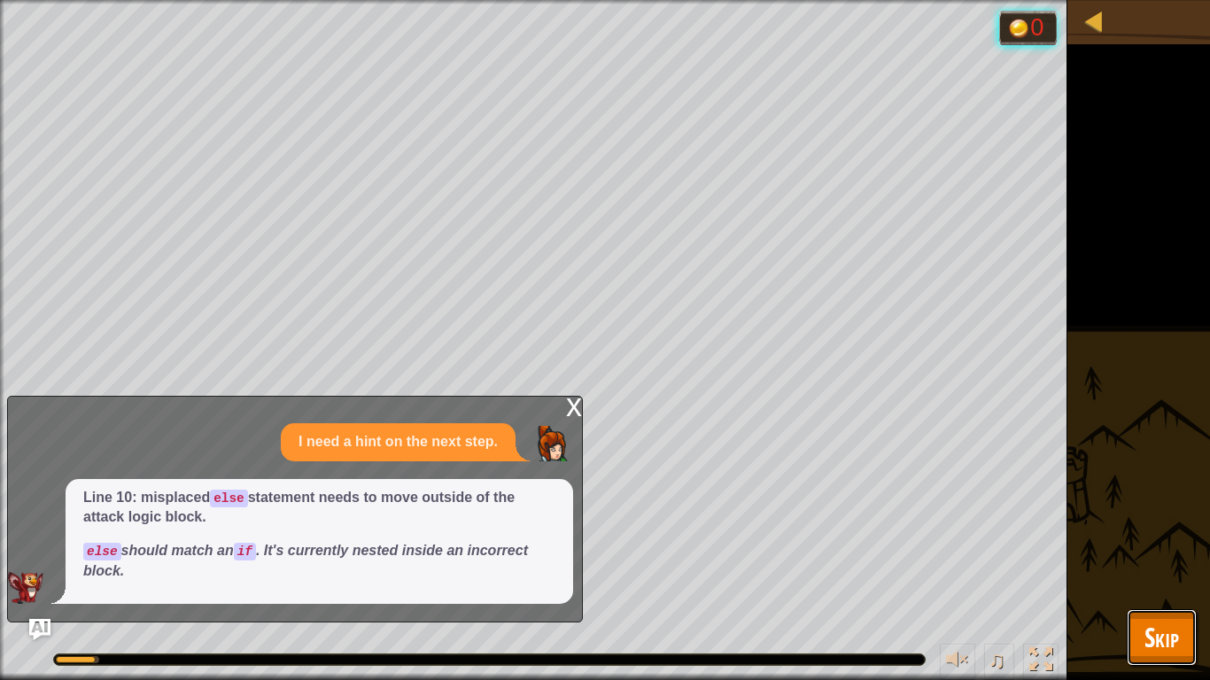
click at [1162, 530] on span "Skip" at bounding box center [1162, 637] width 35 height 36
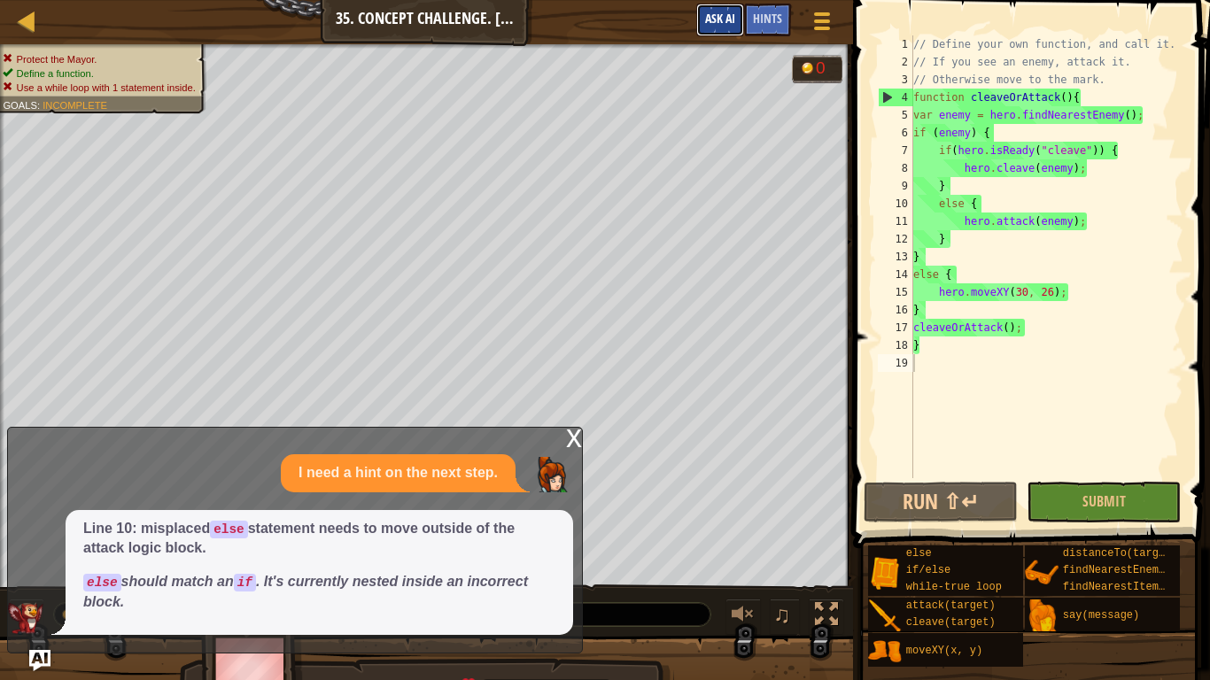
click at [722, 28] on button "Ask AI" at bounding box center [720, 20] width 48 height 33
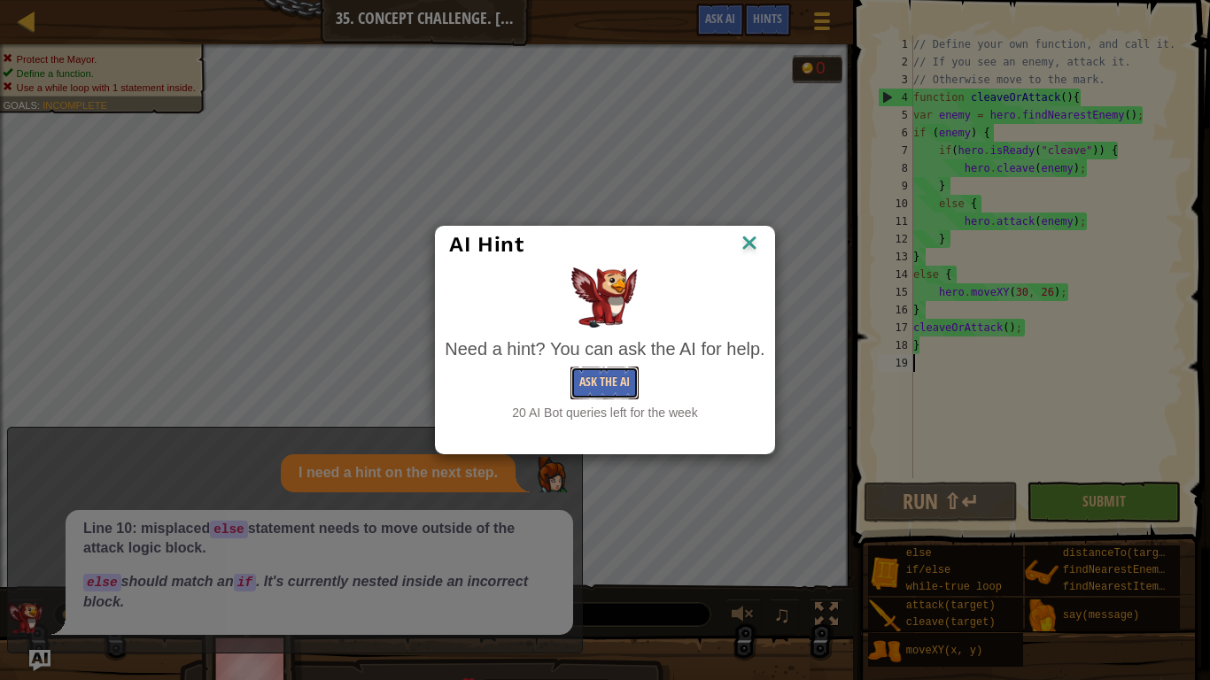
click at [610, 394] on button "Ask the AI" at bounding box center [605, 383] width 68 height 33
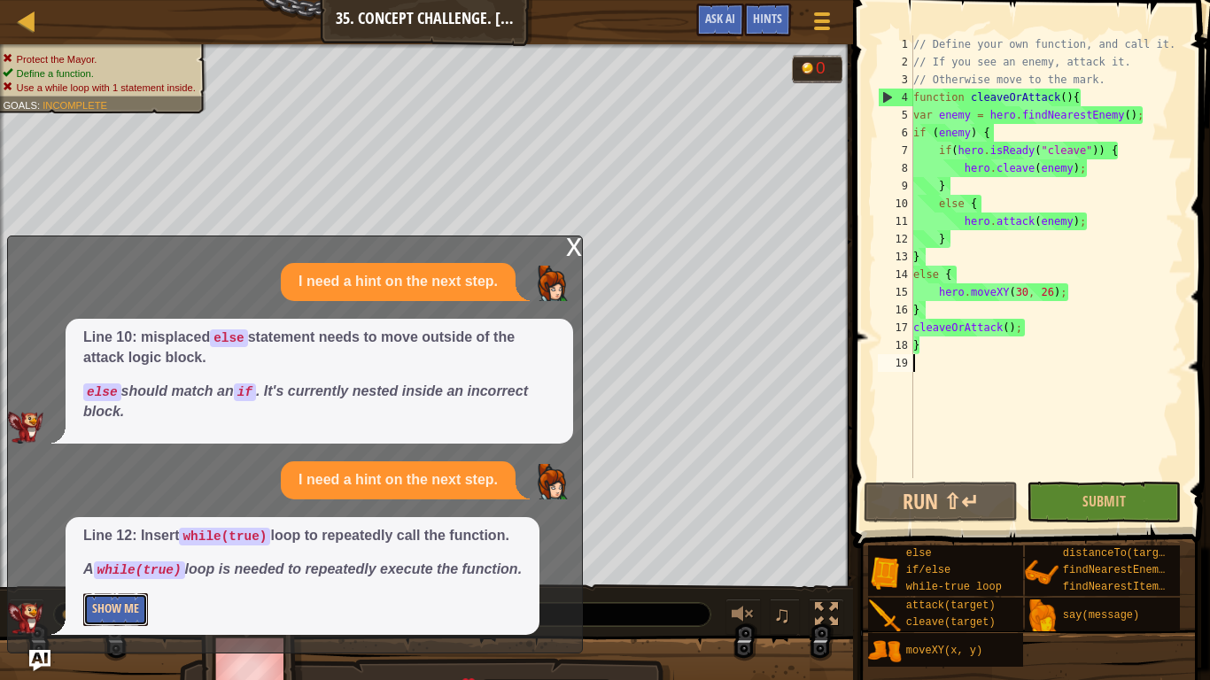
click at [128, 530] on button "Show Me" at bounding box center [115, 610] width 65 height 33
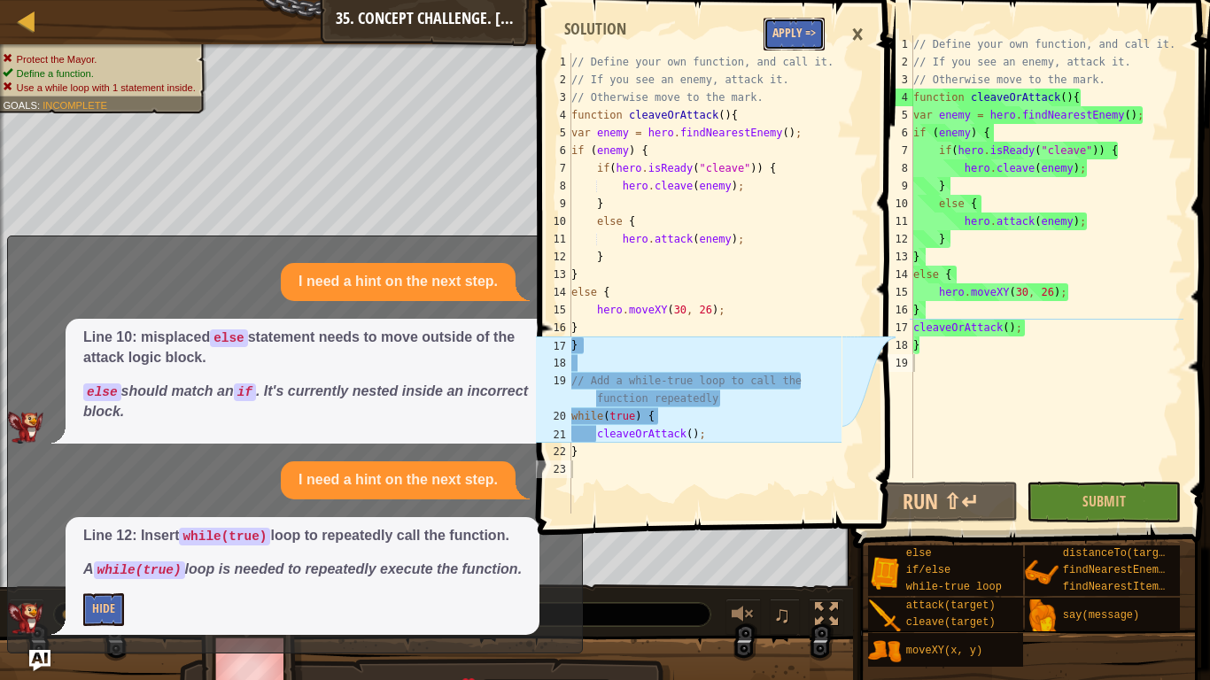
click at [797, 27] on button "Apply =>" at bounding box center [794, 34] width 61 height 33
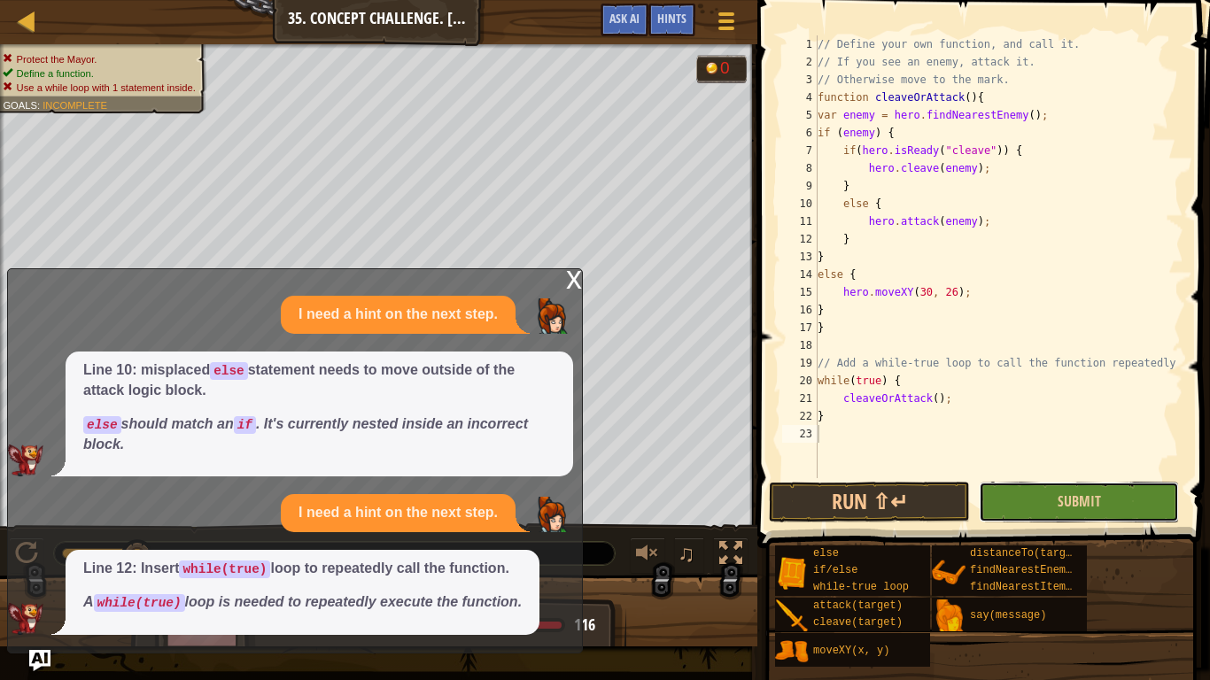
click at [1107, 495] on button "Submit" at bounding box center [1079, 502] width 200 height 41
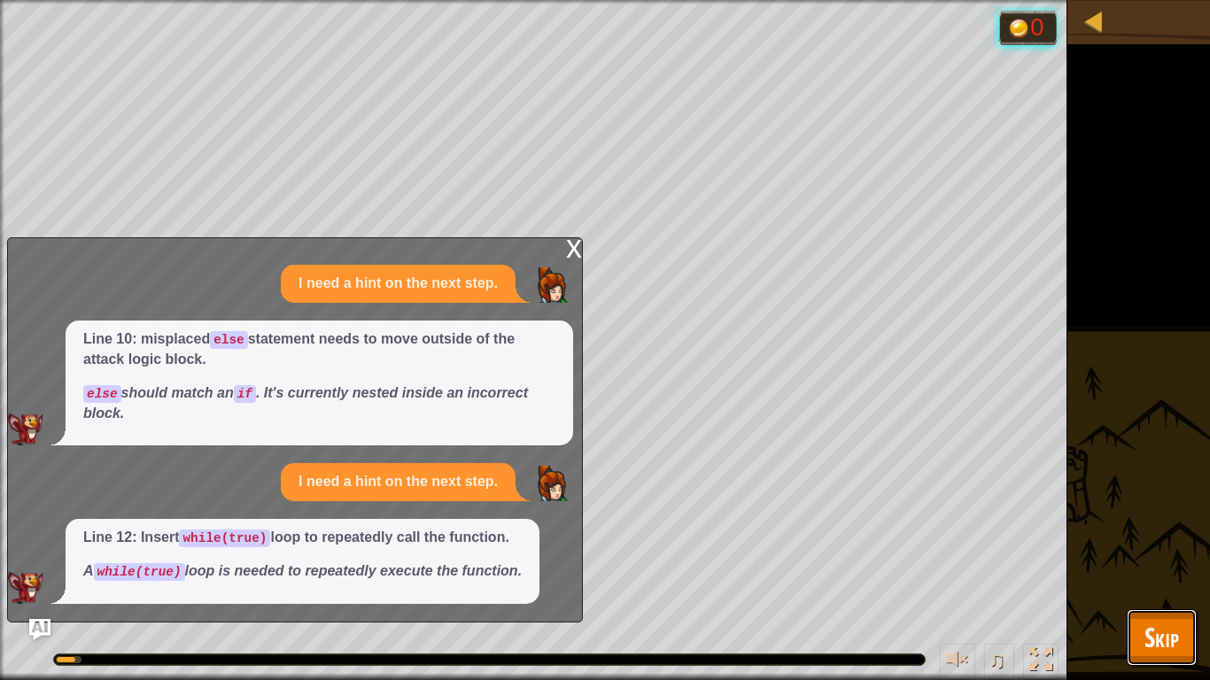
click at [1148, 530] on span "Skip" at bounding box center [1162, 637] width 35 height 36
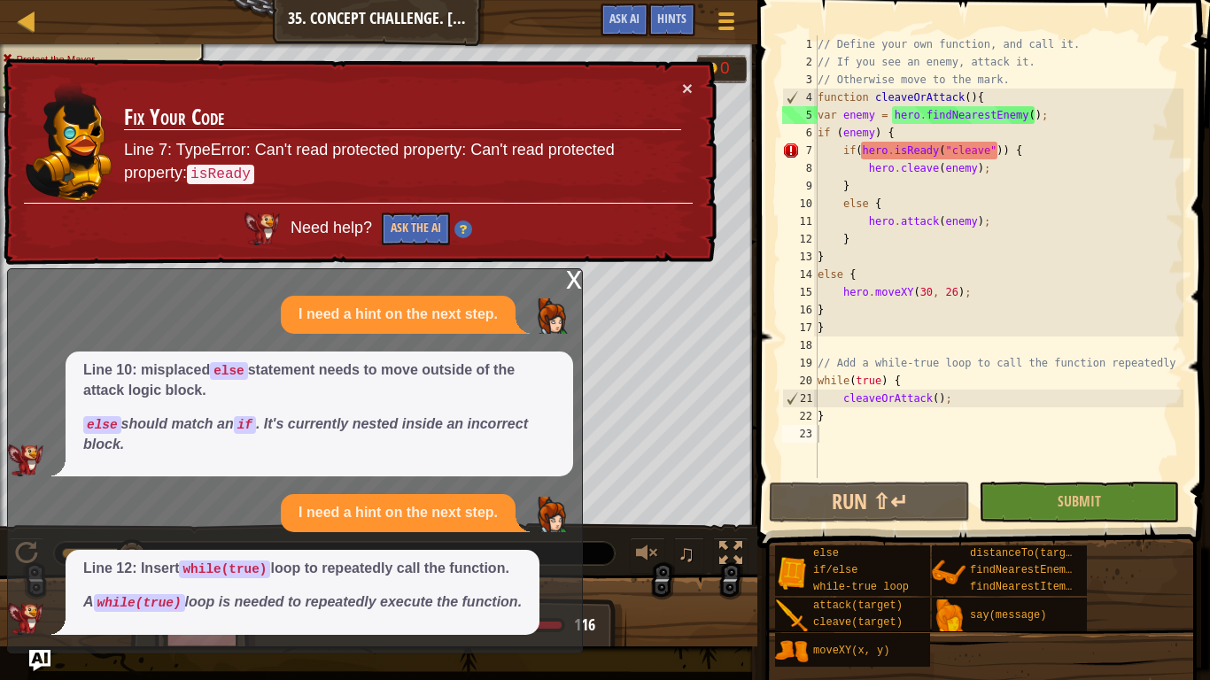
click at [787, 155] on div "7" at bounding box center [799, 151] width 35 height 18
click at [427, 238] on button "Ask the AI" at bounding box center [415, 229] width 68 height 33
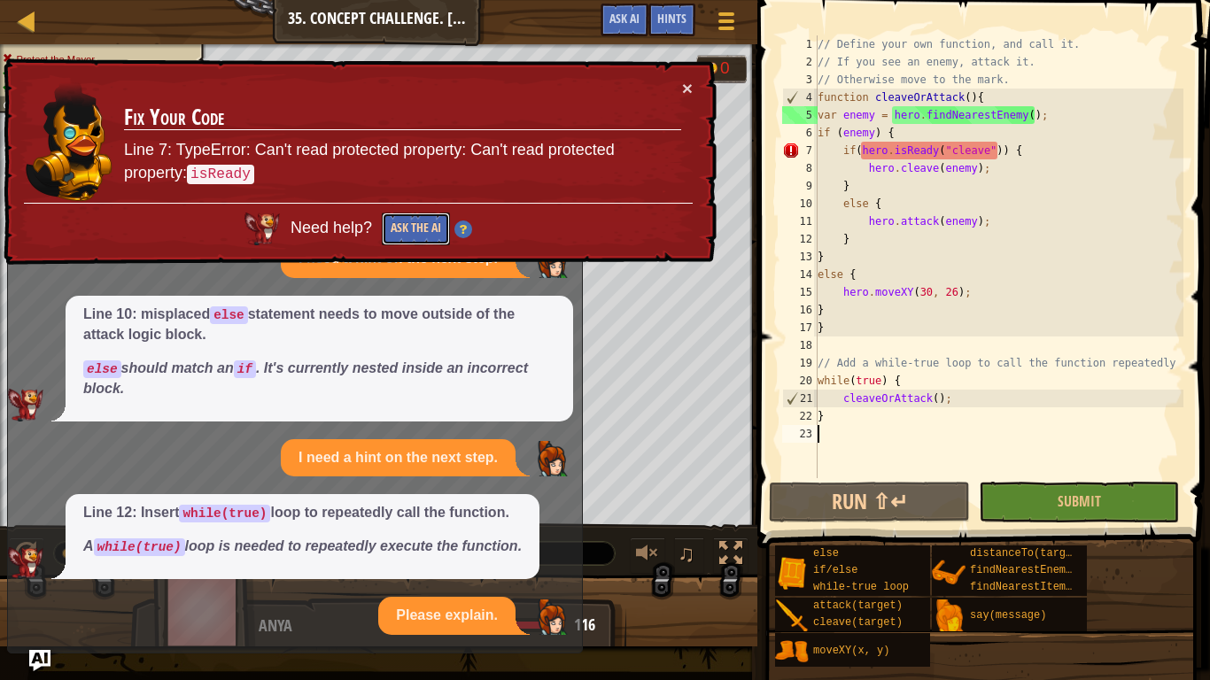
click at [419, 229] on button "Ask the AI" at bounding box center [415, 230] width 69 height 34
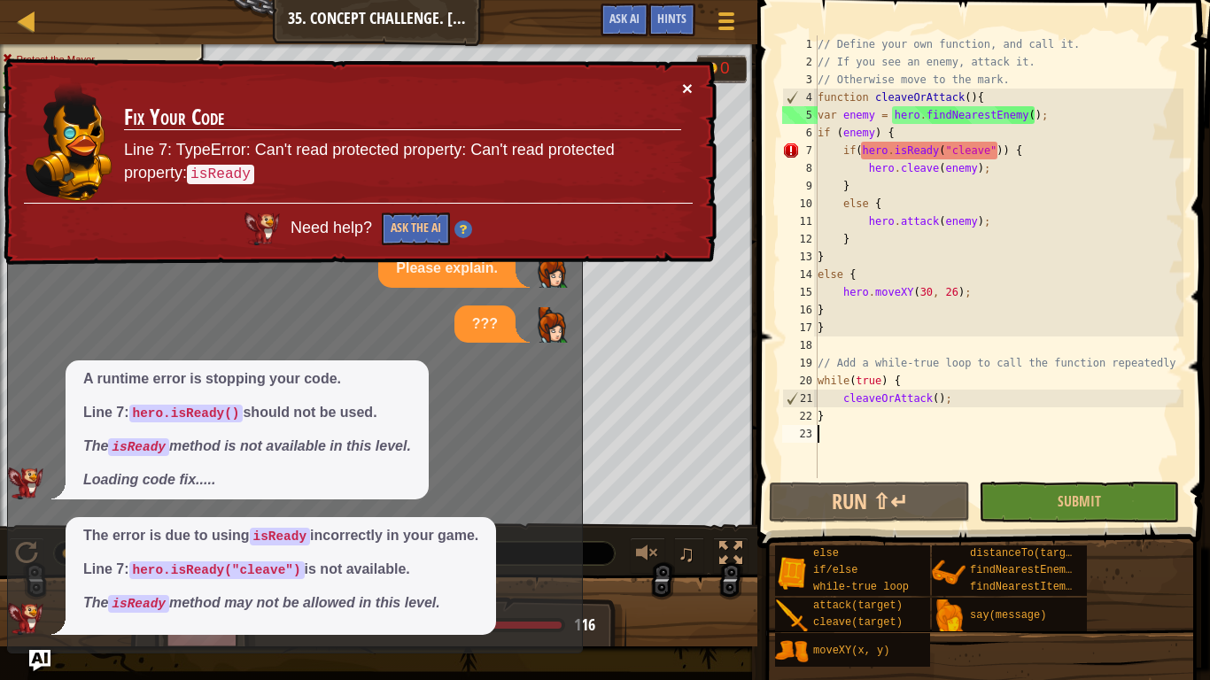
scroll to position [432, 0]
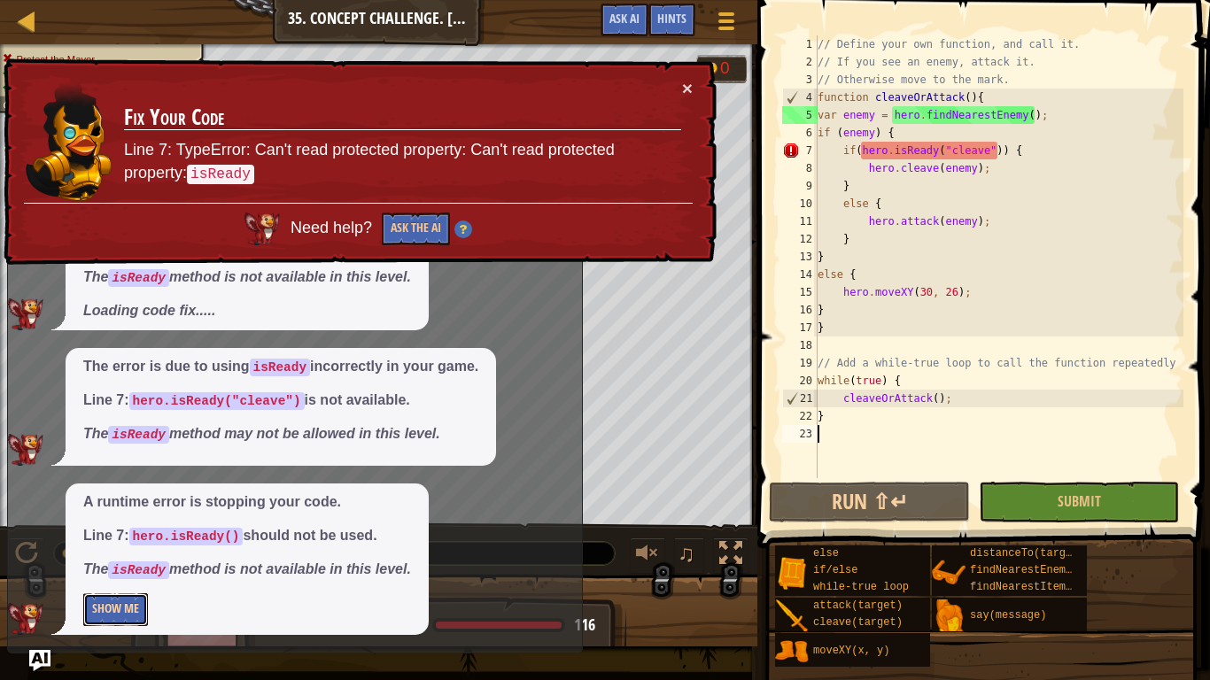
click at [106, 530] on button "Show Me" at bounding box center [115, 610] width 65 height 33
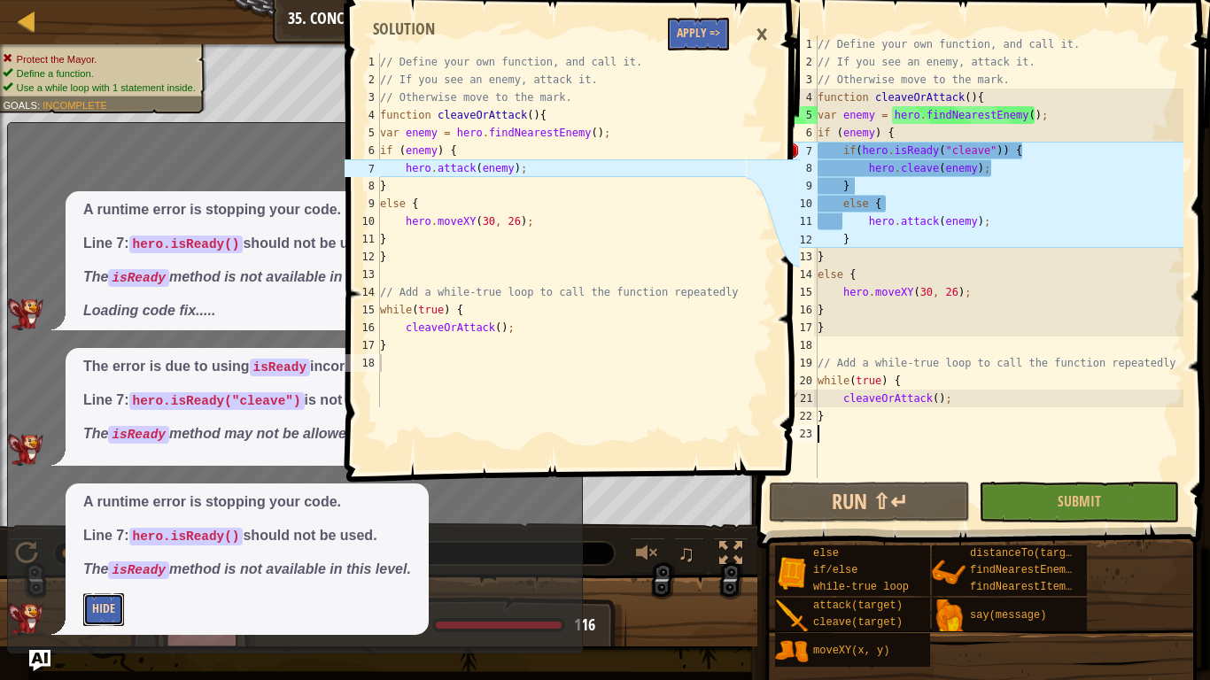
click at [115, 530] on button "Hide" at bounding box center [103, 610] width 41 height 33
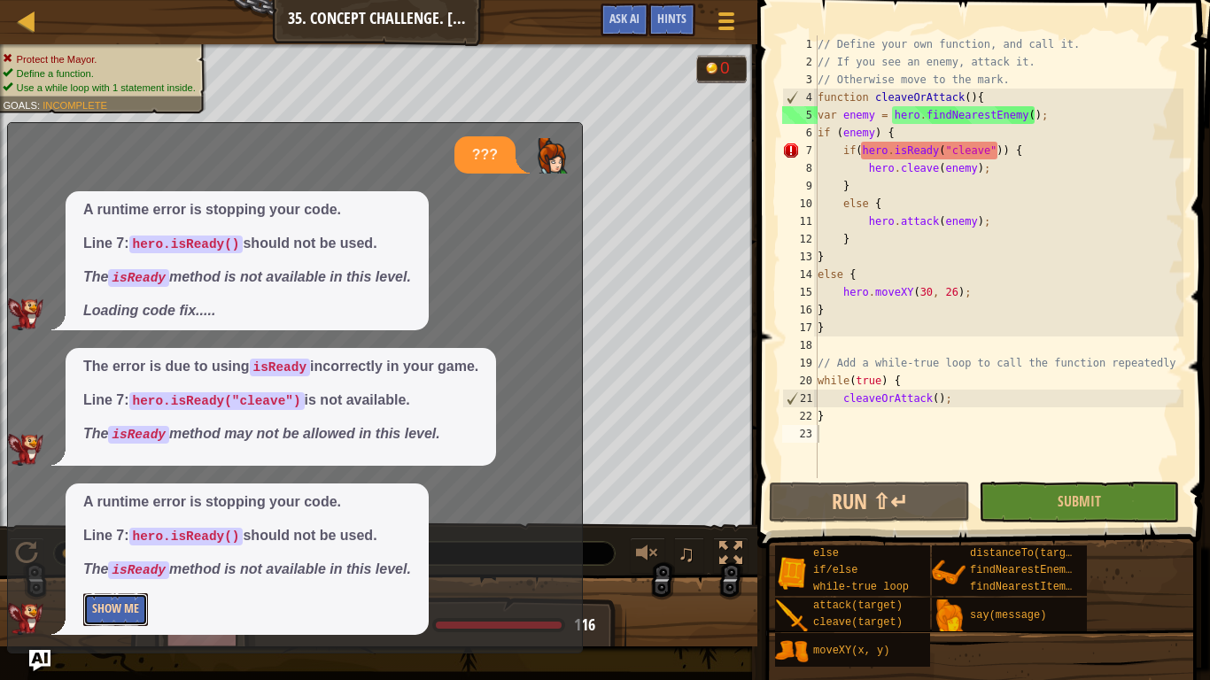
click at [115, 530] on button "Show Me" at bounding box center [115, 610] width 65 height 33
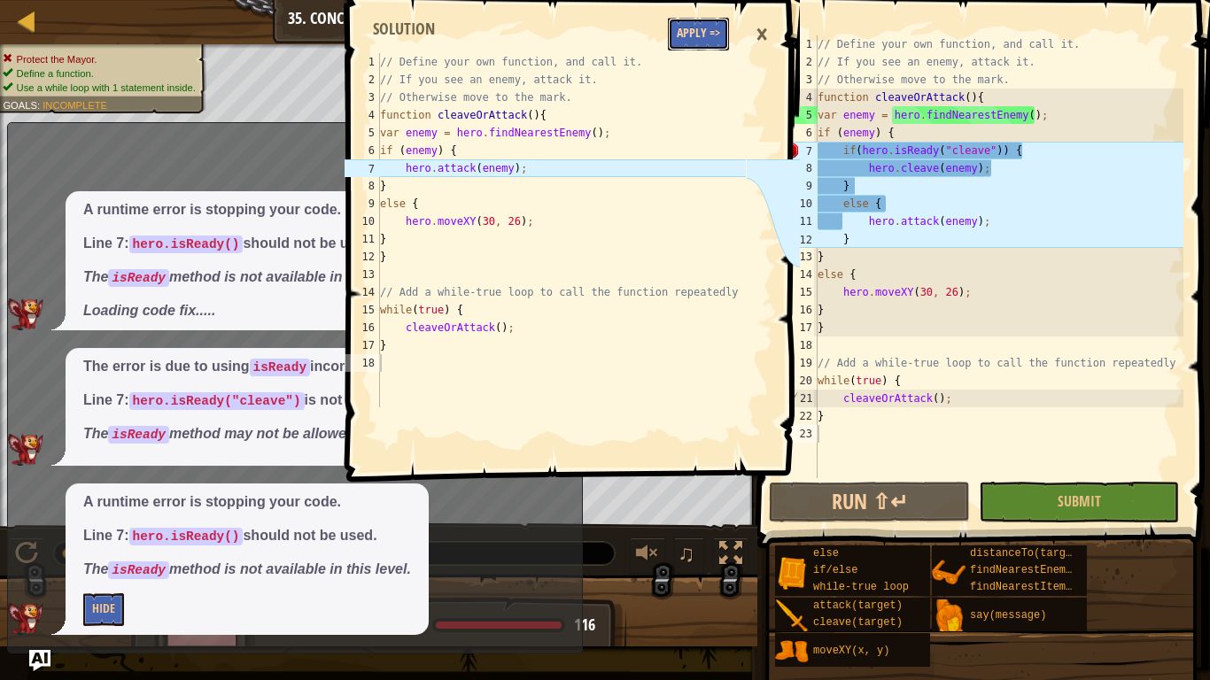
click at [689, 36] on button "Apply =>" at bounding box center [698, 34] width 61 height 33
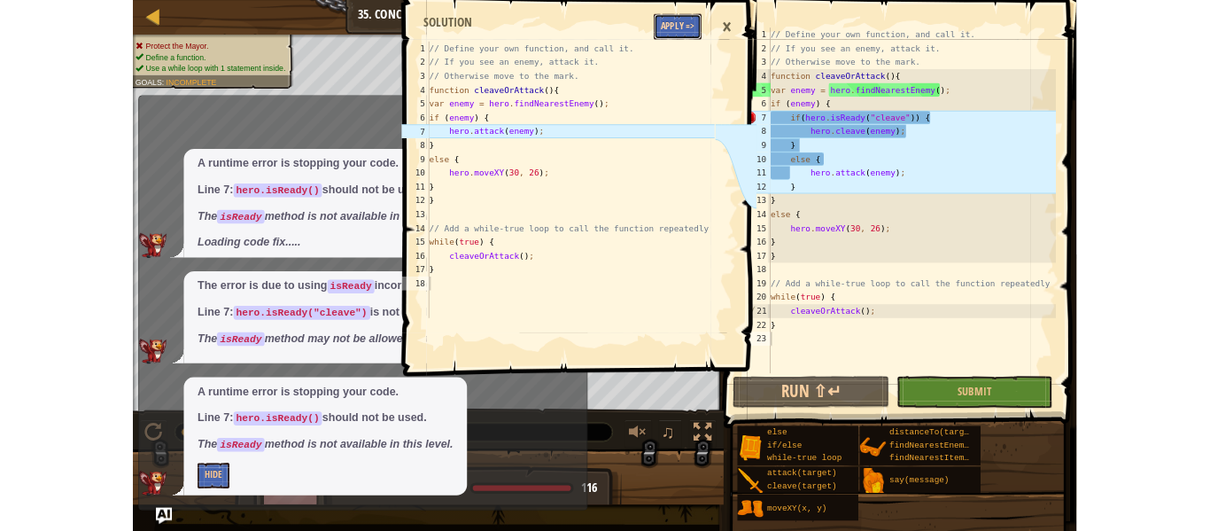
scroll to position [400, 0]
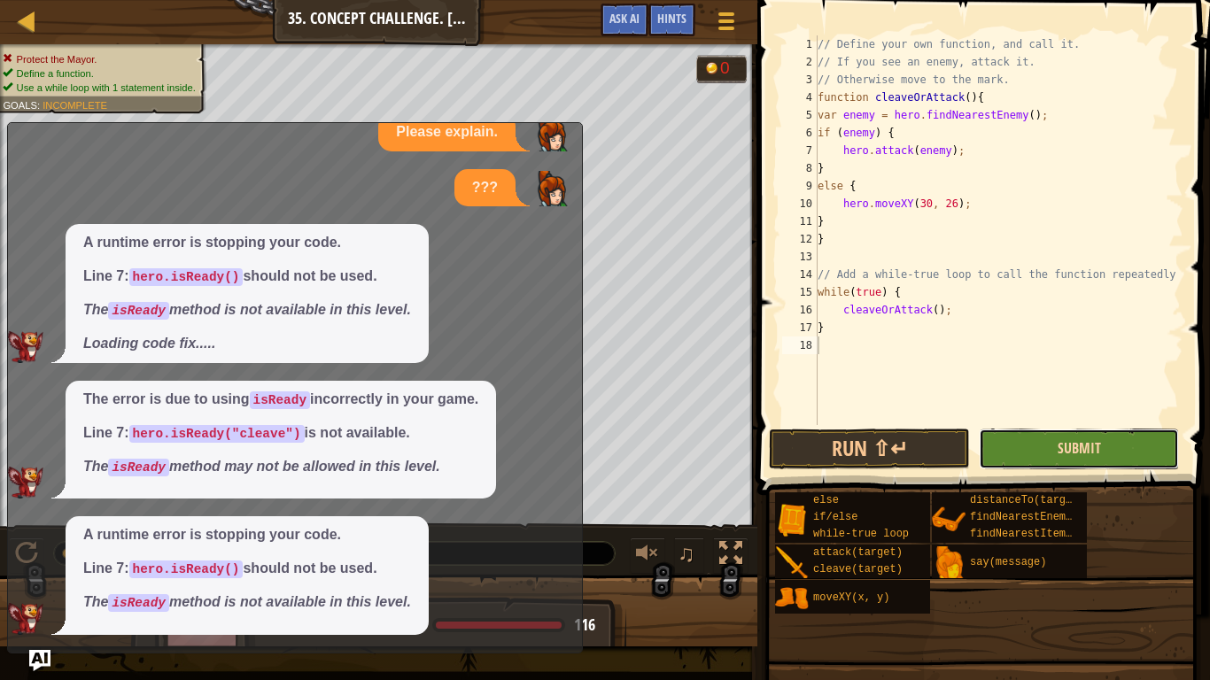
click at [1062, 447] on span "Submit" at bounding box center [1079, 448] width 43 height 19
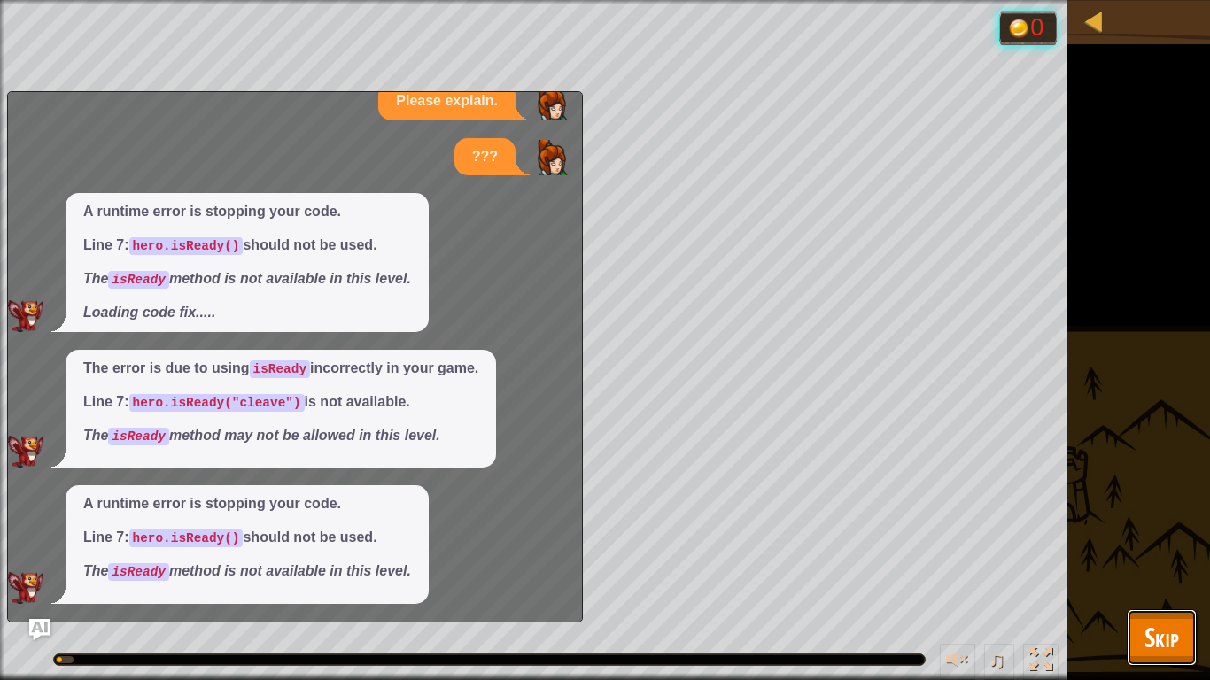
click at [1156, 530] on span "Skip" at bounding box center [1162, 637] width 35 height 36
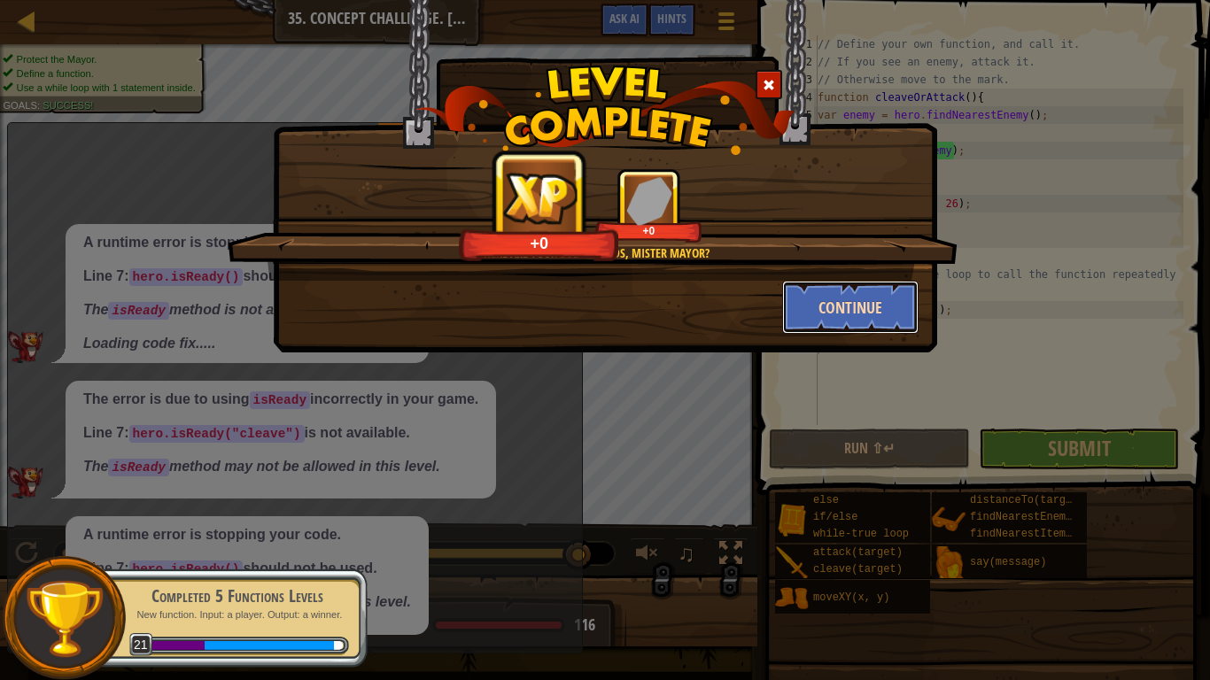
click at [837, 311] on button "Continue" at bounding box center [850, 307] width 137 height 53
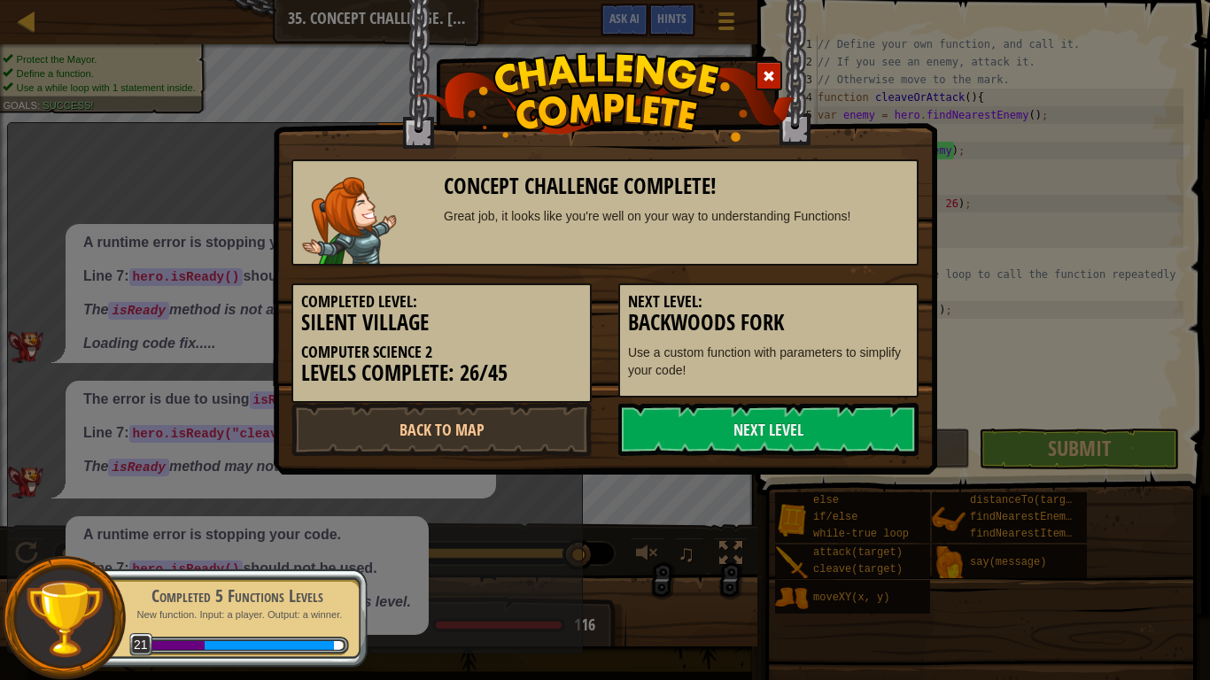
click at [880, 307] on h5 "Next Level:" at bounding box center [768, 302] width 281 height 18
click at [521, 429] on link "Back to Map" at bounding box center [442, 429] width 300 height 53
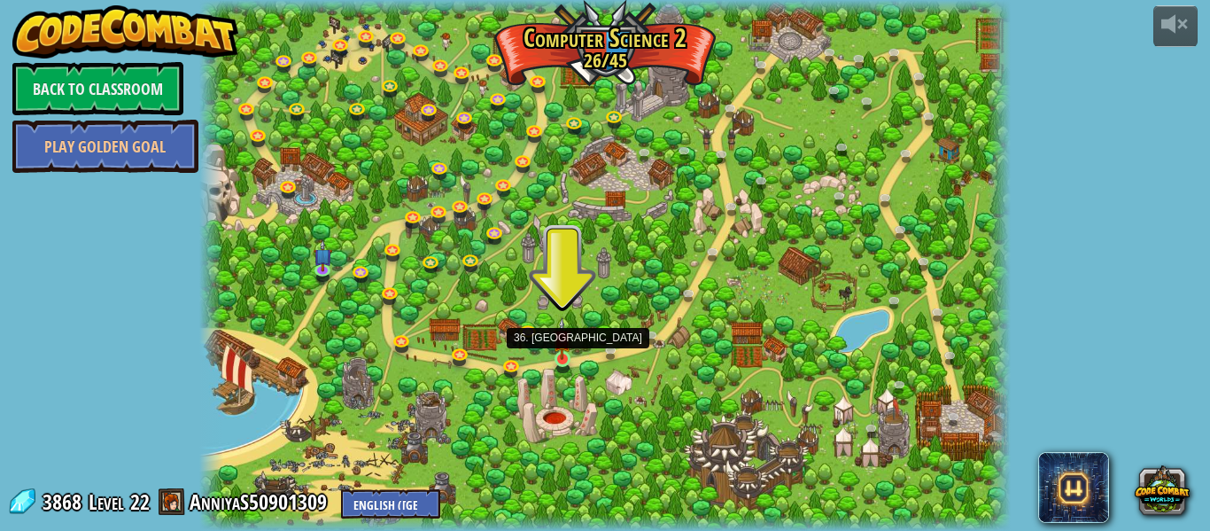
click at [564, 354] on img at bounding box center [562, 338] width 19 height 43
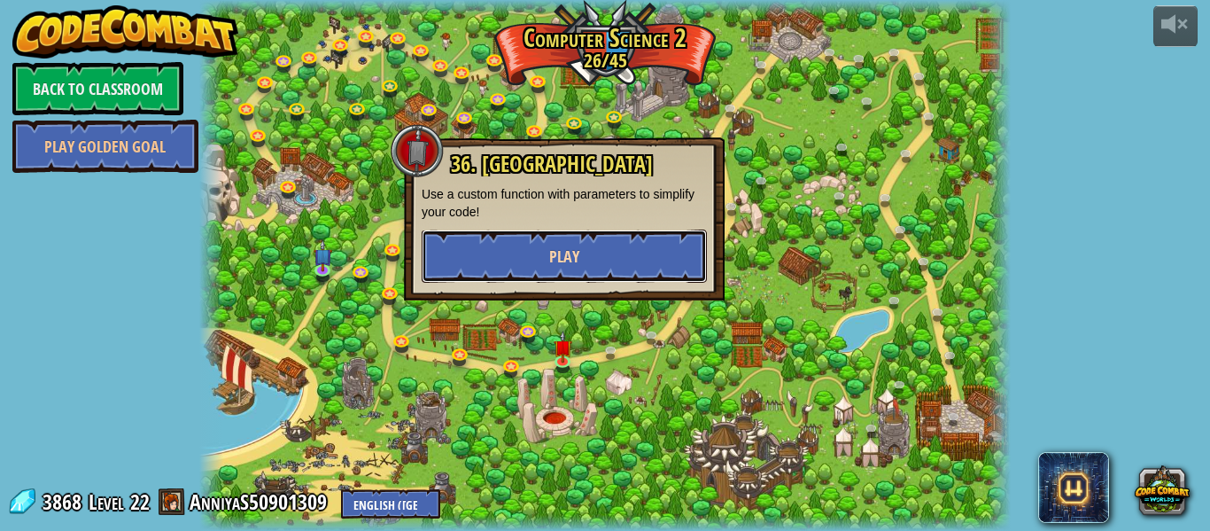
click at [653, 246] on button "Play" at bounding box center [564, 255] width 285 height 53
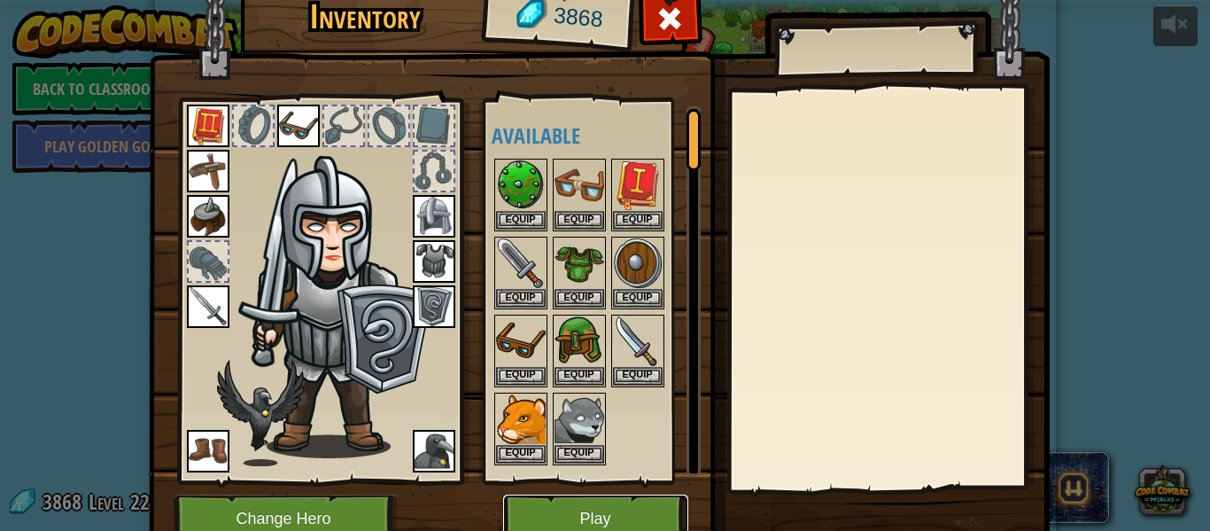
click at [549, 508] on button "Play" at bounding box center [595, 518] width 185 height 49
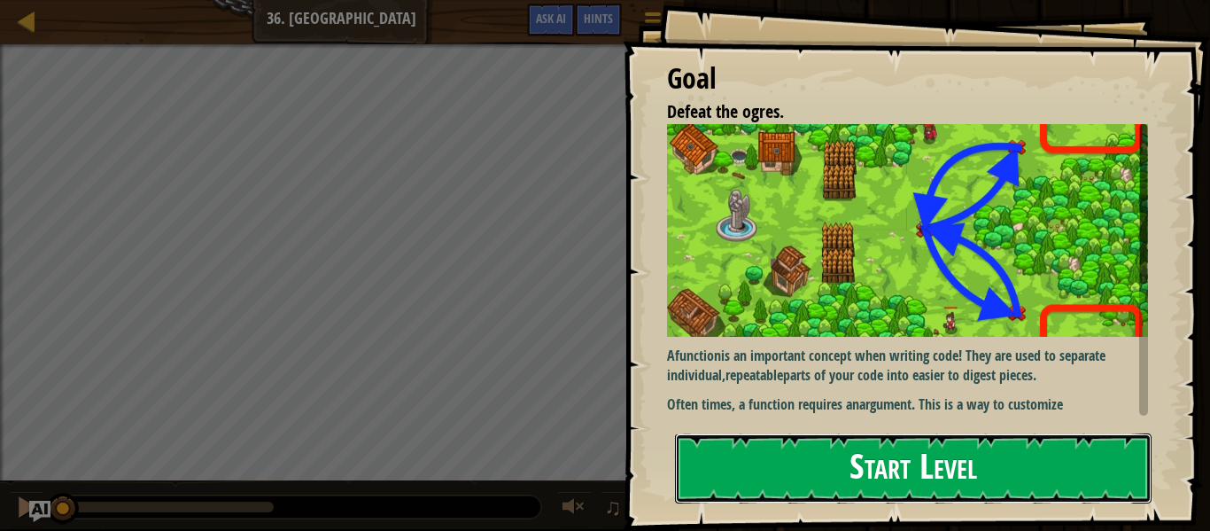
click at [1084, 462] on button "Start Level" at bounding box center [913, 468] width 477 height 70
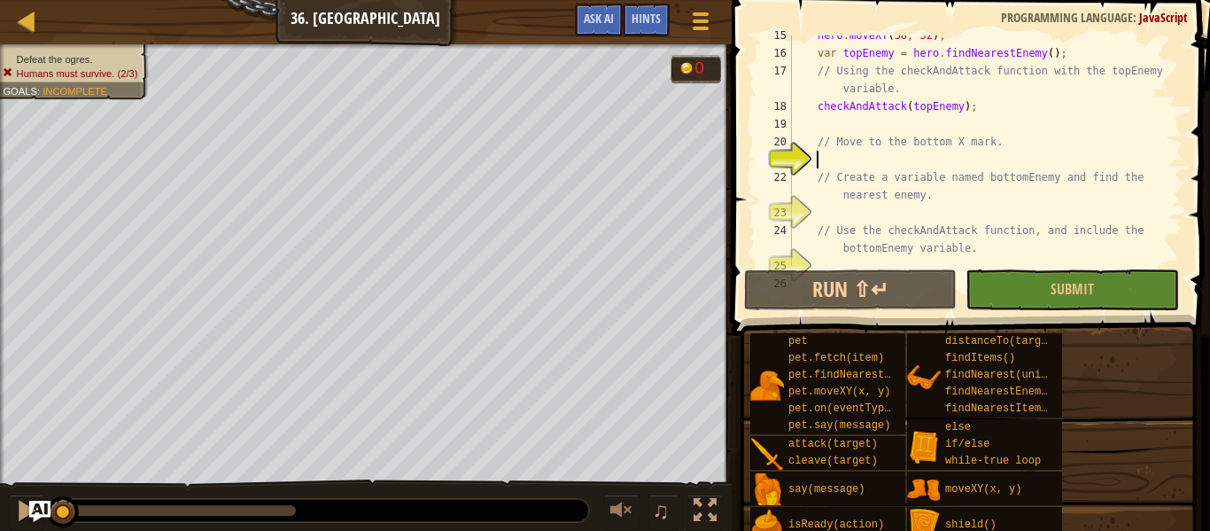
scroll to position [292, 0]
